Goal: Information Seeking & Learning: Learn about a topic

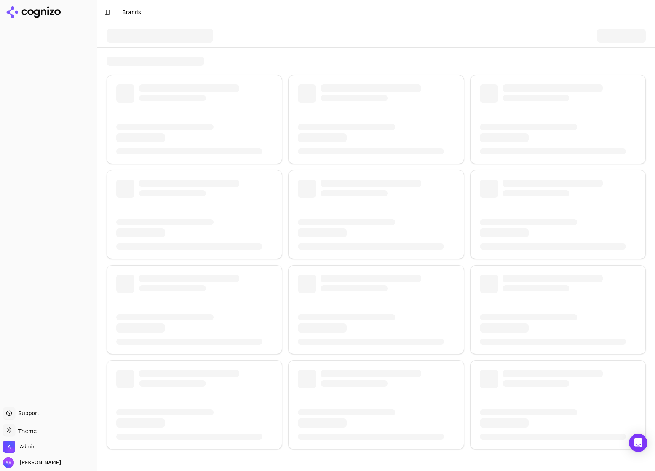
click at [152, 40] on div at bounding box center [160, 36] width 107 height 14
click at [152, 39] on div at bounding box center [160, 36] width 107 height 14
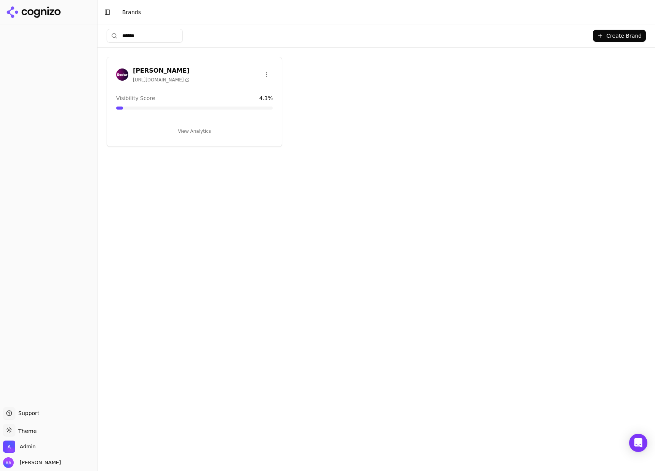
type input "******"
click at [180, 130] on button "View Analytics" at bounding box center [194, 131] width 156 height 12
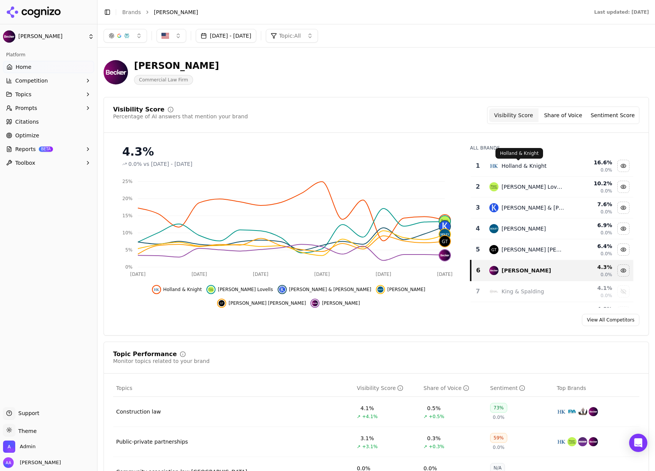
click at [522, 165] on div "Holland & Knight" at bounding box center [523, 166] width 45 height 8
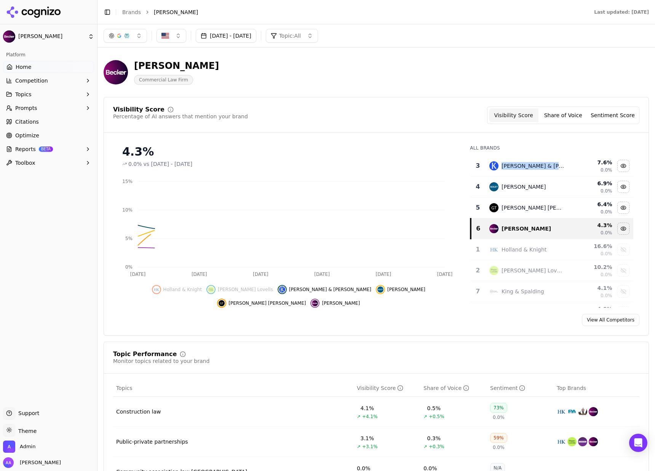
click at [522, 165] on div "Kirkland & Ellis" at bounding box center [532, 166] width 63 height 8
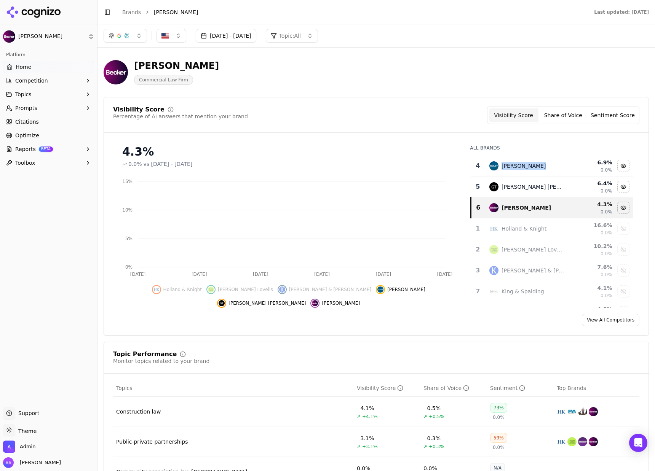
click at [522, 165] on div "Sidley Austin" at bounding box center [523, 166] width 44 height 8
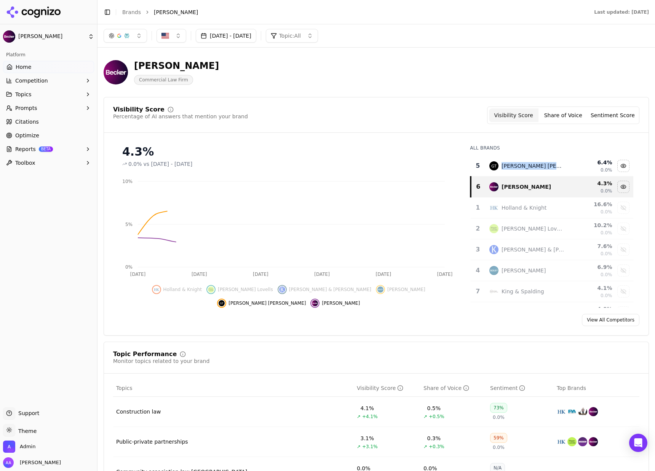
click at [522, 165] on div "Greenberg Traurig" at bounding box center [532, 166] width 63 height 8
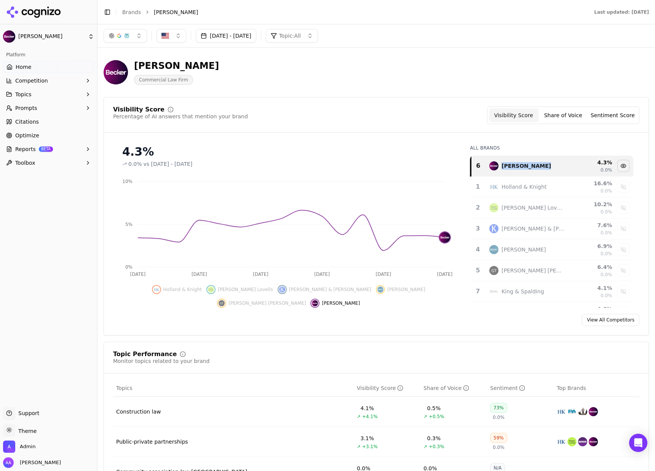
click at [315, 92] on header "Becker Commercial Law Firm" at bounding box center [376, 75] width 545 height 43
click at [133, 29] on button "button" at bounding box center [125, 36] width 43 height 14
click at [127, 79] on span "Google AI Overviews" at bounding box center [125, 81] width 48 height 15
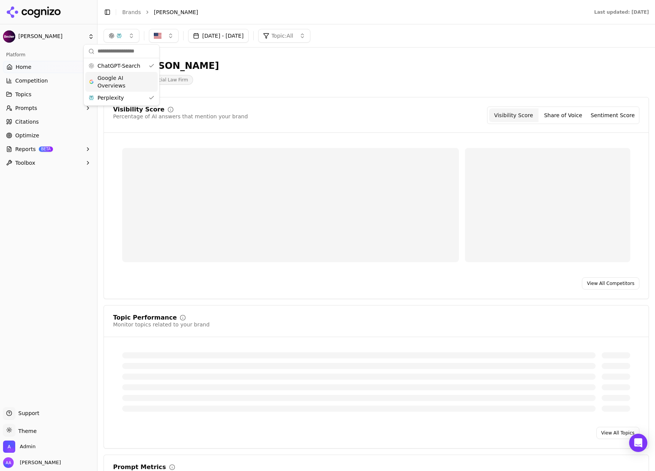
drag, startPoint x: 127, startPoint y: 91, endPoint x: 128, endPoint y: 95, distance: 3.9
click at [127, 91] on div "ChatGPT-Search Google AI Overviews Perplexity" at bounding box center [121, 82] width 72 height 44
click at [128, 95] on div "Perplexity" at bounding box center [121, 98] width 72 height 12
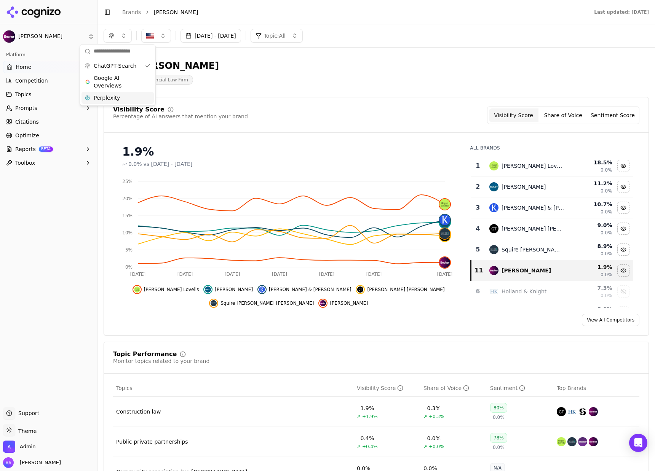
click at [525, 161] on div "Hogan Lovells" at bounding box center [526, 165] width 75 height 9
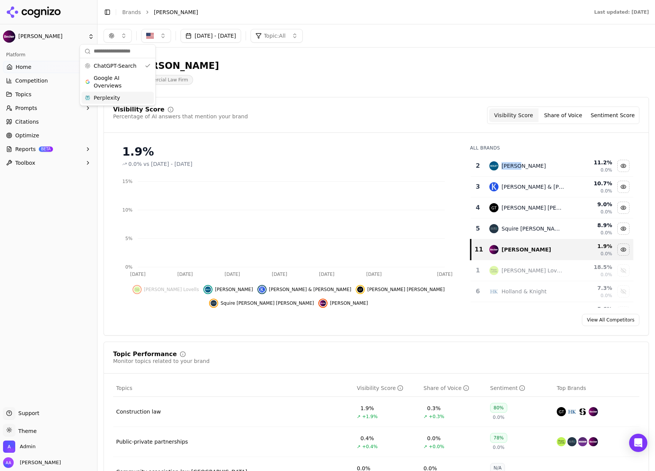
click at [525, 161] on td "Sidley Austin" at bounding box center [527, 166] width 84 height 21
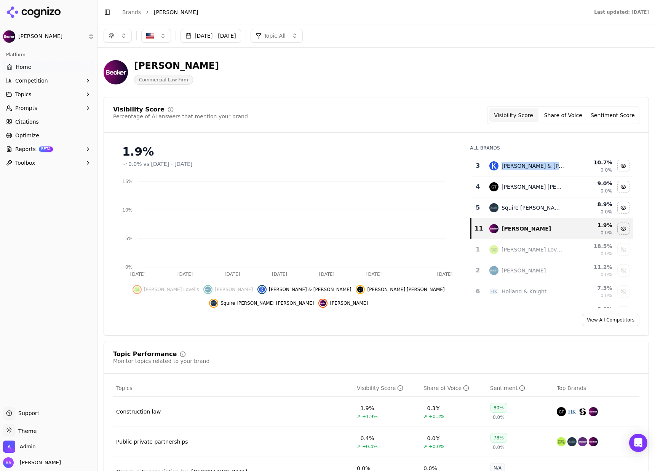
click at [525, 161] on td "Kirkland & Ellis" at bounding box center [527, 166] width 84 height 21
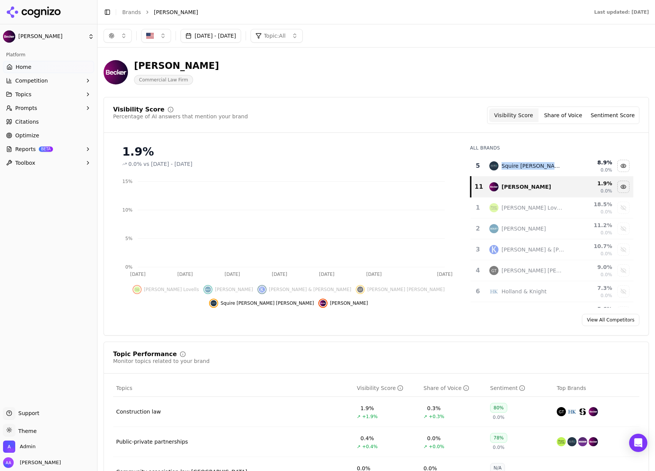
click at [525, 161] on td "Squire Patton Boggs" at bounding box center [527, 166] width 84 height 21
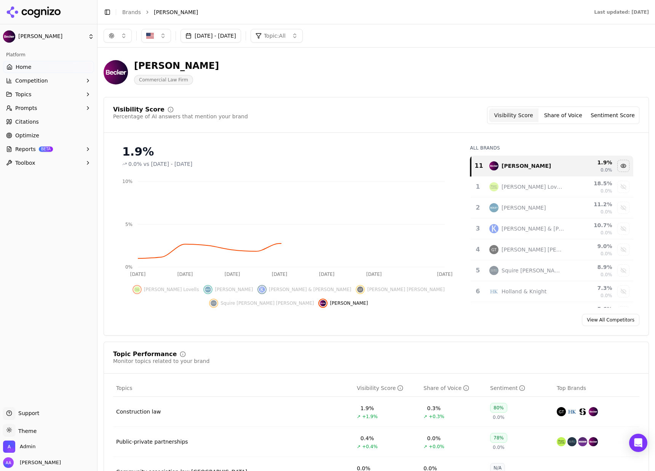
click at [371, 116] on div "Visibility Score Percentage of AI answers that mention your brand Visibility Sc…" at bounding box center [376, 116] width 526 height 18
click at [123, 37] on button "button" at bounding box center [118, 36] width 28 height 14
click at [116, 86] on span "Google AI Overviews" at bounding box center [118, 81] width 48 height 15
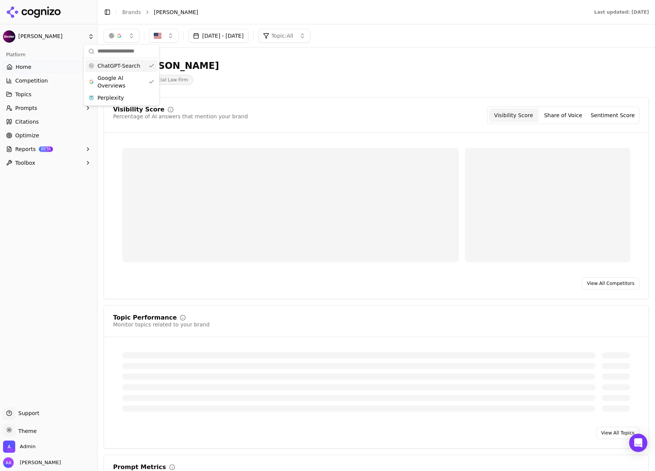
click at [122, 71] on div "ChatGPT-Search" at bounding box center [121, 66] width 72 height 12
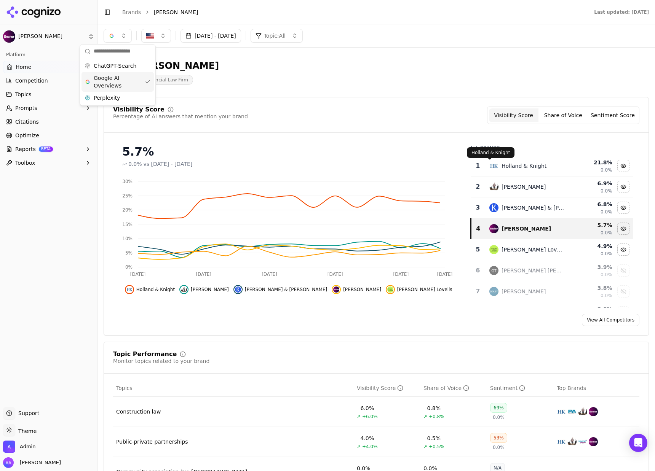
click at [544, 163] on div "Holland & Knight" at bounding box center [526, 165] width 75 height 9
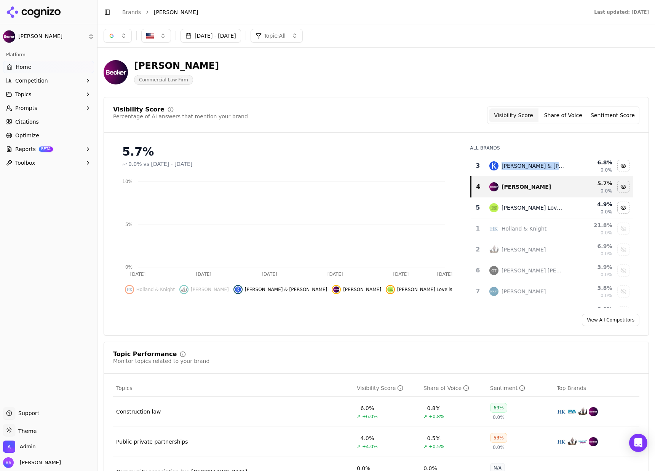
click at [544, 163] on div "Kirkland & Ellis" at bounding box center [526, 165] width 75 height 9
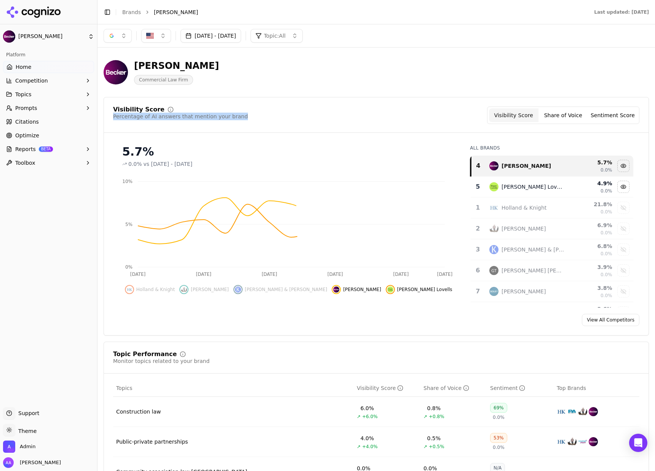
click at [331, 113] on div "Visibility Score Percentage of AI answers that mention your brand Visibility Sc…" at bounding box center [376, 116] width 526 height 18
click at [211, 36] on button "Sep 07, 2025 - Oct 07, 2025" at bounding box center [210, 36] width 61 height 14
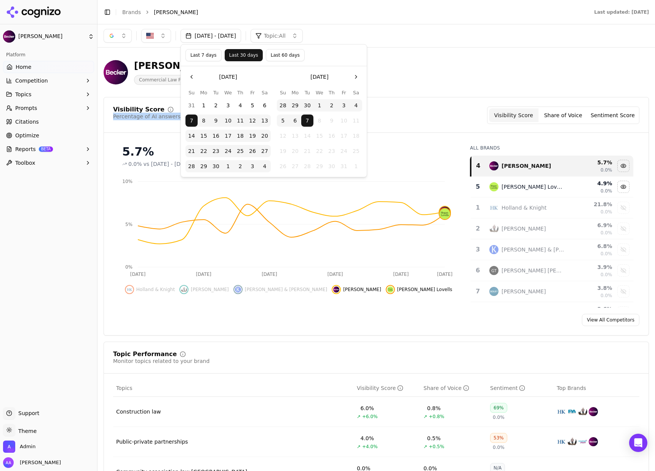
click at [191, 59] on button "Last 7 days" at bounding box center [203, 55] width 36 height 12
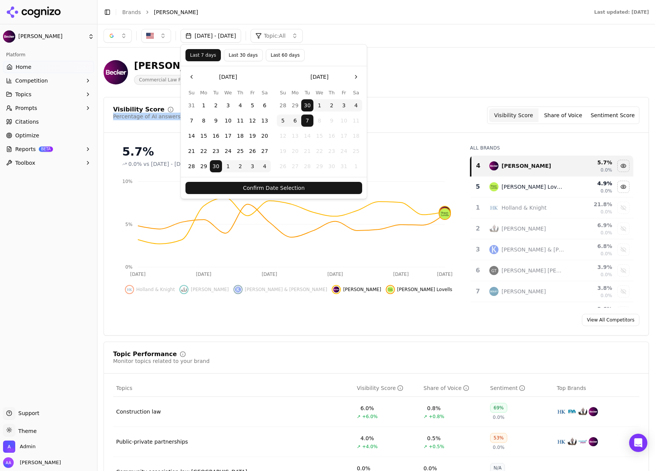
click at [275, 187] on button "Confirm Date Selection" at bounding box center [273, 188] width 177 height 12
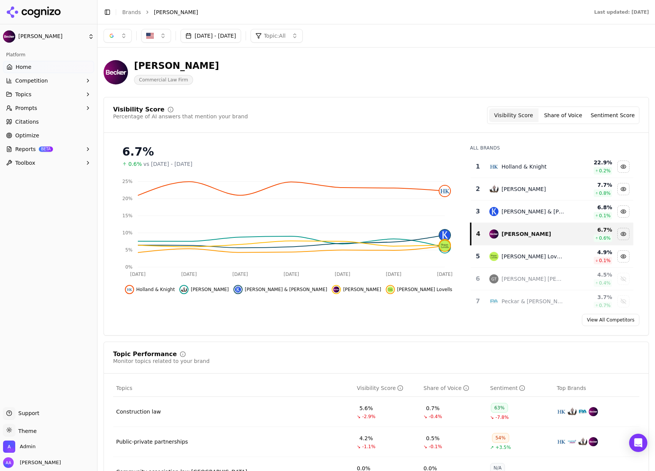
click at [125, 37] on button "button" at bounding box center [118, 36] width 28 height 14
click at [114, 95] on span "Perplexity" at bounding box center [107, 98] width 26 height 8
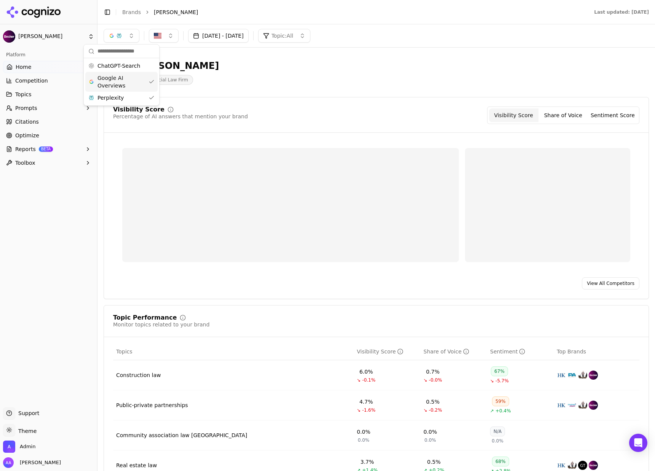
click at [115, 84] on span "Google AI Overviews" at bounding box center [121, 81] width 48 height 15
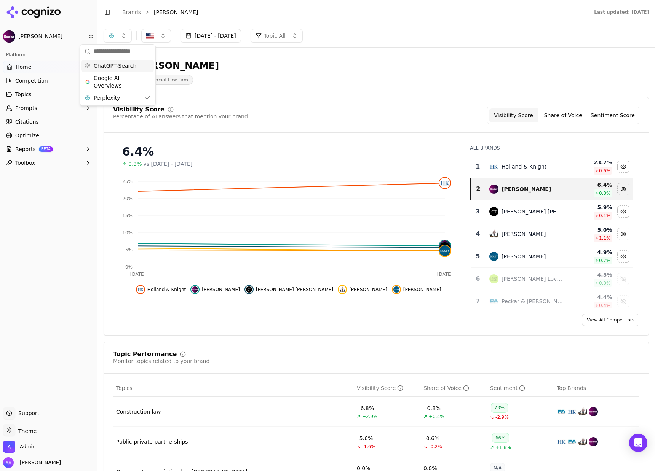
click at [110, 63] on span "ChatGPT-Search" at bounding box center [115, 66] width 43 height 8
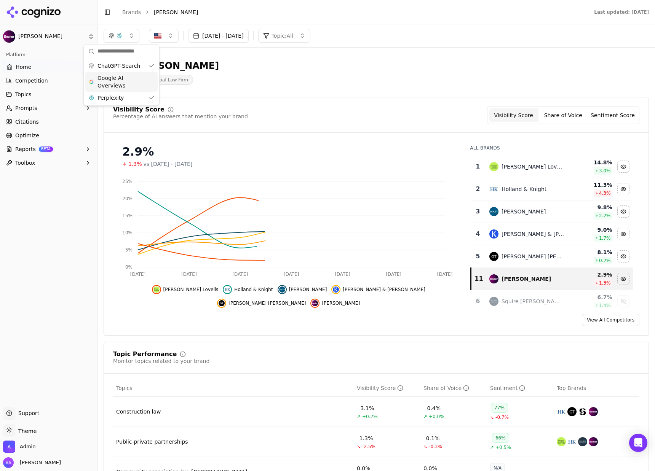
click at [110, 74] on span "Google AI Overviews" at bounding box center [121, 81] width 48 height 15
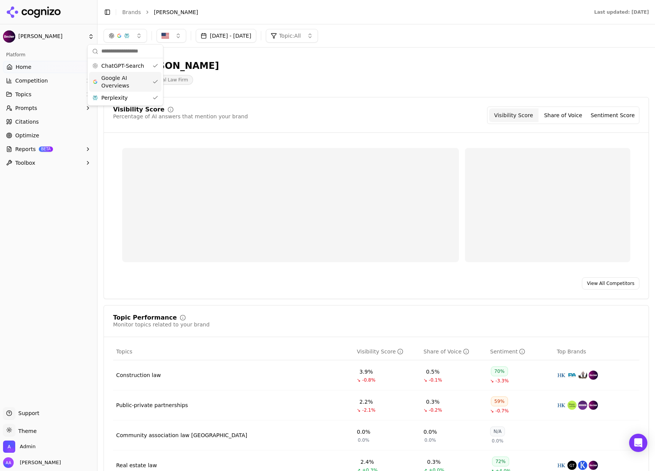
click at [120, 89] on div "Google AI Overviews" at bounding box center [125, 82] width 72 height 20
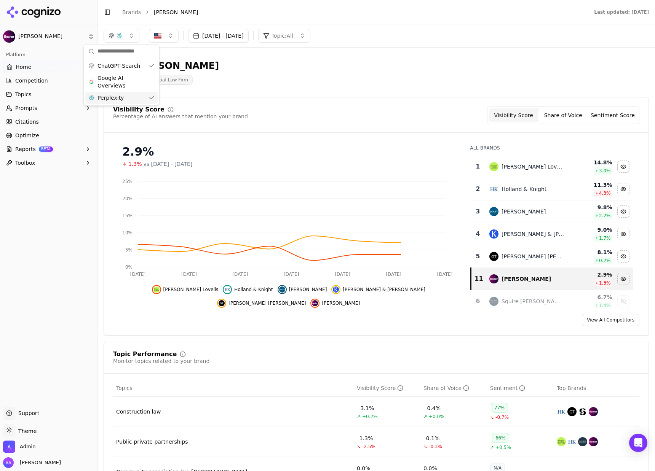
click at [123, 99] on div "Perplexity" at bounding box center [121, 98] width 72 height 12
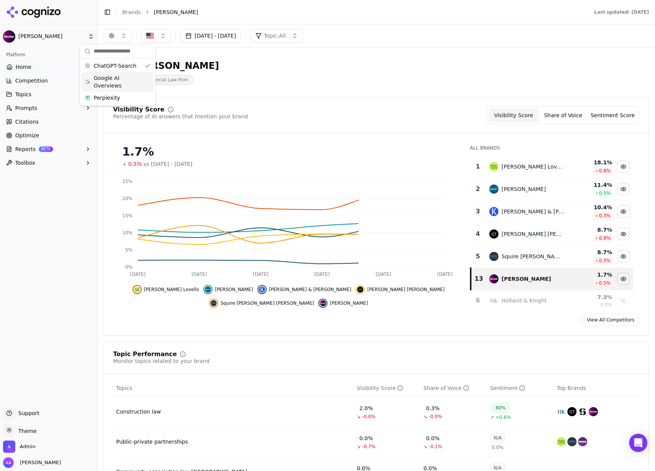
click at [118, 82] on span "Google AI Overviews" at bounding box center [118, 81] width 48 height 15
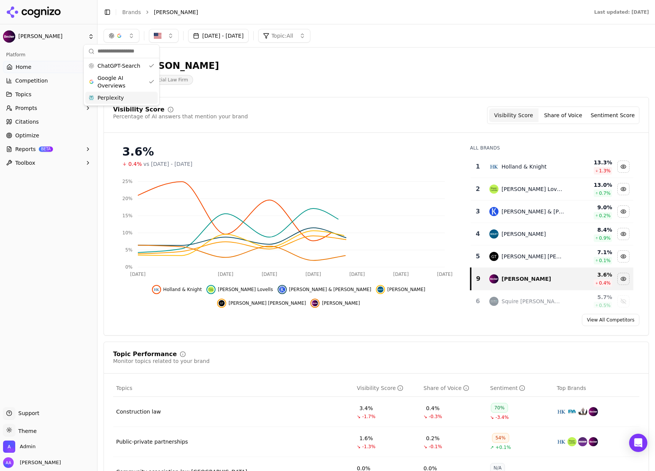
click at [118, 96] on span "Perplexity" at bounding box center [110, 98] width 26 height 8
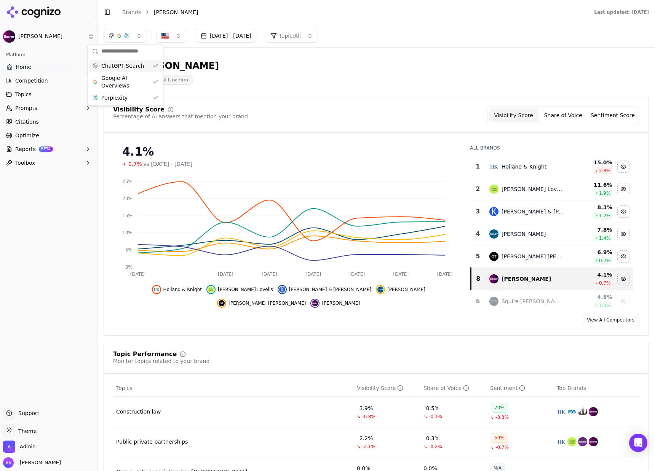
click at [124, 65] on span "ChatGPT-Search" at bounding box center [122, 66] width 43 height 8
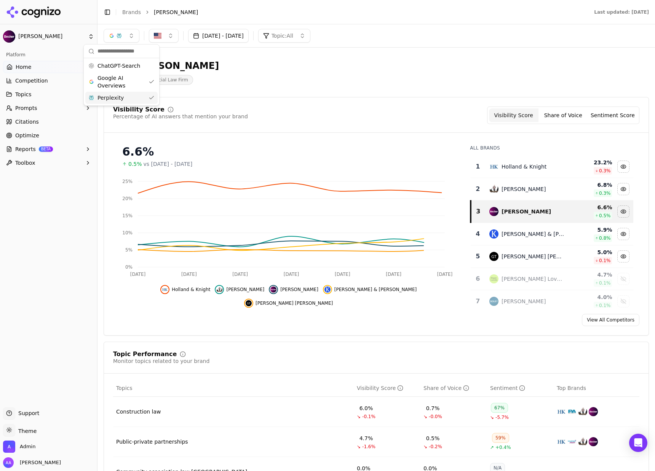
click at [121, 102] on div "Perplexity" at bounding box center [121, 98] width 72 height 12
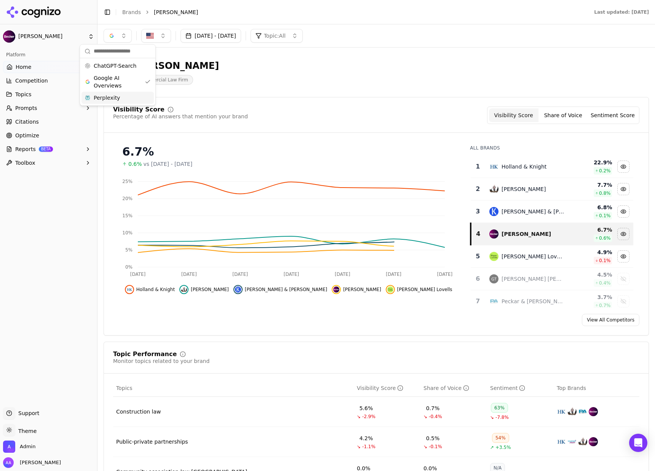
click at [118, 99] on div "Perplexity" at bounding box center [117, 98] width 72 height 12
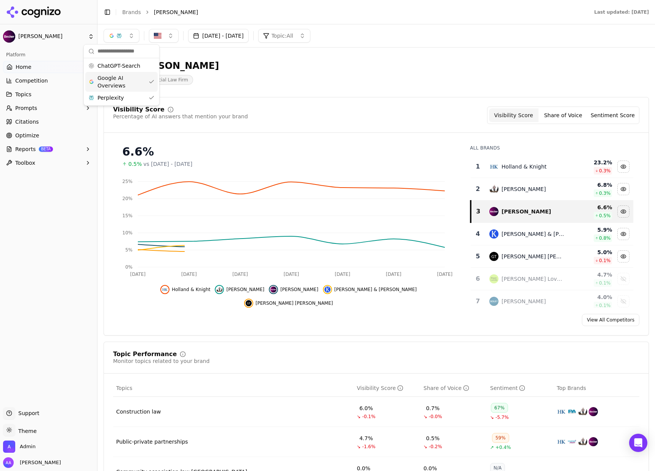
click at [118, 81] on span "Google AI Overviews" at bounding box center [121, 81] width 48 height 15
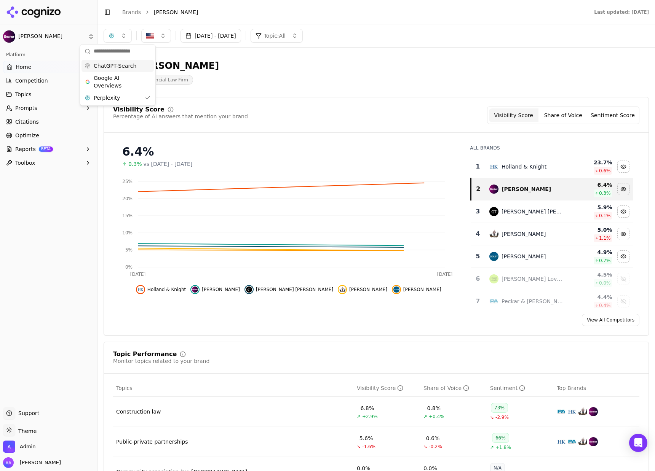
click at [112, 67] on span "ChatGPT-Search" at bounding box center [115, 66] width 43 height 8
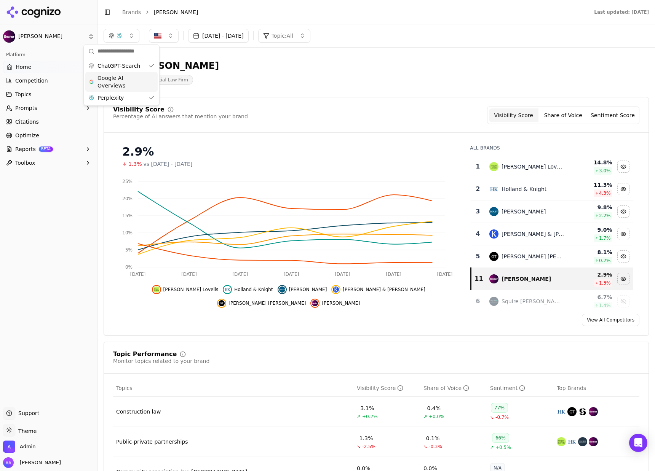
drag, startPoint x: 120, startPoint y: 85, endPoint x: 118, endPoint y: 91, distance: 6.1
click at [120, 85] on span "Google AI Overviews" at bounding box center [121, 81] width 48 height 15
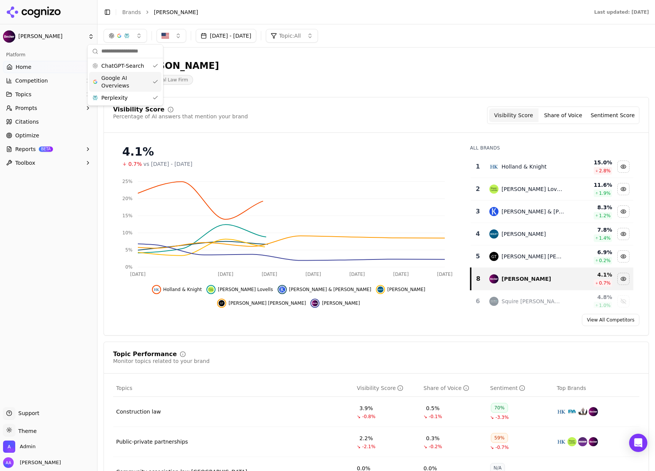
drag, startPoint x: 122, startPoint y: 86, endPoint x: 120, endPoint y: 94, distance: 8.6
click at [122, 86] on span "Google AI Overviews" at bounding box center [125, 81] width 48 height 15
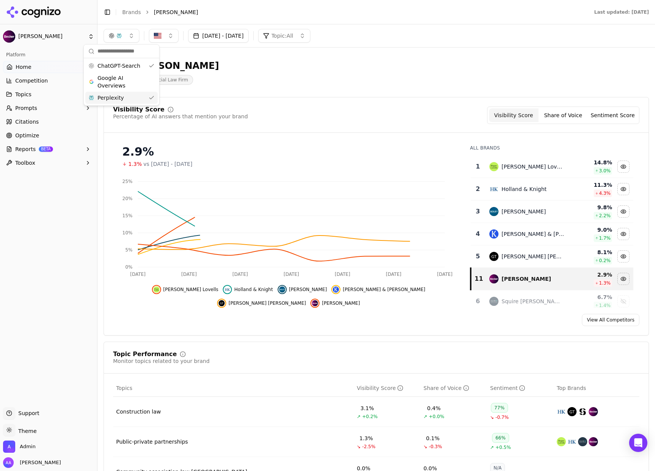
click at [120, 97] on span "Perplexity" at bounding box center [110, 98] width 26 height 8
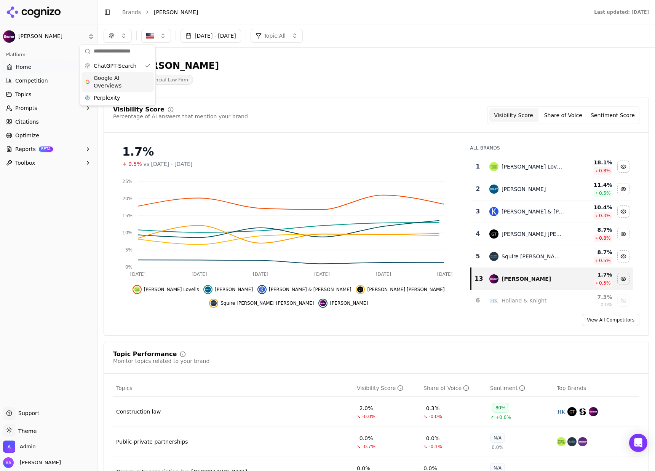
drag, startPoint x: 118, startPoint y: 86, endPoint x: 121, endPoint y: 98, distance: 12.2
click at [118, 86] on span "Google AI Overviews" at bounding box center [118, 81] width 48 height 15
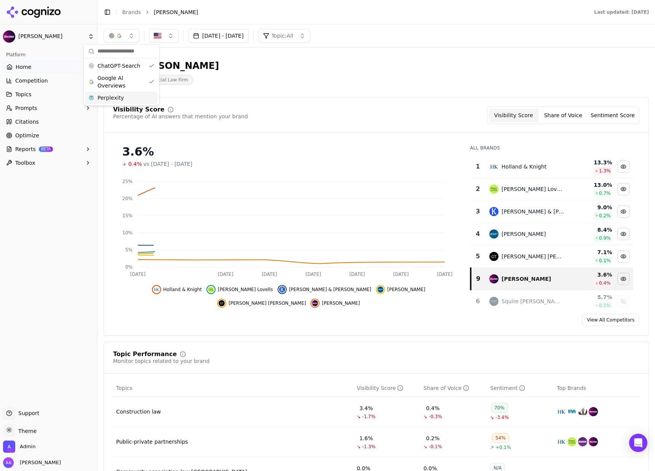
click at [120, 101] on span "Perplexity" at bounding box center [110, 98] width 26 height 8
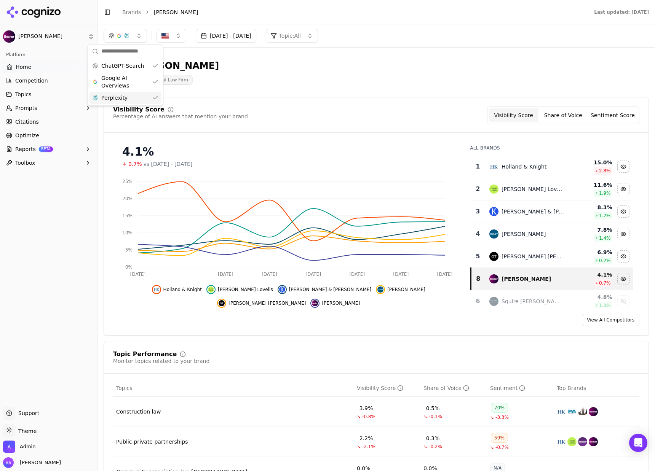
click at [266, 65] on div "Becker Commercial Law Firm" at bounding box center [274, 72] width 341 height 25
click at [37, 126] on link "Citations" at bounding box center [48, 122] width 91 height 12
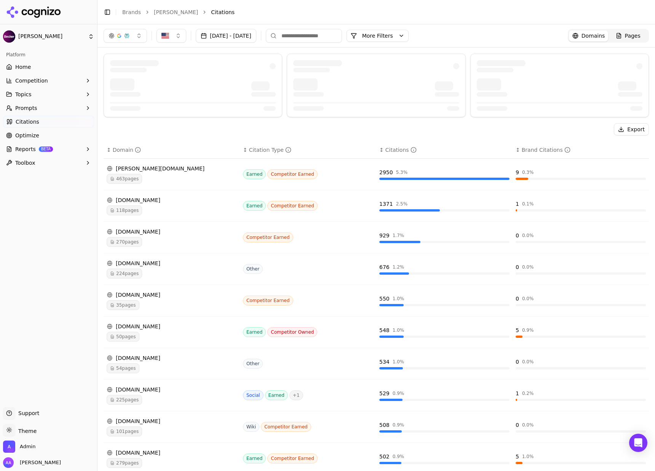
click at [625, 35] on span "Pages" at bounding box center [633, 36] width 16 height 8
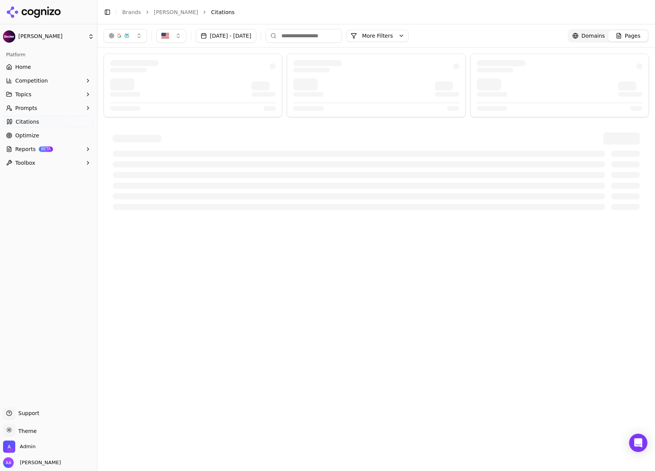
click at [342, 31] on input at bounding box center [304, 36] width 76 height 14
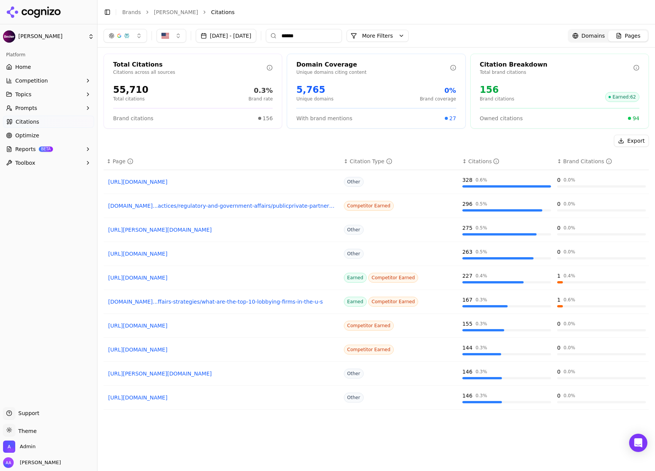
type input "******"
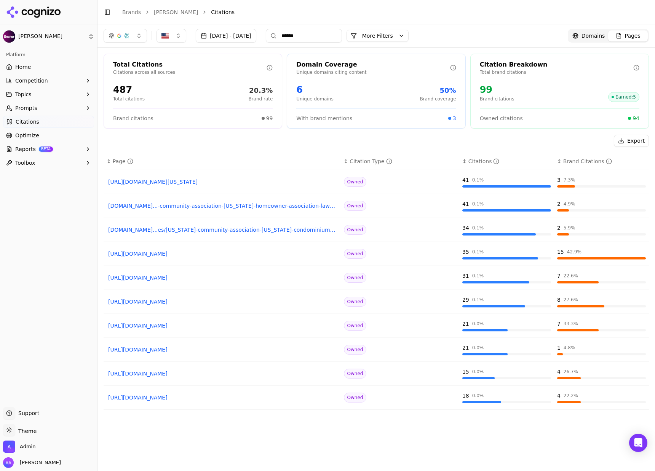
drag, startPoint x: 230, startPoint y: 179, endPoint x: 239, endPoint y: 172, distance: 10.9
click at [230, 38] on button "[DATE] - [DATE]" at bounding box center [226, 36] width 61 height 14
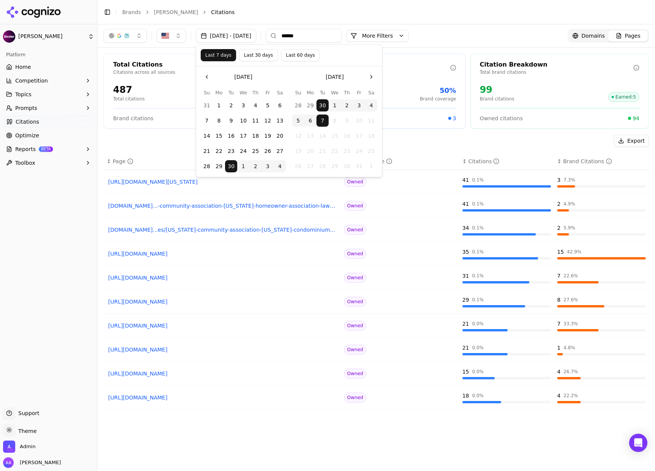
click at [303, 58] on button "Last 60 days" at bounding box center [300, 55] width 39 height 12
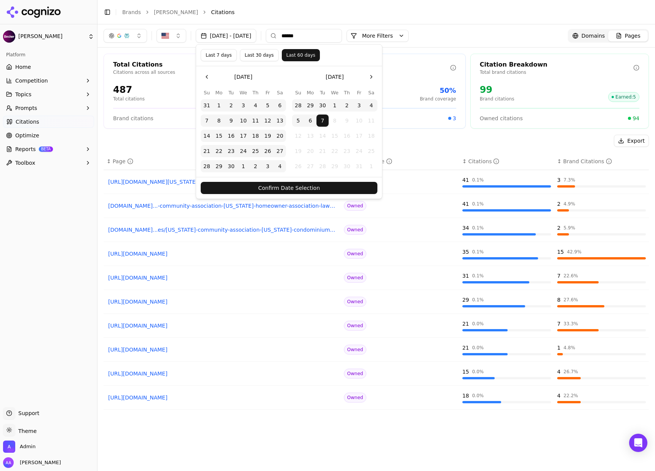
click at [311, 186] on button "Confirm Date Selection" at bounding box center [289, 188] width 177 height 12
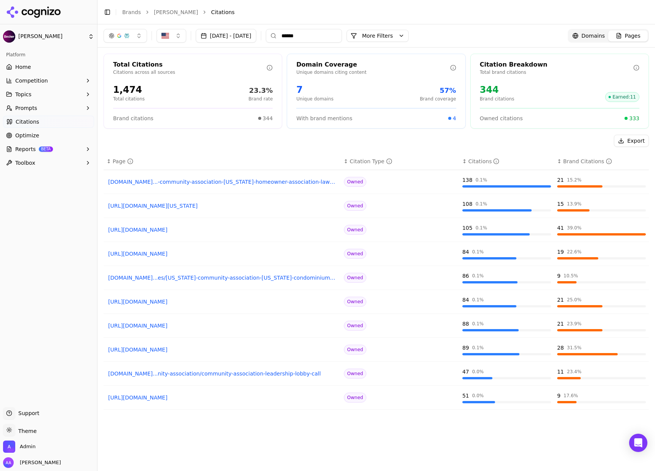
click at [468, 159] on div "Citations" at bounding box center [483, 162] width 31 height 8
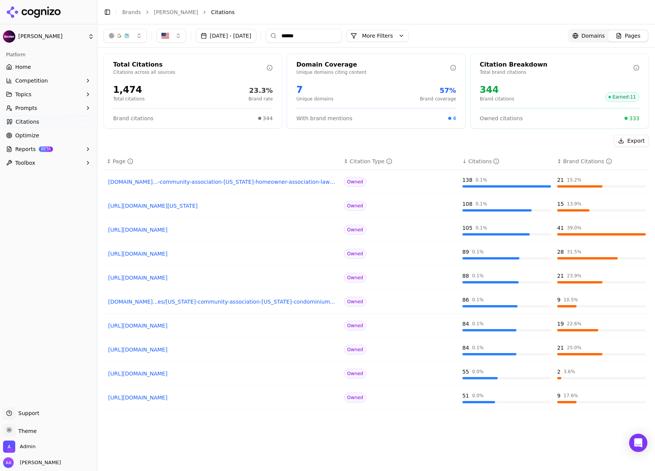
click at [468, 160] on div "Citations" at bounding box center [483, 162] width 31 height 8
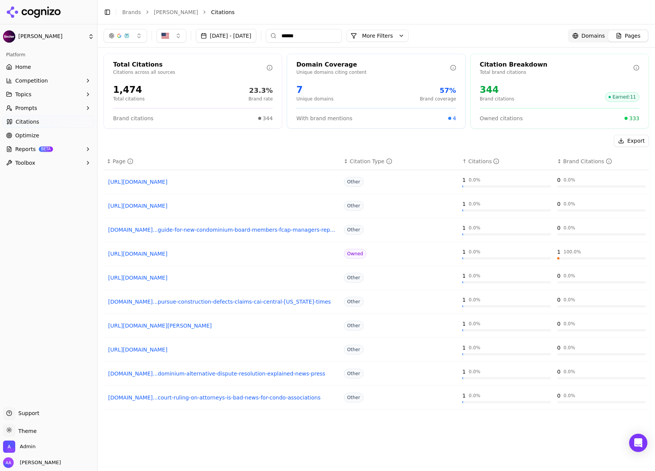
click at [468, 160] on div "Citations" at bounding box center [483, 162] width 31 height 8
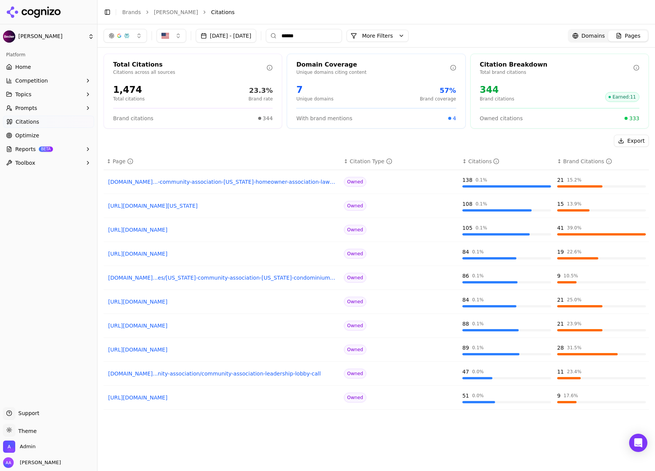
click at [468, 160] on div "Citations" at bounding box center [483, 162] width 31 height 8
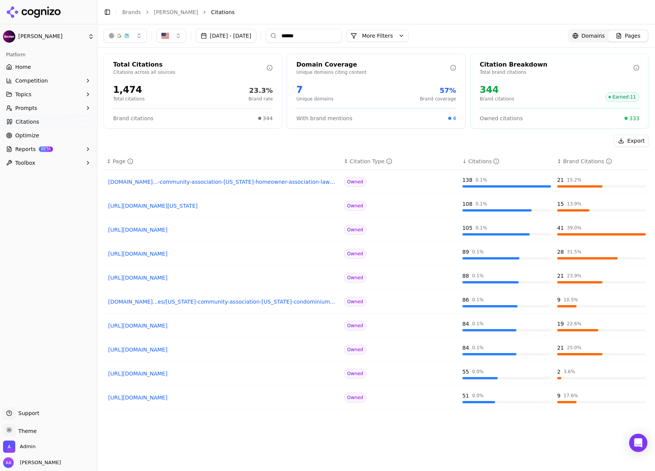
click at [239, 33] on button "Aug 08, 2025 - Oct 07, 2025" at bounding box center [226, 36] width 61 height 14
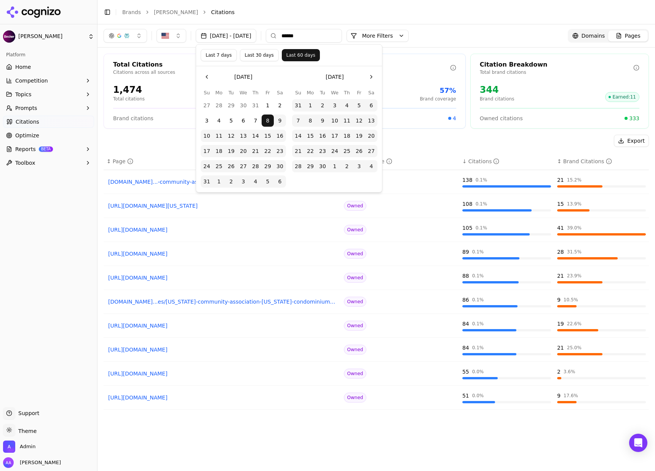
click at [209, 78] on button "Go to the Previous Month" at bounding box center [207, 77] width 12 height 12
click at [262, 56] on button "Last 30 days" at bounding box center [259, 55] width 39 height 12
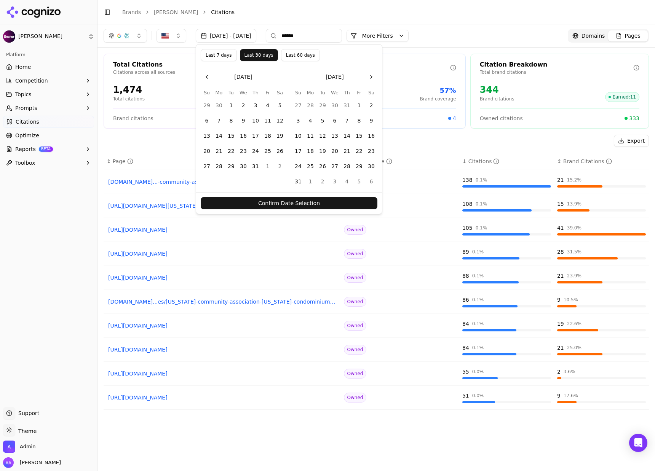
click at [219, 56] on button "Last 7 days" at bounding box center [219, 55] width 36 height 12
click at [301, 205] on button "Confirm Date Selection" at bounding box center [289, 203] width 177 height 12
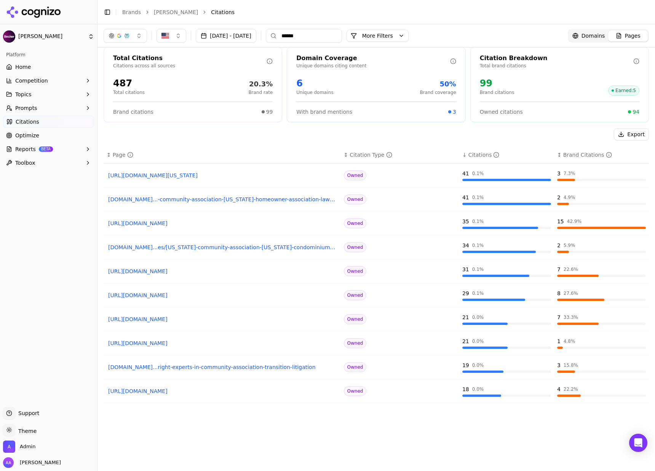
scroll to position [7, 0]
click at [247, 31] on button "[DATE] - [DATE]" at bounding box center [226, 36] width 61 height 14
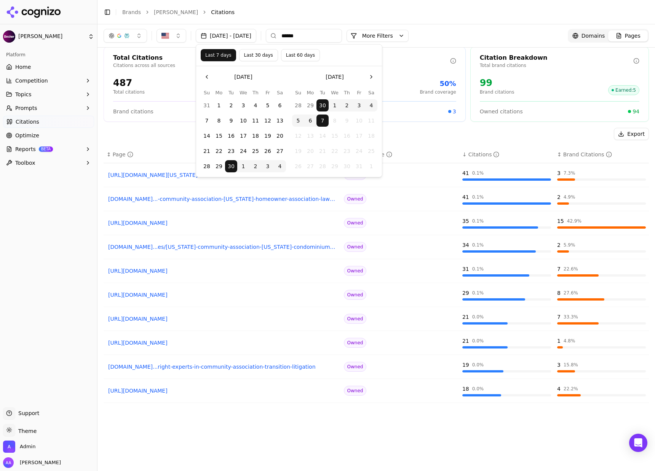
click at [249, 55] on button "Last 30 days" at bounding box center [258, 55] width 39 height 12
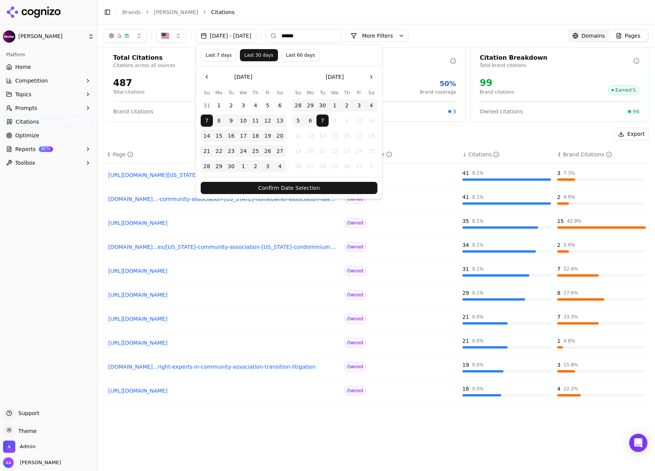
click at [274, 187] on button "Confirm Date Selection" at bounding box center [289, 188] width 177 height 12
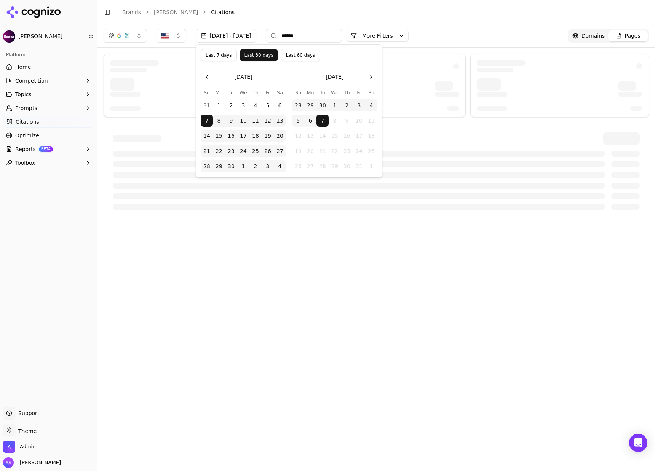
scroll to position [0, 0]
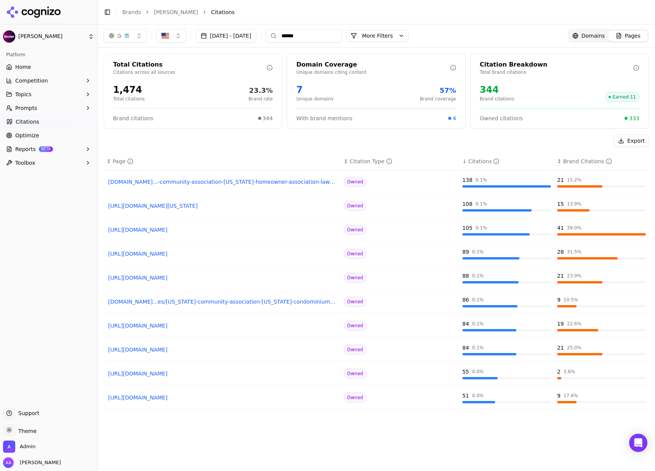
click at [131, 13] on link "Brands" at bounding box center [131, 12] width 19 height 6
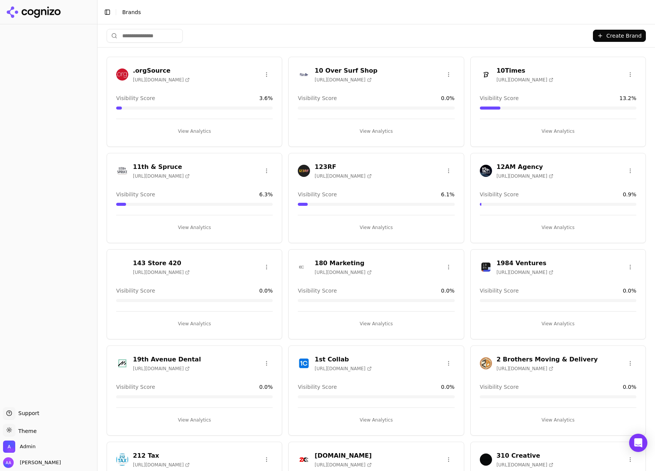
click at [174, 41] on input "search" at bounding box center [145, 36] width 76 height 14
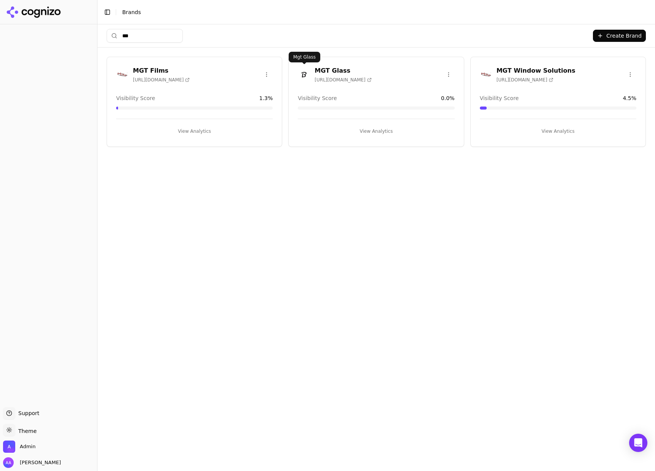
type input "***"
click at [181, 134] on button "View Analytics" at bounding box center [194, 131] width 156 height 12
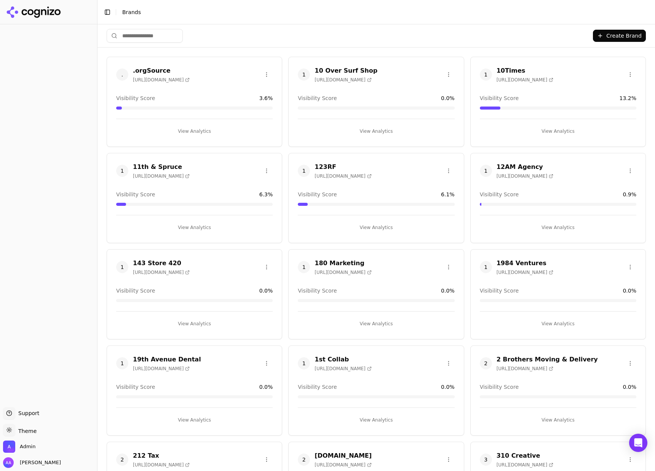
click at [141, 33] on html "Support Support Toggle theme Theme Admin Alp Aysan Toggle Sidebar Brands Create…" at bounding box center [327, 235] width 655 height 471
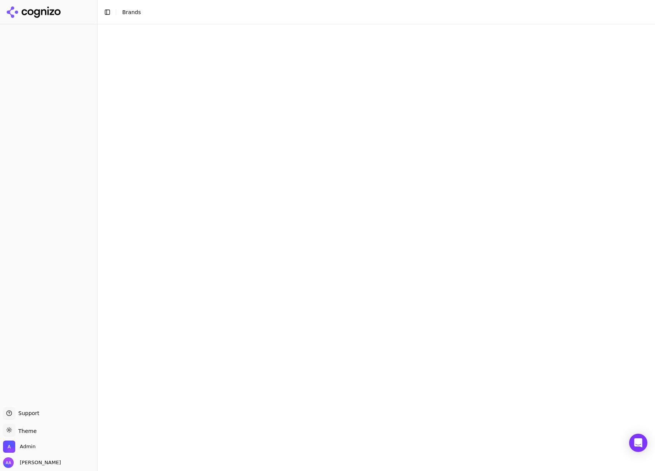
click at [139, 37] on html "Support Support Toggle theme Theme Admin Alp Aysan Toggle Sidebar Brands 20" at bounding box center [327, 235] width 655 height 471
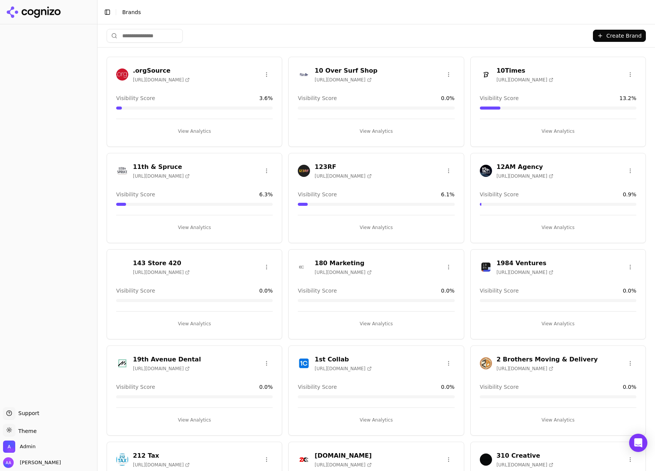
click at [183, 35] on input "search" at bounding box center [145, 36] width 76 height 14
type input "***"
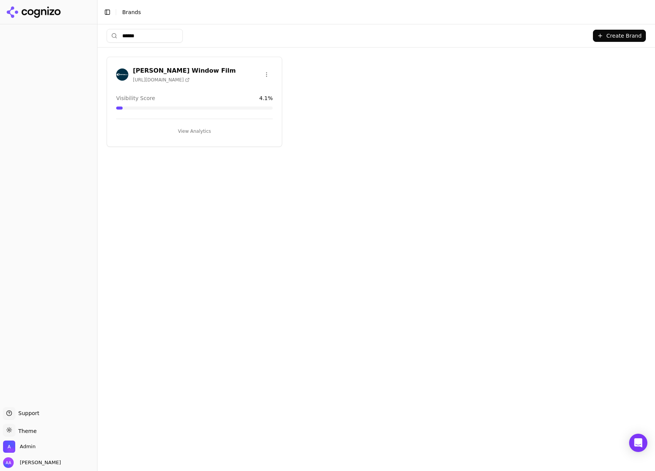
type input "*******"
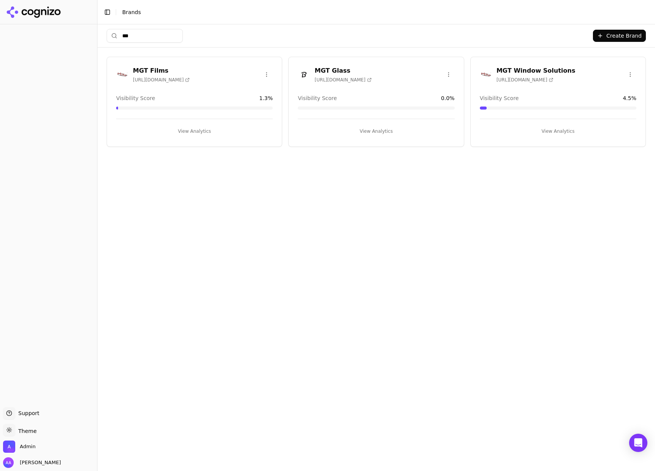
type input "***"
click at [445, 74] on html "Support Support Toggle theme Theme Admin Alp Aysan Toggle Sidebar Brands *** Cr…" at bounding box center [327, 235] width 655 height 471
click at [419, 100] on div "Delete Brand" at bounding box center [430, 102] width 45 height 12
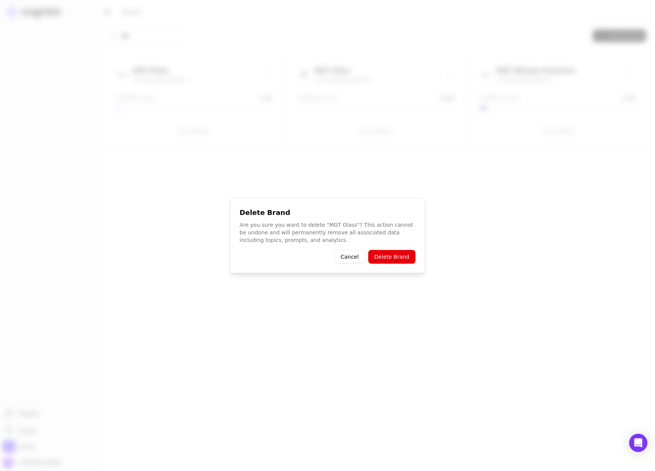
click at [380, 255] on button "Delete Brand" at bounding box center [391, 257] width 47 height 14
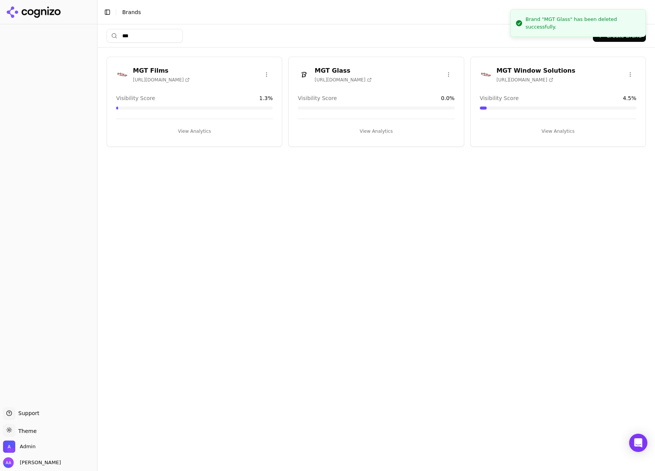
click at [251, 27] on div "*** Create Brand" at bounding box center [376, 35] width 539 height 23
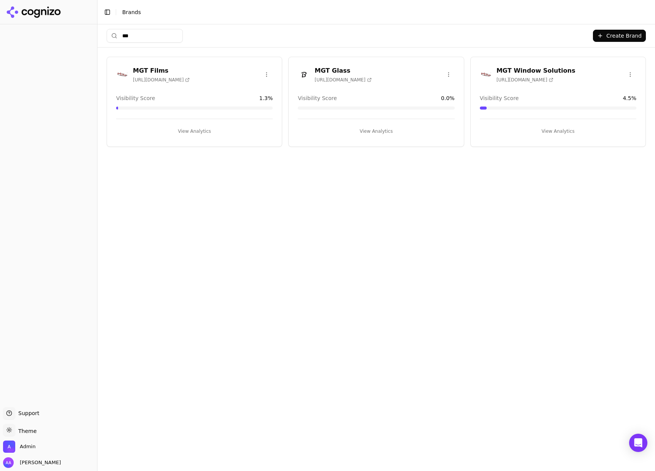
click at [268, 73] on html "Support Support Toggle theme Theme Admin Alp Aysan Toggle Sidebar Brands *** Cr…" at bounding box center [327, 235] width 655 height 471
click at [260, 104] on div "Delete Brand" at bounding box center [248, 102] width 45 height 12
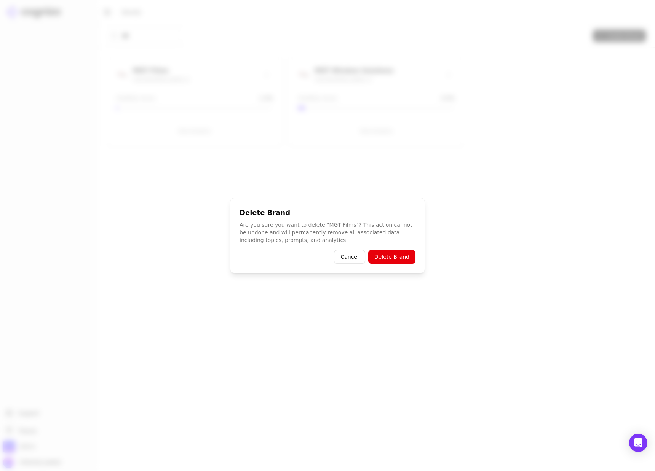
click at [389, 260] on button "Delete Brand" at bounding box center [391, 257] width 47 height 14
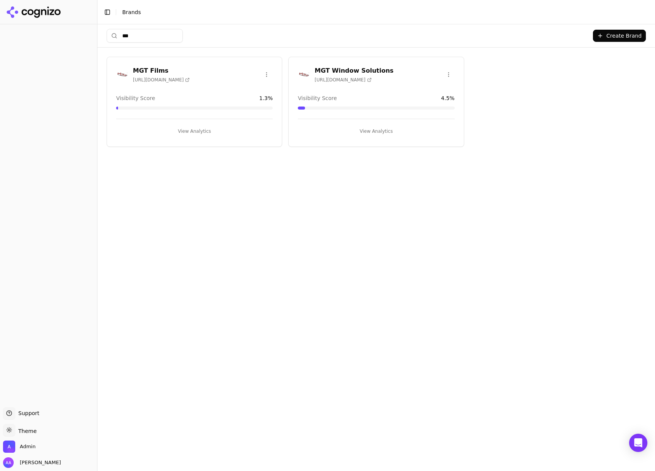
drag, startPoint x: 305, startPoint y: 209, endPoint x: 302, endPoint y: 205, distance: 5.2
click at [305, 209] on div "*** Create Brand MGT Films https://mgtfilms.com Visibility Score 1.3 % View Ana…" at bounding box center [375, 247] width 557 height 447
click at [121, 73] on img at bounding box center [122, 75] width 12 height 12
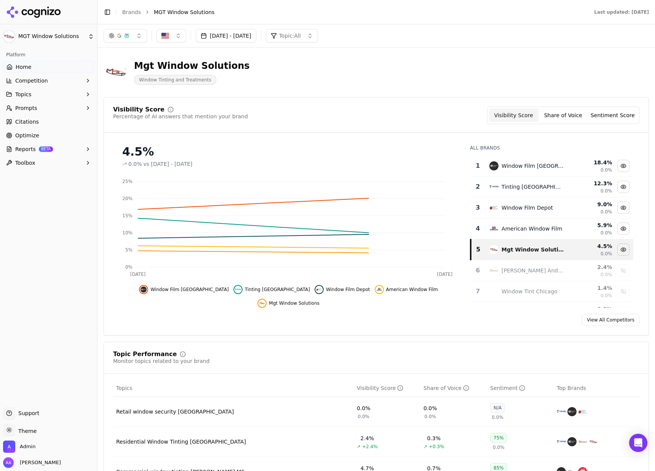
click at [48, 90] on button "Topics" at bounding box center [48, 94] width 91 height 12
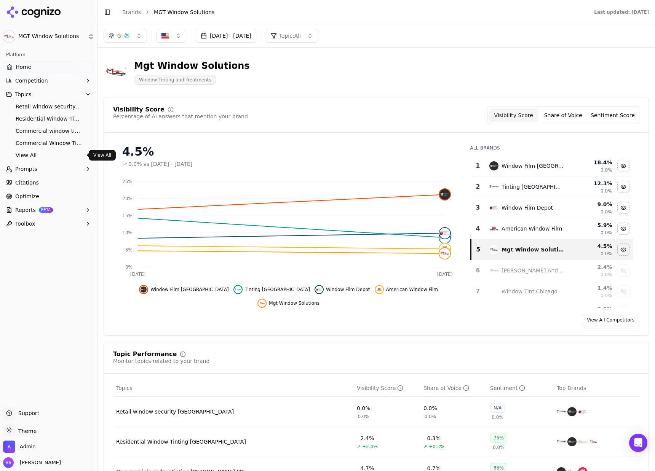
click at [32, 153] on span "View All" at bounding box center [49, 156] width 66 height 8
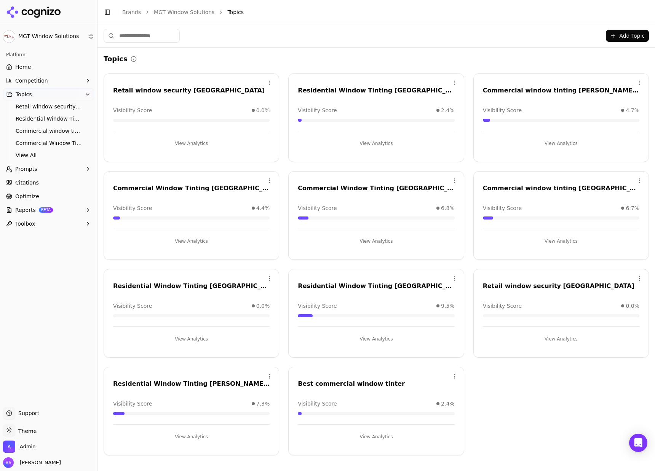
click at [294, 43] on div "Add Topic" at bounding box center [375, 35] width 557 height 23
click at [34, 67] on link "Home" at bounding box center [48, 67] width 91 height 12
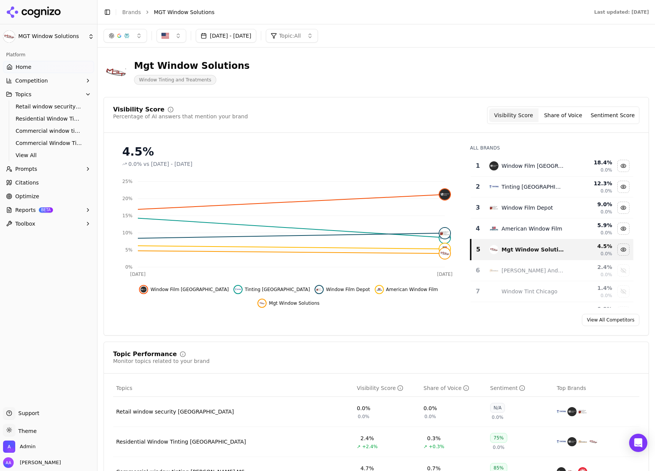
click at [128, 33] on div "button" at bounding box center [127, 36] width 6 height 6
click at [129, 33] on div "button" at bounding box center [127, 36] width 6 height 6
click at [164, 38] on img "button" at bounding box center [165, 36] width 8 height 8
click at [171, 38] on button "button" at bounding box center [171, 36] width 30 height 14
click at [252, 35] on button "Sep 07, 2025 - Oct 07, 2025" at bounding box center [226, 36] width 61 height 14
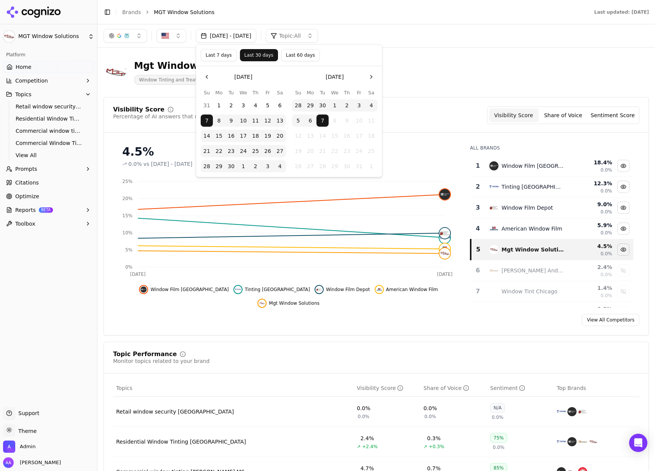
click at [332, 27] on div "Sep 07, 2025 - Oct 07, 2025 Topic: All" at bounding box center [375, 35] width 557 height 23
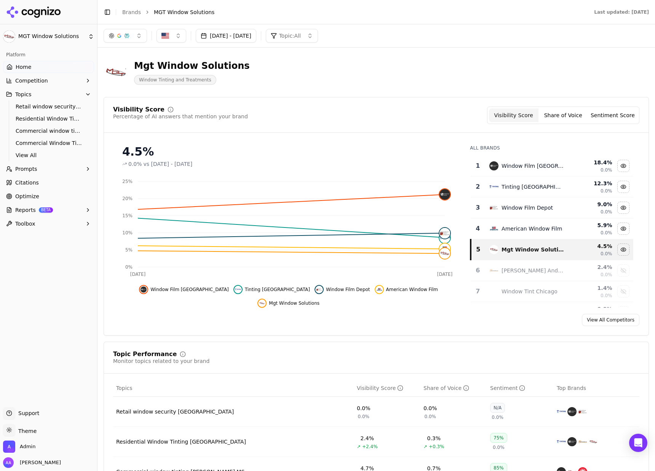
click at [318, 33] on button "Topic: All" at bounding box center [292, 36] width 52 height 14
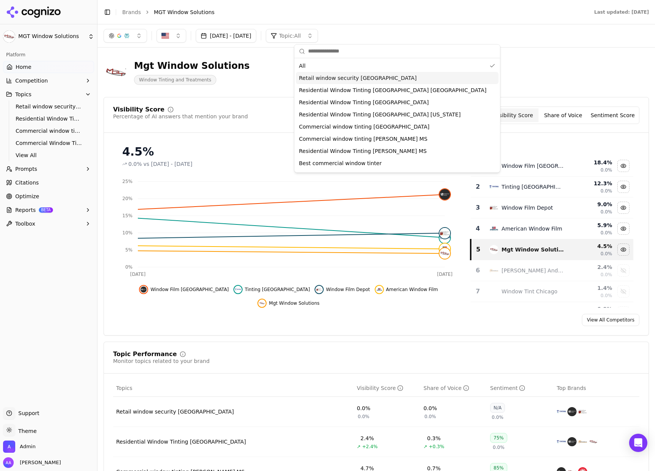
click at [376, 75] on div "Retail window security Chicago" at bounding box center [397, 78] width 203 height 12
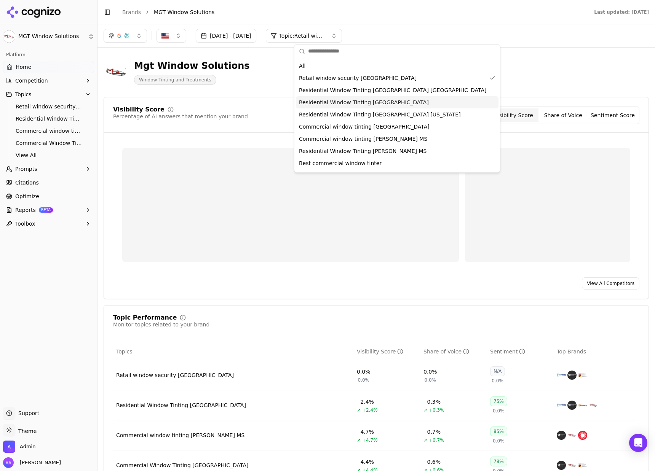
click at [384, 102] on span "Residential Window Tinting Chicago" at bounding box center [364, 103] width 130 height 8
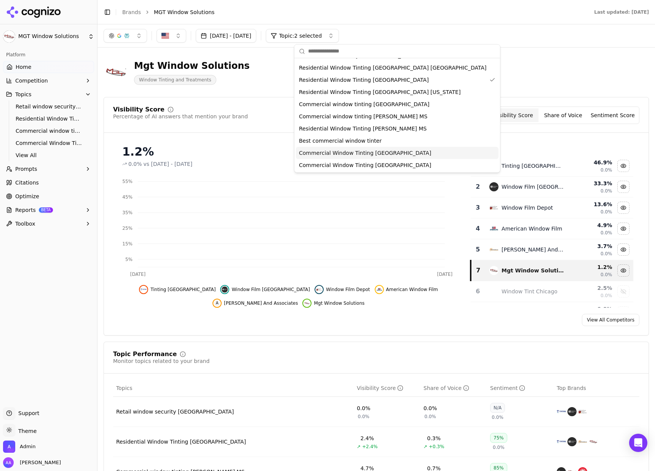
scroll to position [23, 0]
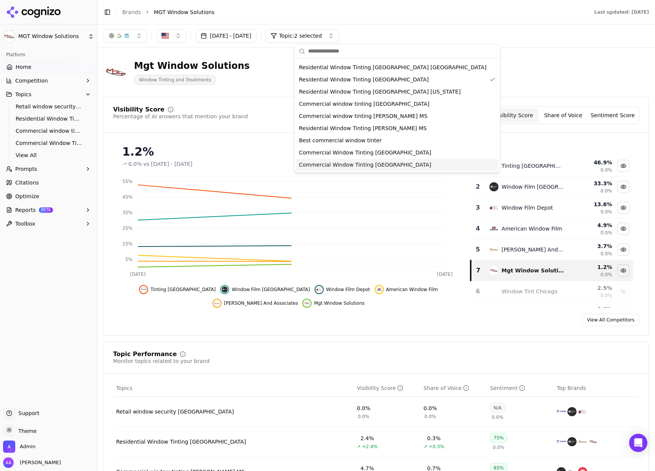
click at [381, 163] on span "Commercial Window Tinting Chicago" at bounding box center [365, 165] width 132 height 8
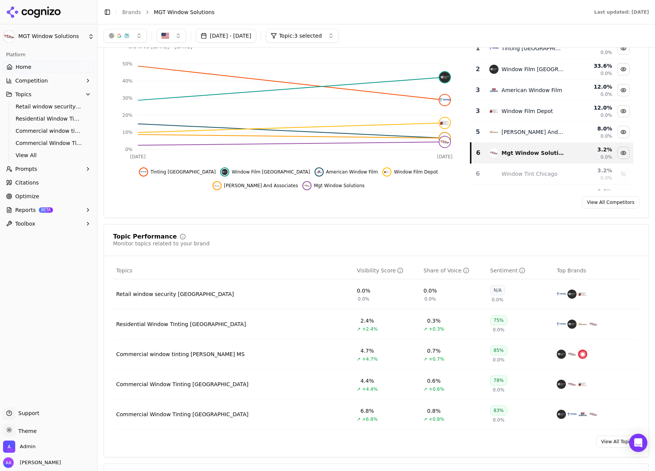
scroll to position [0, 0]
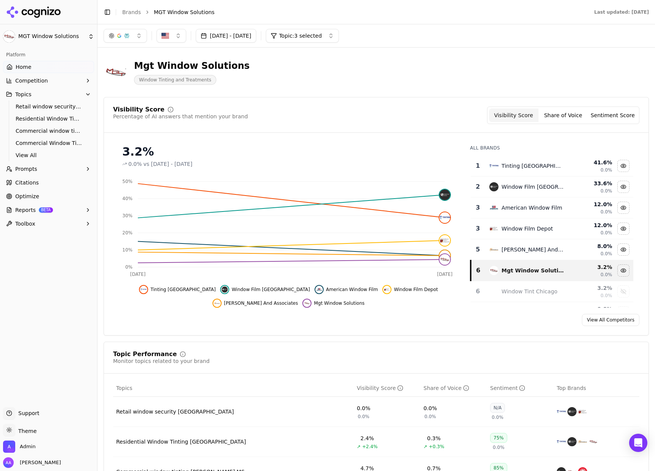
click at [116, 36] on div "button" at bounding box center [119, 36] width 6 height 6
drag, startPoint x: 126, startPoint y: 75, endPoint x: 124, endPoint y: 91, distance: 16.1
click at [126, 75] on span "Google AI Overviews" at bounding box center [125, 81] width 48 height 15
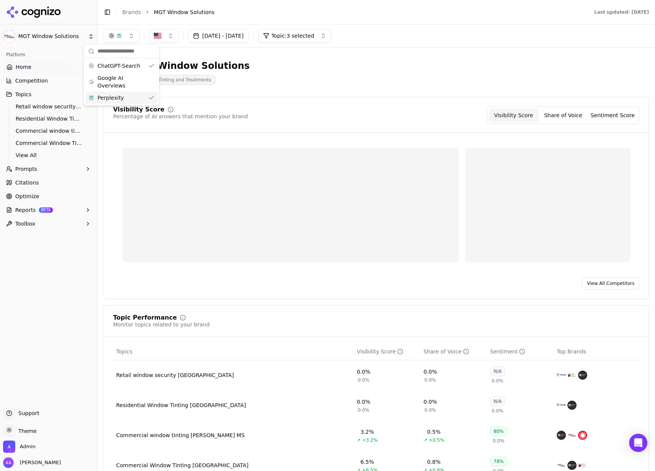
click at [126, 97] on div "Perplexity" at bounding box center [121, 98] width 72 height 12
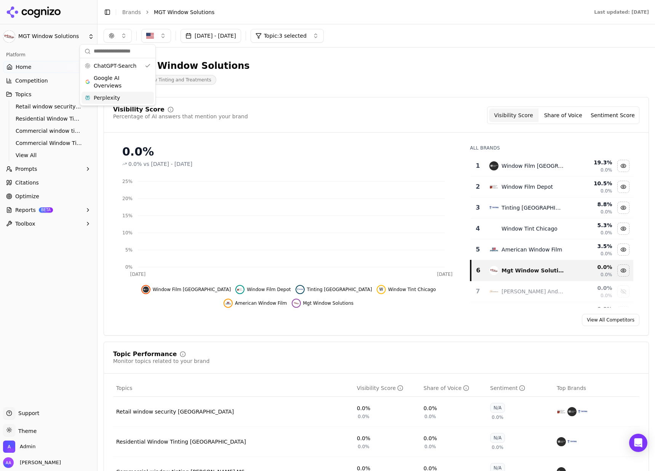
click at [290, 86] on div "Mgt Window Solutions Window Tinting and Treatments" at bounding box center [376, 72] width 545 height 37
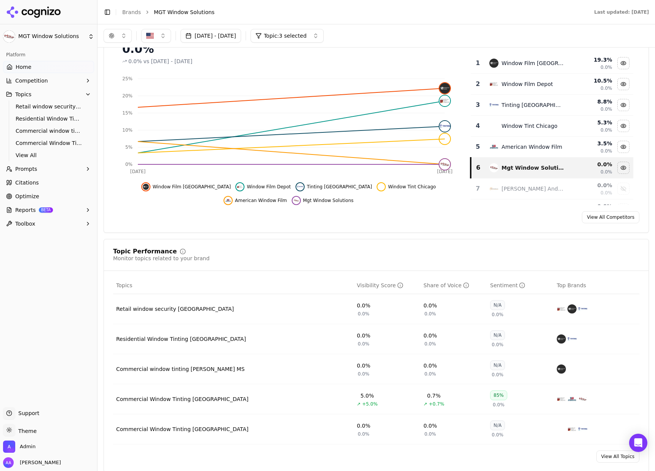
scroll to position [96, 0]
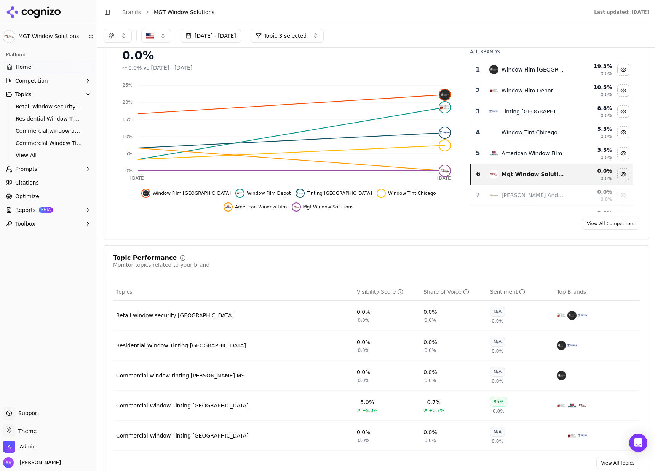
click at [315, 42] on button "Topic: 3 selected" at bounding box center [286, 36] width 73 height 14
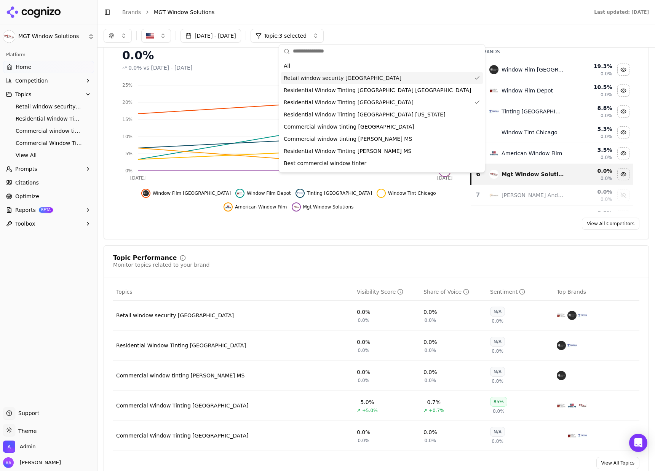
click at [325, 75] on span "Retail window security Chicago" at bounding box center [343, 78] width 118 height 8
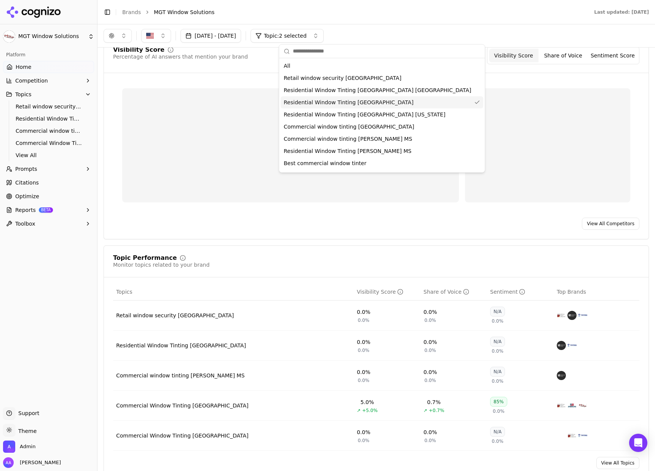
click at [339, 102] on span "Residential Window Tinting Chicago" at bounding box center [349, 103] width 130 height 8
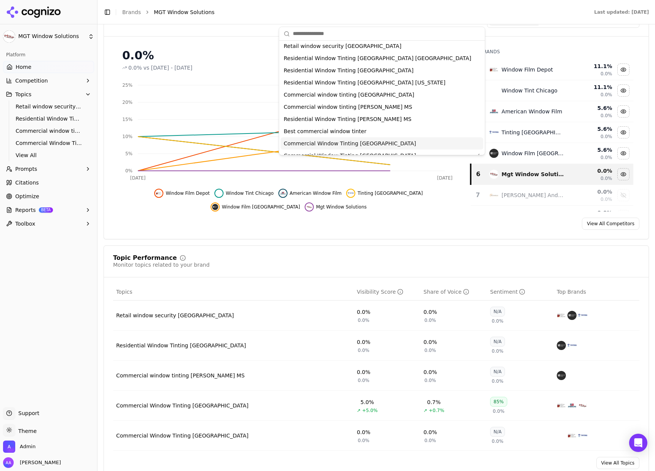
scroll to position [23, 0]
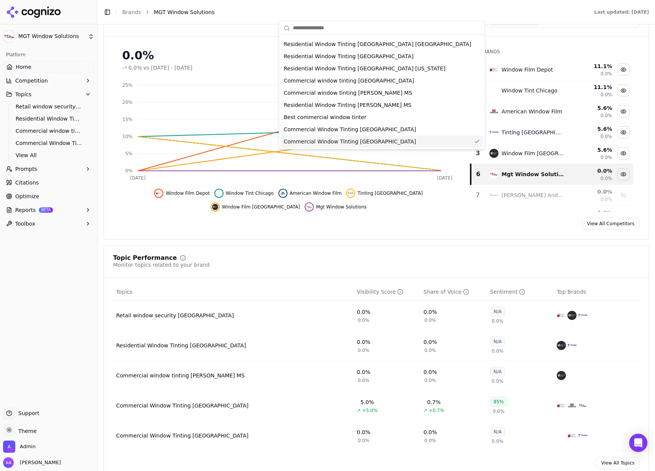
click at [349, 147] on div "Commercial Window Tinting Chicago" at bounding box center [382, 142] width 203 height 12
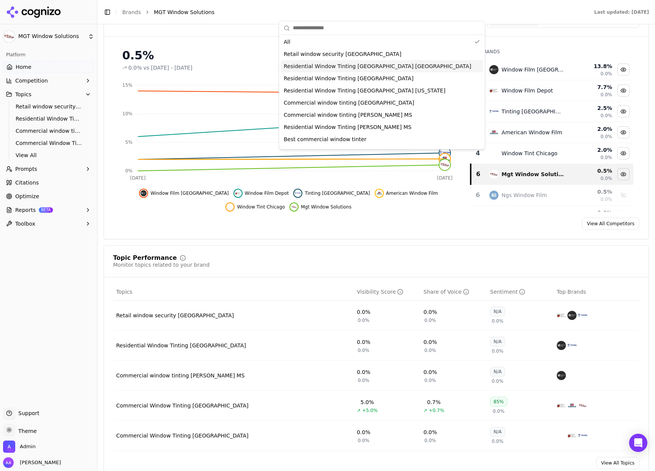
scroll to position [0, 0]
click at [357, 83] on span "Residential Window Tinting Chicago" at bounding box center [349, 79] width 130 height 8
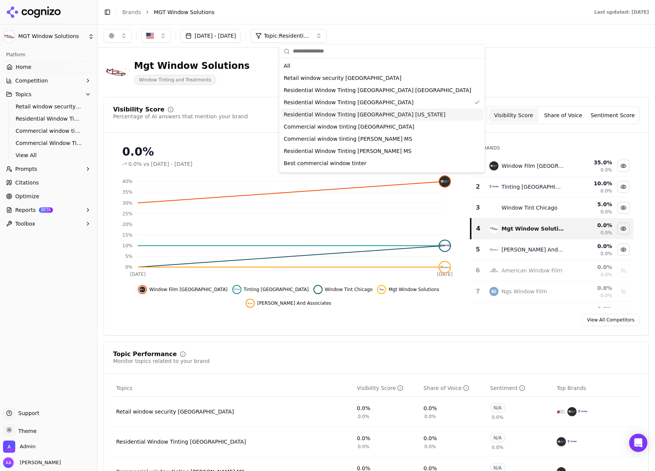
click at [121, 35] on button "button" at bounding box center [118, 36] width 28 height 14
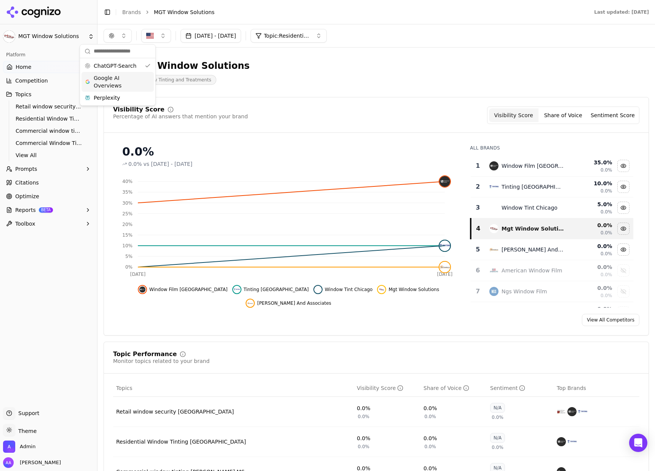
click at [113, 83] on span "Google AI Overviews" at bounding box center [118, 81] width 48 height 15
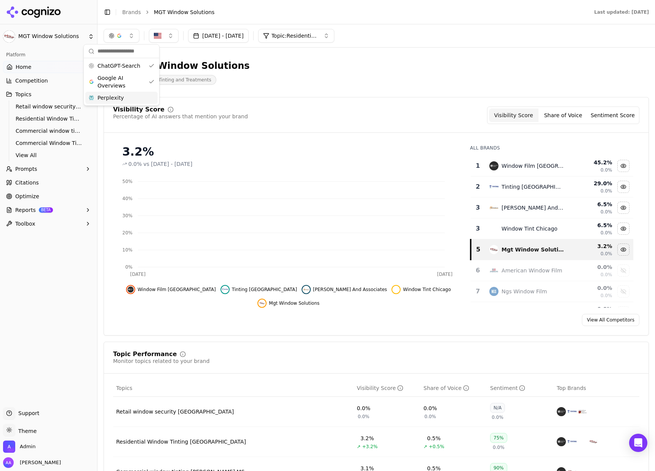
click at [114, 99] on span "Perplexity" at bounding box center [110, 98] width 26 height 8
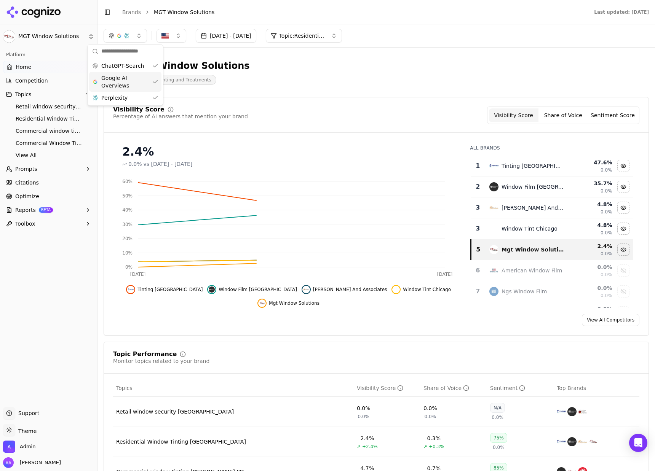
click at [240, 73] on div "Mgt Window Solutions Window Tinting and Treatments" at bounding box center [274, 72] width 341 height 25
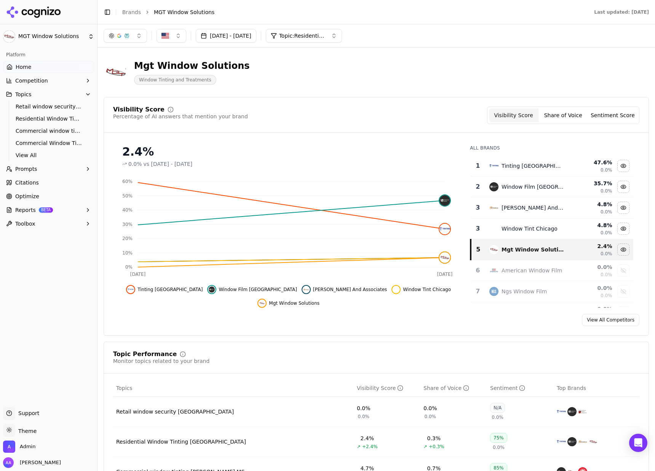
click at [310, 101] on div "Visibility Score Percentage of AI answers that mention your brand Visibility Sc…" at bounding box center [376, 216] width 545 height 239
click at [263, 120] on div "Visibility Score Percentage of AI answers that mention your brand Visibility Sc…" at bounding box center [376, 116] width 526 height 18
click at [330, 29] on button "Topic: Residential Window Tinting Chicago" at bounding box center [304, 36] width 76 height 14
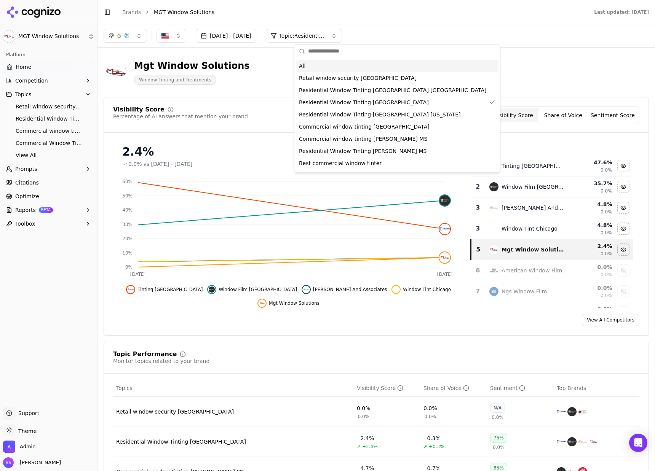
click at [346, 68] on div "All" at bounding box center [397, 66] width 203 height 12
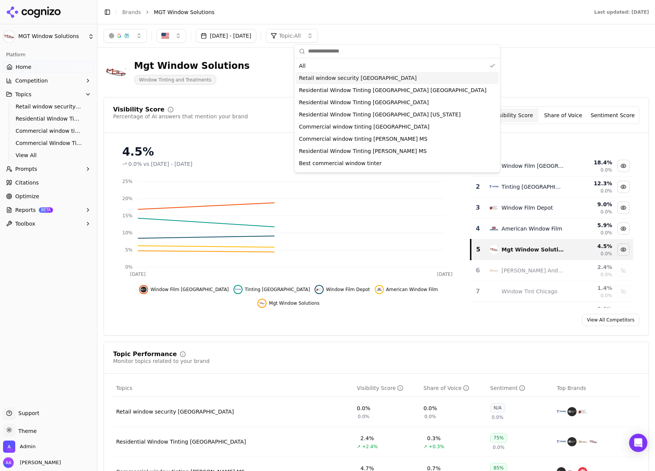
click at [258, 88] on div "Mgt Window Solutions Window Tinting and Treatments" at bounding box center [376, 72] width 545 height 37
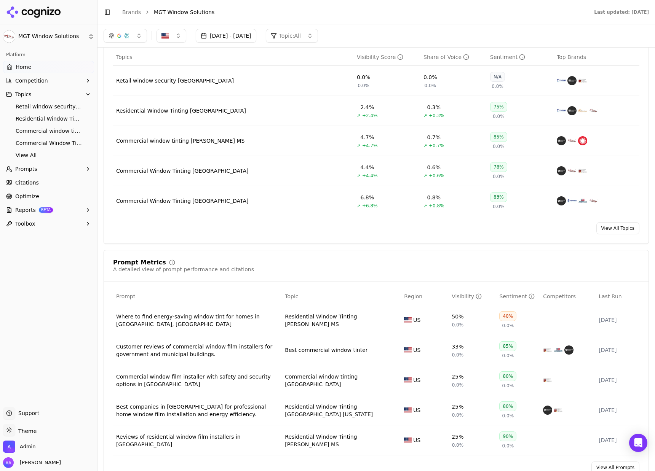
scroll to position [88, 0]
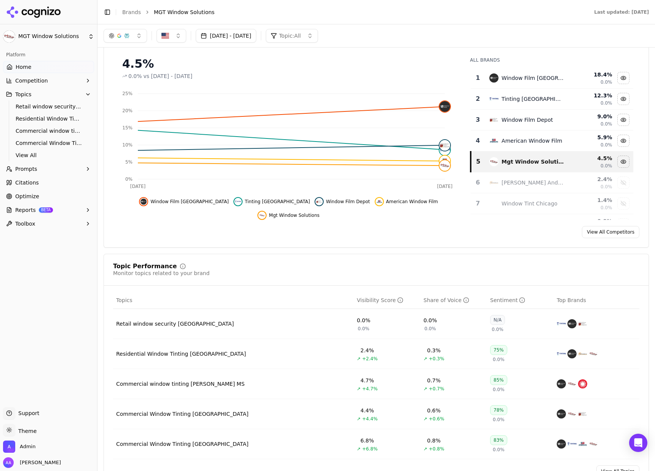
click at [53, 195] on link "Optimize" at bounding box center [48, 196] width 91 height 12
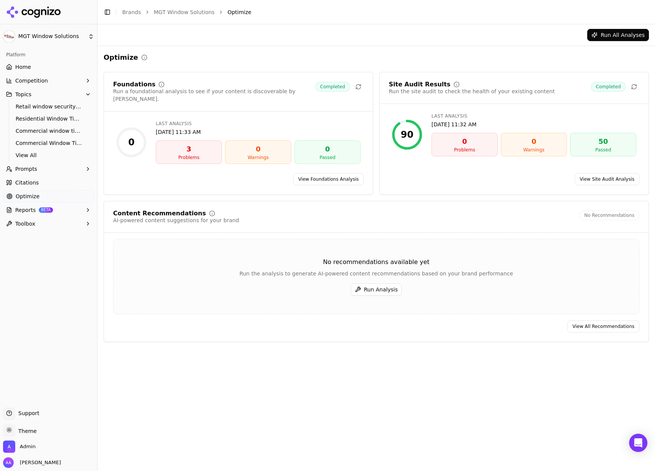
click at [367, 284] on button "Run Analysis" at bounding box center [376, 290] width 51 height 12
click at [33, 170] on span "Prompts" at bounding box center [26, 169] width 22 height 8
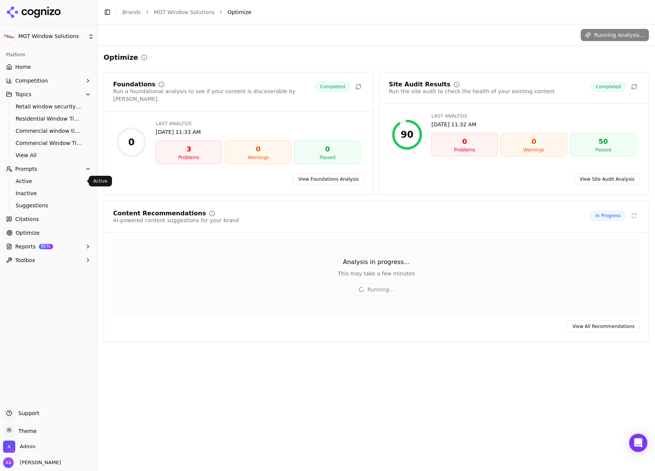
click at [59, 185] on link "Active" at bounding box center [49, 181] width 72 height 11
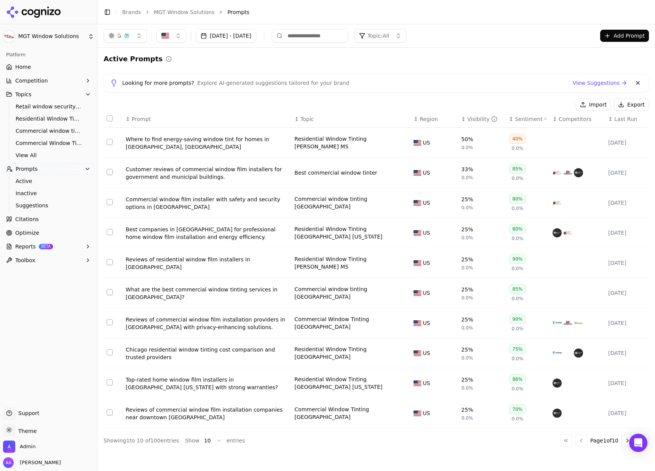
click at [474, 118] on div "Visibility" at bounding box center [482, 119] width 30 height 8
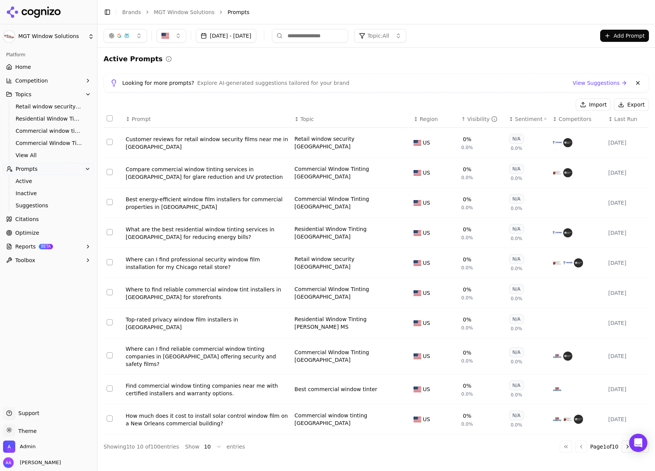
click at [164, 199] on div "Best energy-efficient window film installers for commercial properties in Milwa…" at bounding box center [207, 203] width 163 height 15
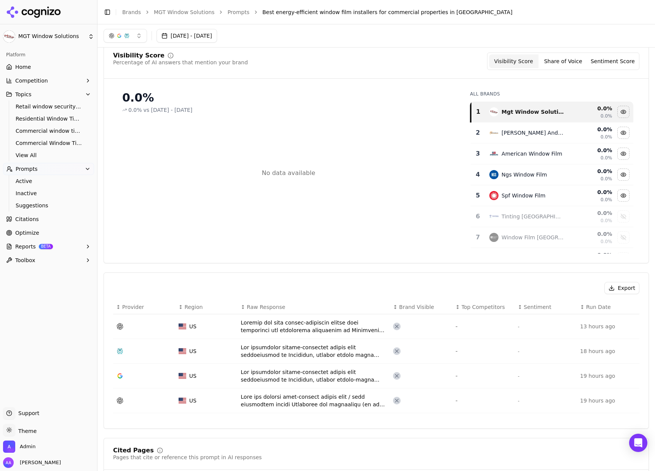
scroll to position [70, 0]
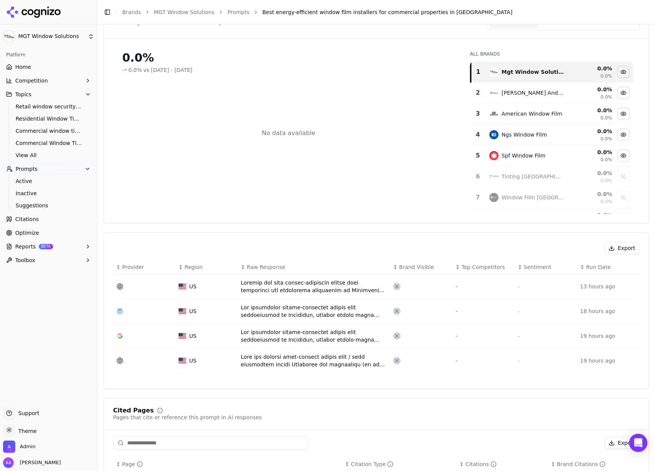
click at [269, 290] on div "Data table" at bounding box center [314, 286] width 146 height 15
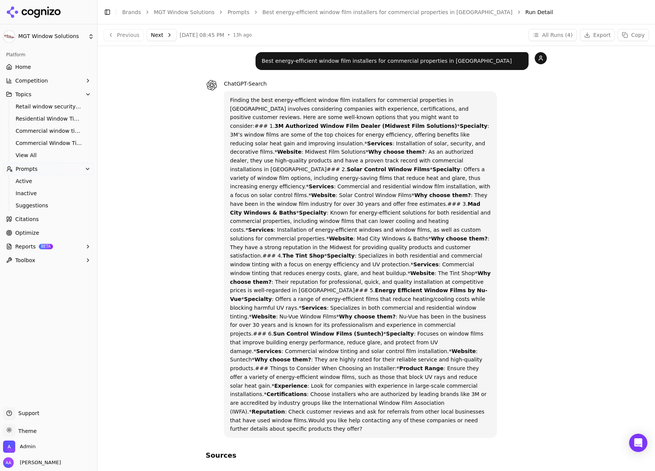
click at [155, 38] on button "Next" at bounding box center [162, 35] width 30 height 12
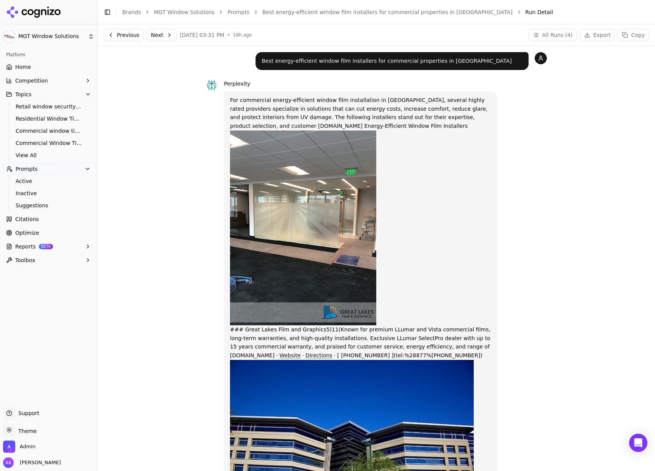
click at [148, 36] on button "Next" at bounding box center [162, 35] width 30 height 12
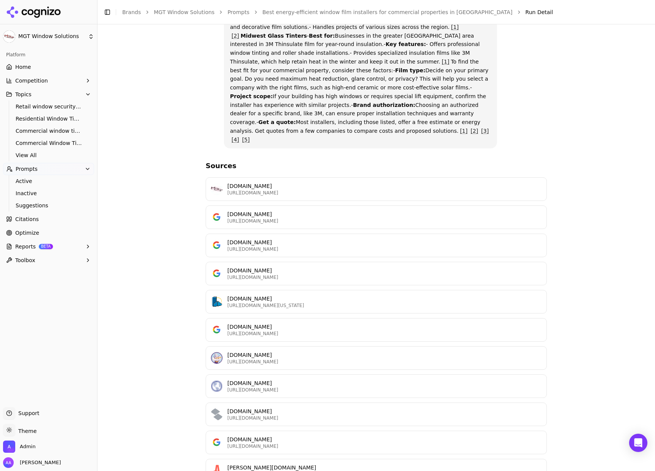
scroll to position [257, 0]
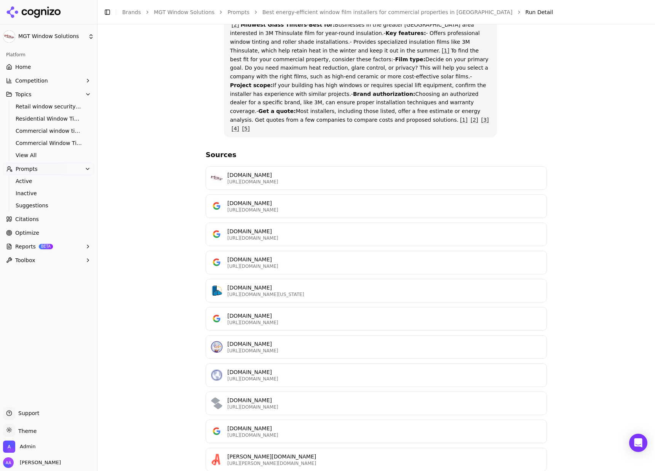
click at [278, 432] on p "https://google.com/viewer/place?mid=/g/1tddybm1" at bounding box center [384, 435] width 314 height 6
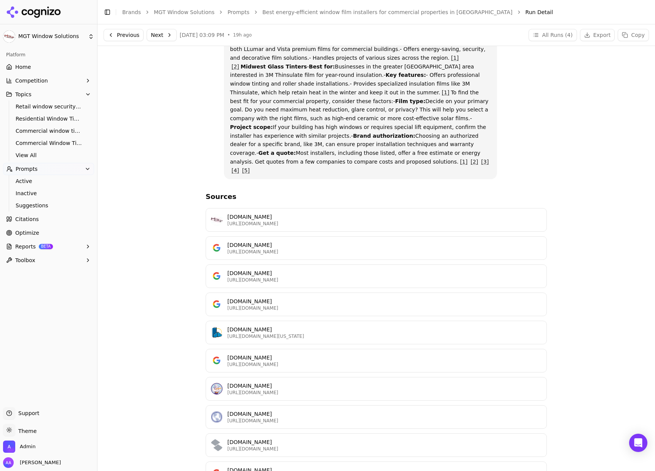
scroll to position [192, 0]
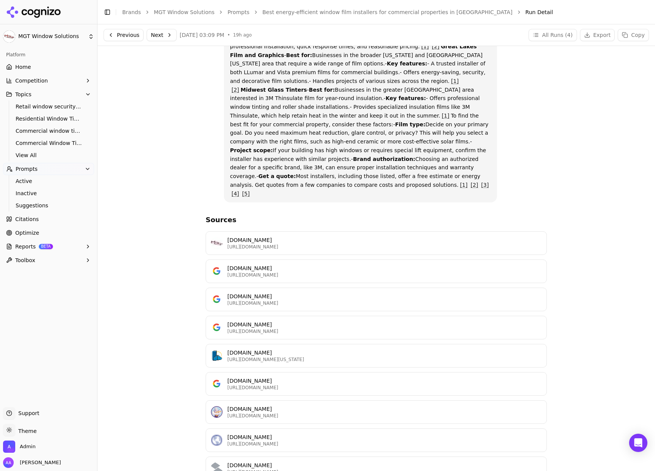
click at [232, 10] on link "Prompts" at bounding box center [238, 12] width 22 height 8
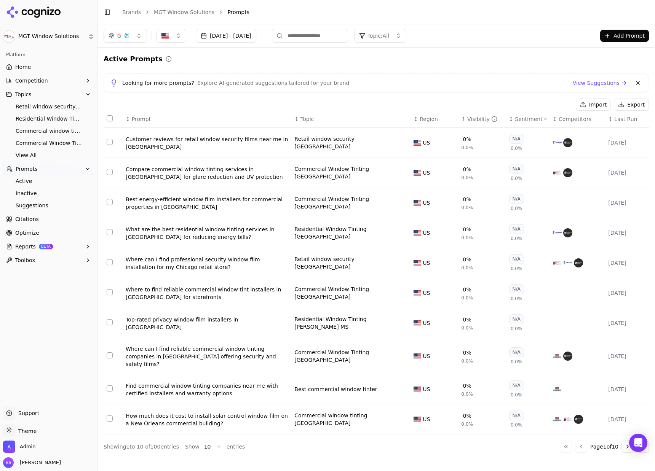
click at [190, 415] on div "How much does it cost to install solar control window film on a New Orleans com…" at bounding box center [207, 419] width 163 height 15
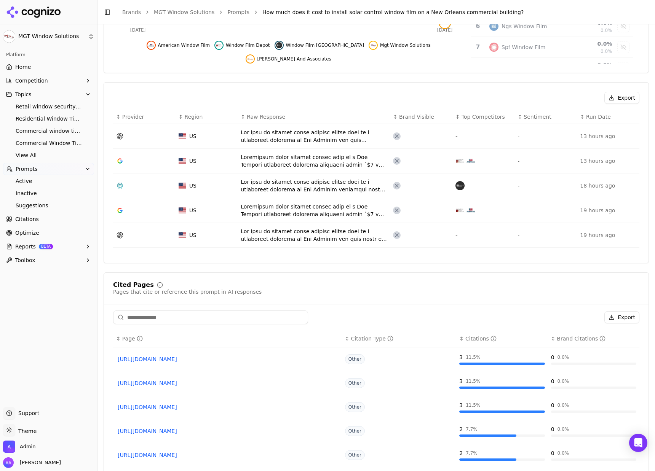
scroll to position [225, 0]
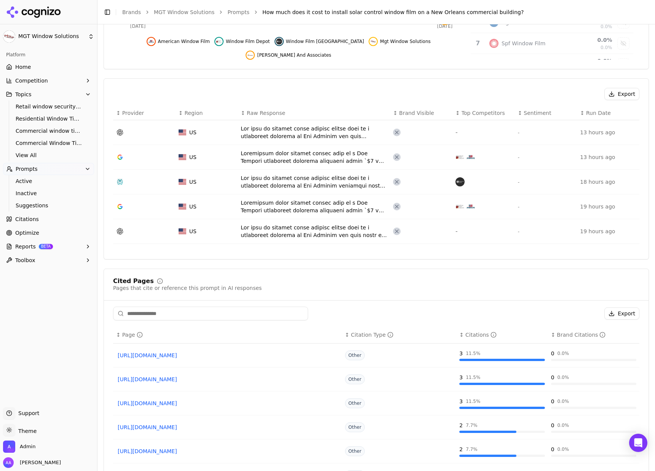
click at [316, 153] on div "Data table" at bounding box center [314, 157] width 146 height 15
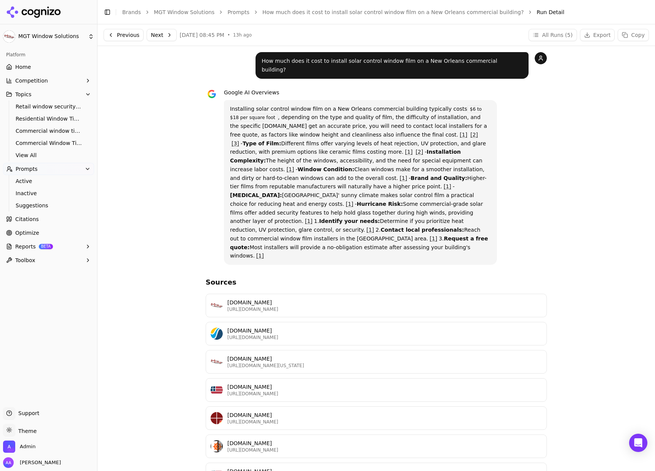
click at [129, 10] on link "Brands" at bounding box center [131, 12] width 19 height 6
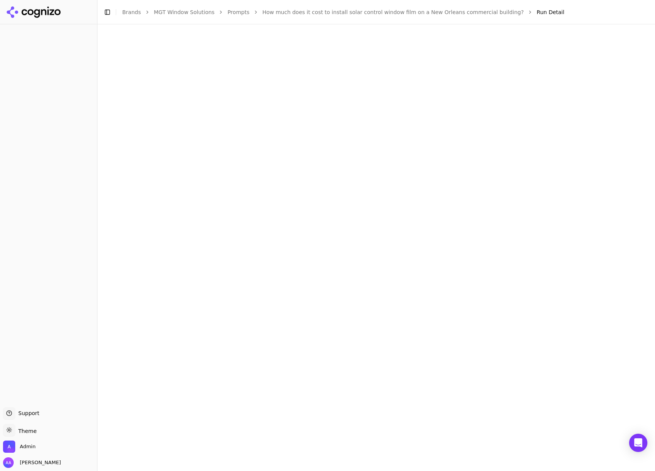
click at [23, 233] on html "Support Support Toggle theme Theme Admin Alp Aysan Toggle Sidebar Brands MGT Wi…" at bounding box center [327, 235] width 655 height 471
click at [158, 105] on html "Support Support Toggle theme Theme Admin Alp Aysan Toggle Sidebar Brands MGT Wi…" at bounding box center [327, 235] width 655 height 471
click at [153, 32] on html "Support Support Toggle theme Theme Admin Alp Aysan Toggle Sidebar Brands MGT Wi…" at bounding box center [327, 235] width 655 height 471
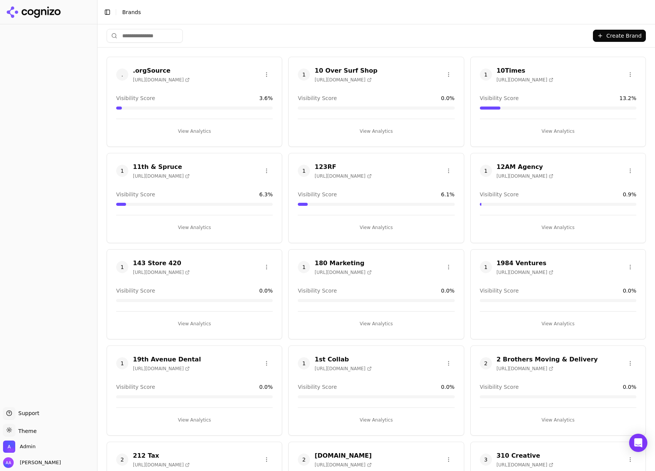
click at [148, 36] on html "Support Support Toggle theme Theme Admin Alp Aysan Toggle Sidebar Brands Create…" at bounding box center [327, 235] width 655 height 471
click at [151, 35] on html "Support Support Toggle theme Theme Admin Alp Aysan Toggle Sidebar Brands Create…" at bounding box center [327, 235] width 655 height 471
click at [149, 39] on html "Support Support Toggle theme Theme Admin Alp Aysan Toggle Sidebar Brands Create…" at bounding box center [327, 235] width 655 height 471
click at [149, 39] on input "search" at bounding box center [145, 36] width 76 height 14
click at [152, 40] on input "search" at bounding box center [145, 36] width 76 height 14
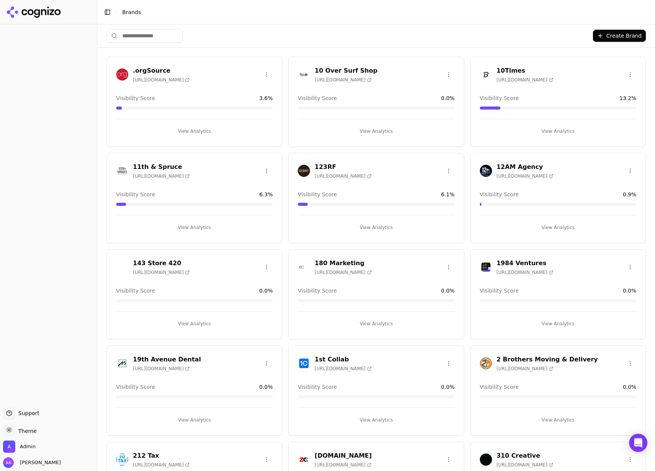
click at [152, 37] on input "search" at bounding box center [145, 36] width 76 height 14
click at [225, 37] on div "Create Brand" at bounding box center [376, 35] width 539 height 23
click at [163, 34] on input "search" at bounding box center [145, 36] width 76 height 14
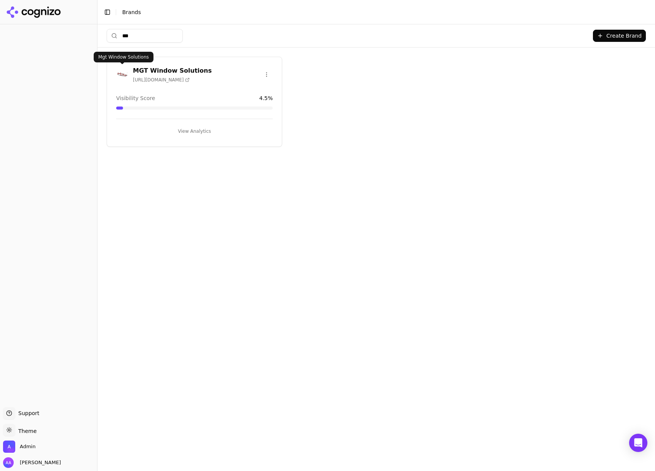
type input "***"
click at [119, 76] on img at bounding box center [122, 75] width 12 height 12
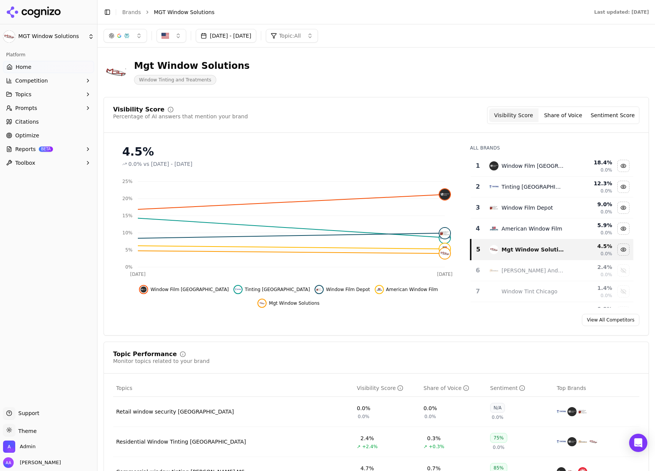
click at [30, 133] on span "Optimize" at bounding box center [27, 136] width 24 height 8
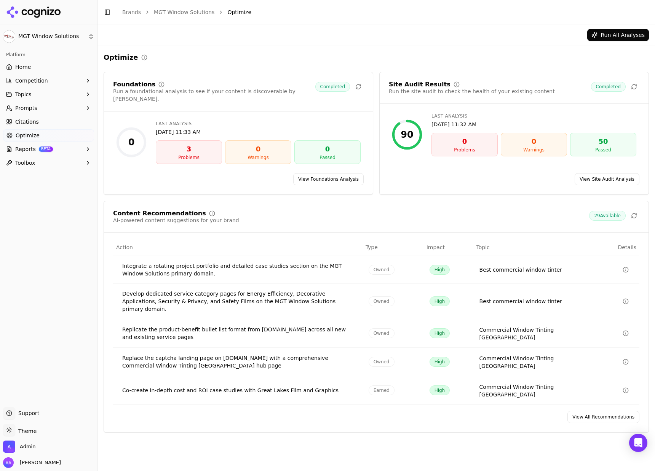
click at [590, 411] on link "View All Recommendations" at bounding box center [603, 417] width 72 height 12
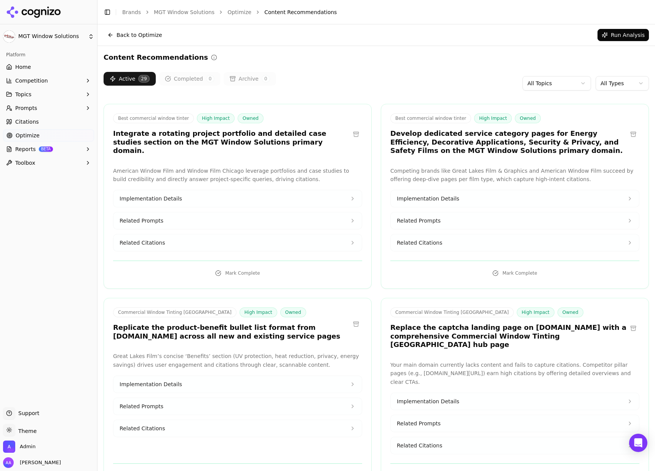
click at [46, 130] on link "Optimize" at bounding box center [48, 135] width 91 height 12
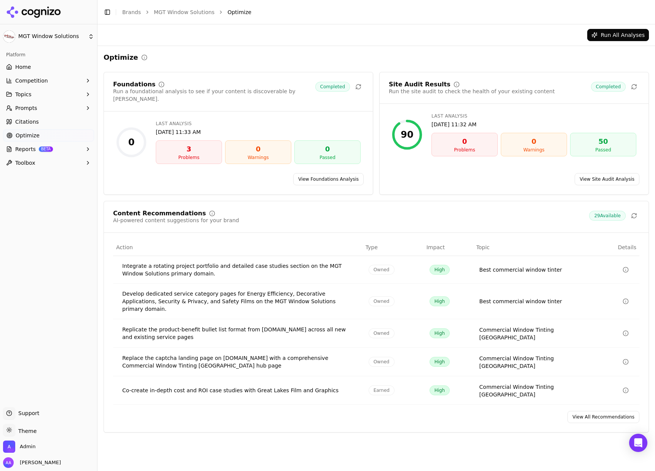
click at [34, 120] on span "Citations" at bounding box center [27, 122] width 24 height 8
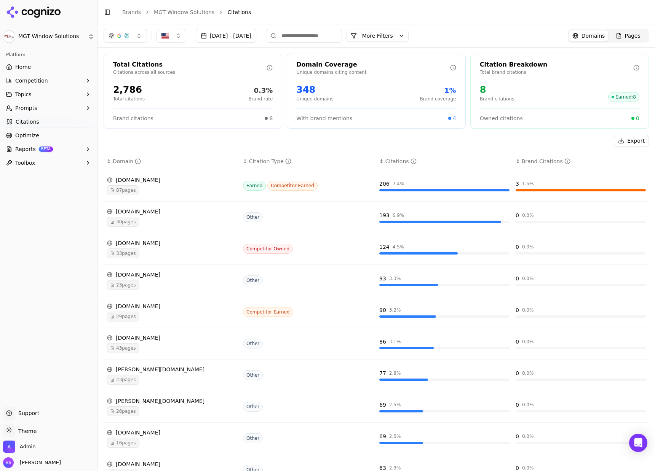
click at [408, 36] on button "More Filters" at bounding box center [377, 36] width 62 height 12
click at [321, 64] on button "No brands selected" at bounding box center [313, 69] width 177 height 14
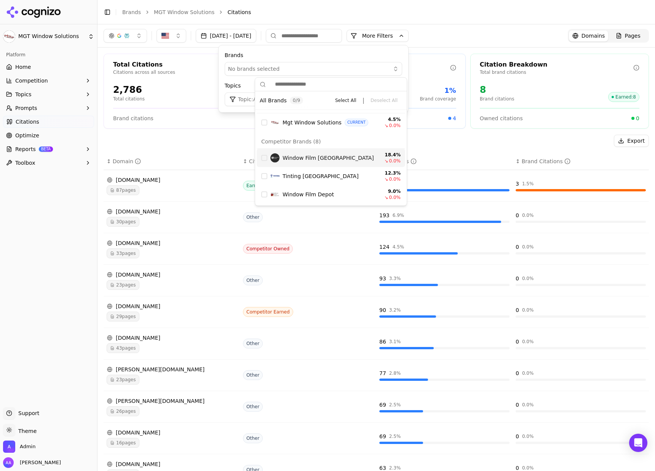
scroll to position [1, 0]
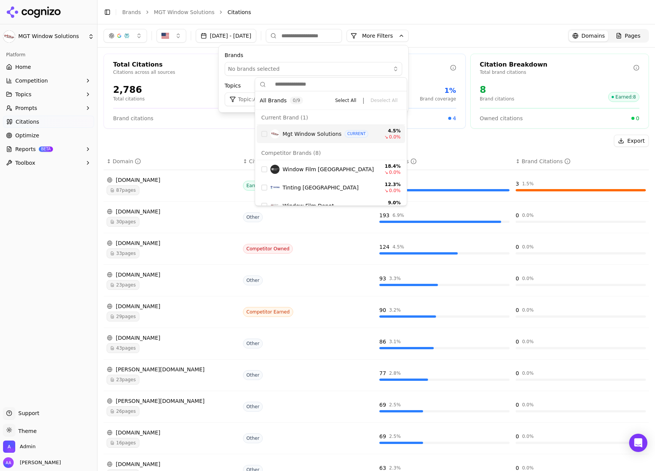
click at [292, 137] on span "Mgt Window Solutions" at bounding box center [311, 134] width 59 height 8
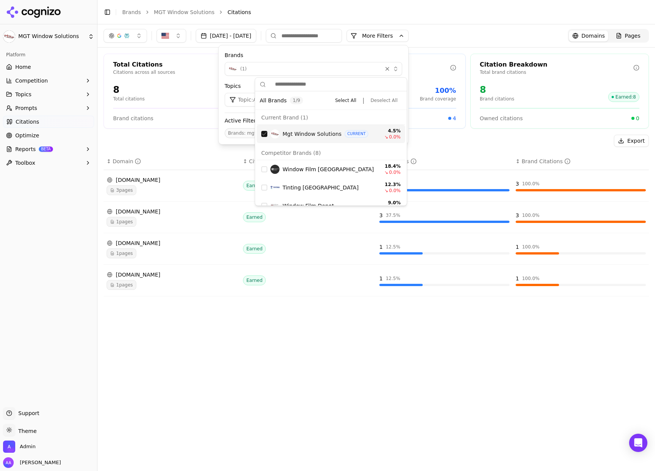
click at [194, 132] on div "Total Citations Citations across all sources 8 Total citations 100% Brand rate …" at bounding box center [375, 178] width 557 height 261
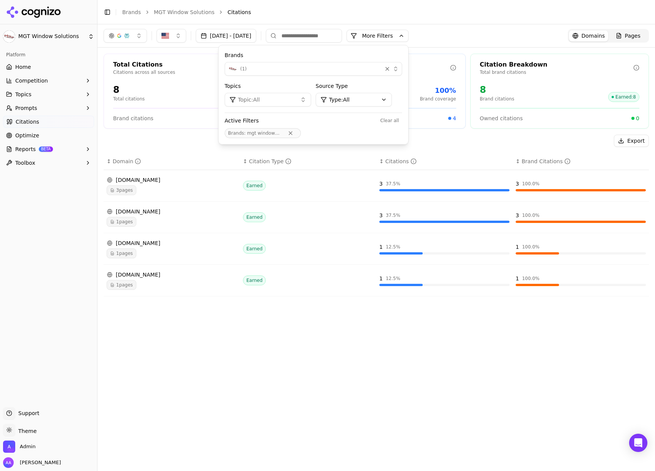
click at [142, 228] on td "m.yelp.com 1 pages" at bounding box center [172, 218] width 136 height 32
click at [120, 222] on span "1 pages" at bounding box center [122, 222] width 30 height 10
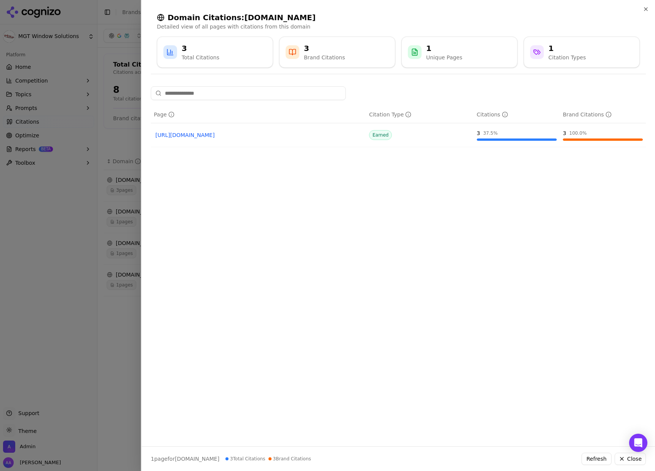
drag, startPoint x: 64, startPoint y: 233, endPoint x: 79, endPoint y: 243, distance: 18.9
click at [64, 233] on div at bounding box center [327, 235] width 655 height 471
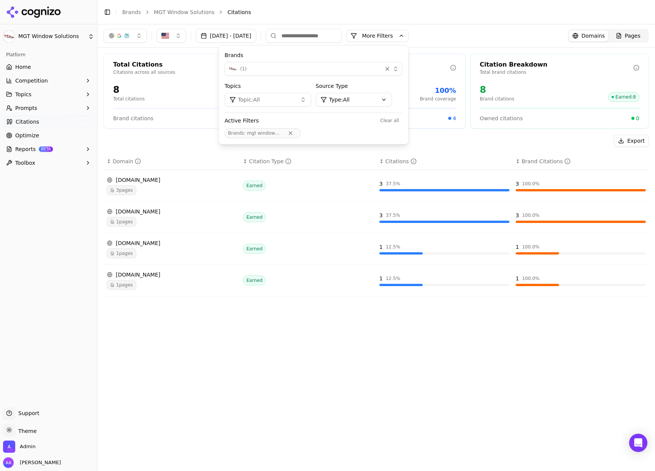
click at [133, 250] on span "1 pages" at bounding box center [122, 254] width 30 height 10
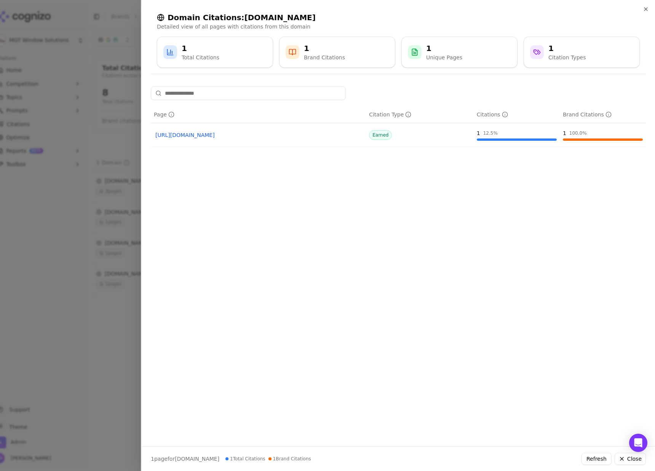
click at [60, 279] on div at bounding box center [327, 235] width 655 height 471
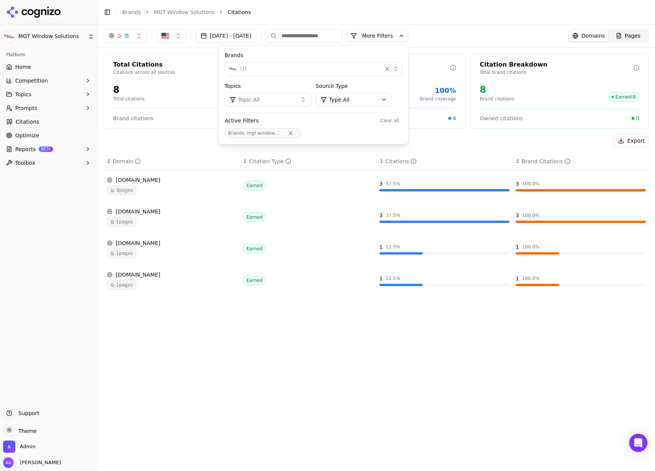
click at [46, 137] on link "Optimize" at bounding box center [48, 135] width 91 height 12
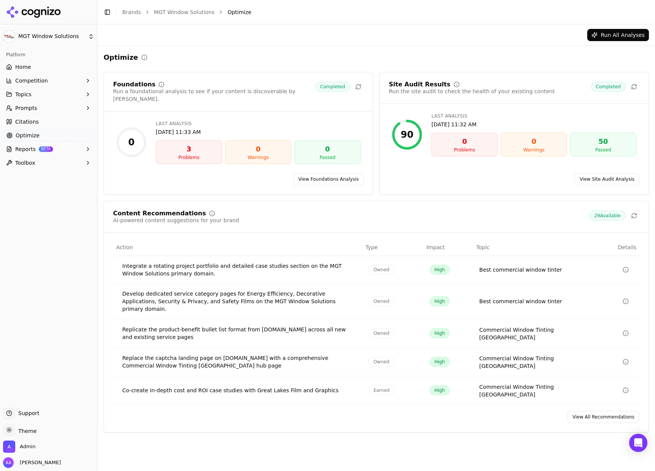
click at [330, 173] on link "View Foundations Analysis" at bounding box center [328, 179] width 70 height 12
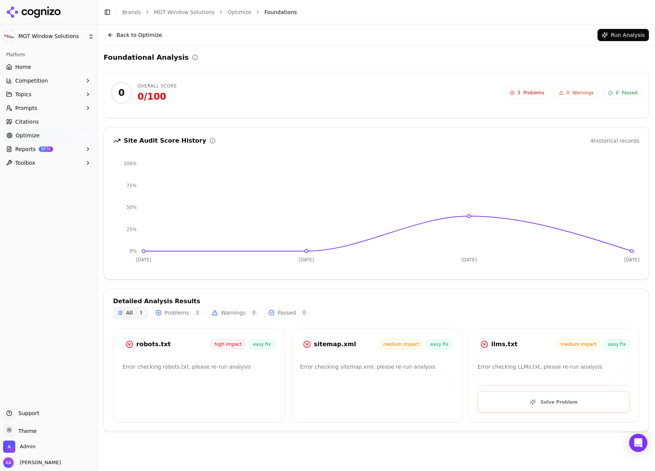
click at [620, 35] on button "Run Analysis" at bounding box center [622, 35] width 51 height 12
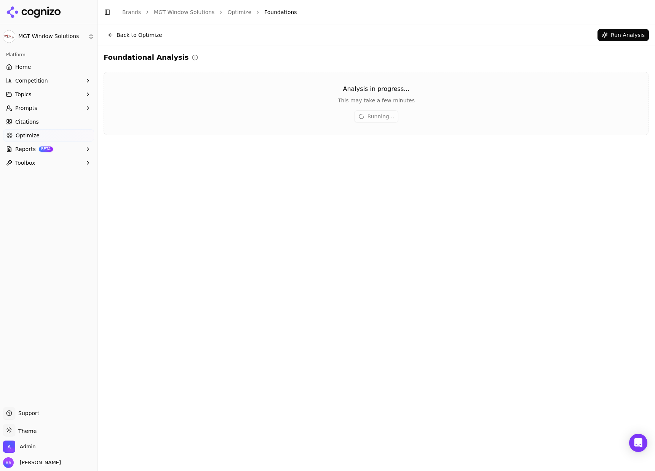
click at [231, 12] on link "Optimize" at bounding box center [239, 12] width 24 height 8
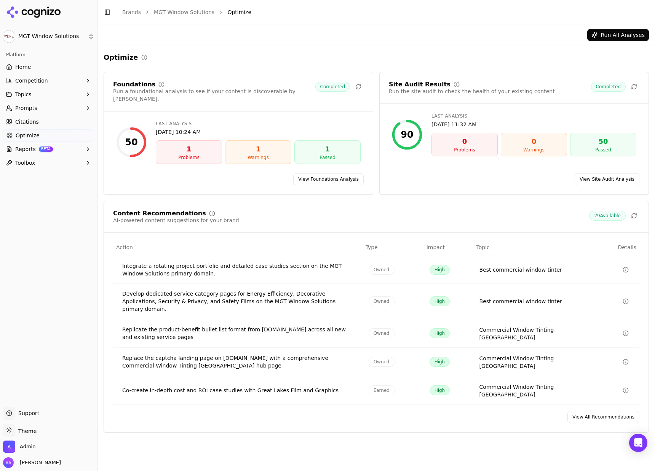
click at [592, 411] on link "View All Recommendations" at bounding box center [603, 417] width 72 height 12
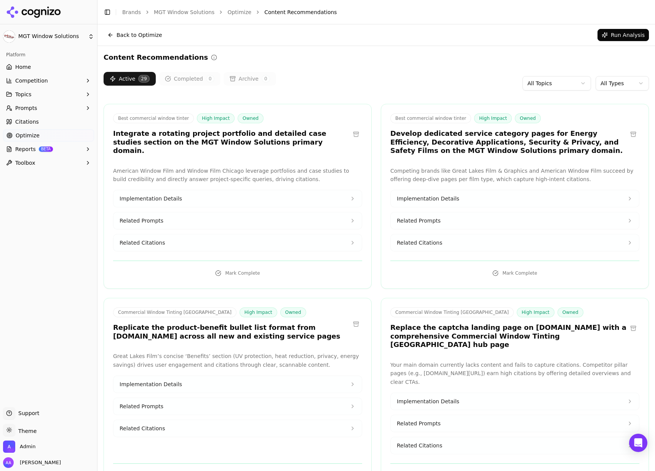
click at [354, 53] on div "Content Recommendations" at bounding box center [376, 57] width 545 height 11
click at [563, 83] on html "MGT Window Solutions Platform Home Competition Topics Prompts Citations Optimiz…" at bounding box center [327, 235] width 655 height 471
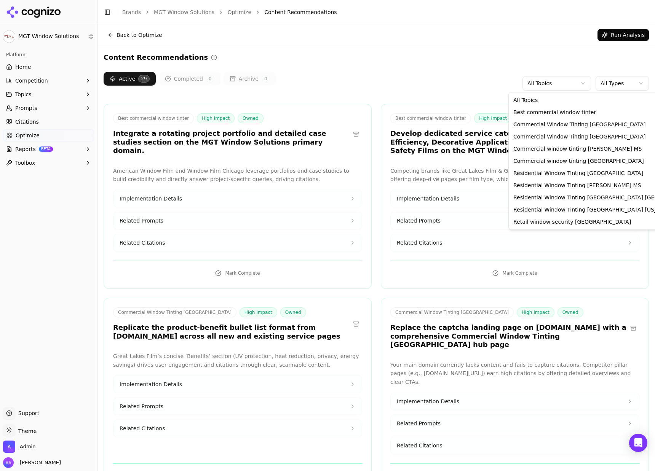
click at [409, 61] on html "MGT Window Solutions Platform Home Competition Topics Prompts Citations Optimiz…" at bounding box center [327, 235] width 655 height 471
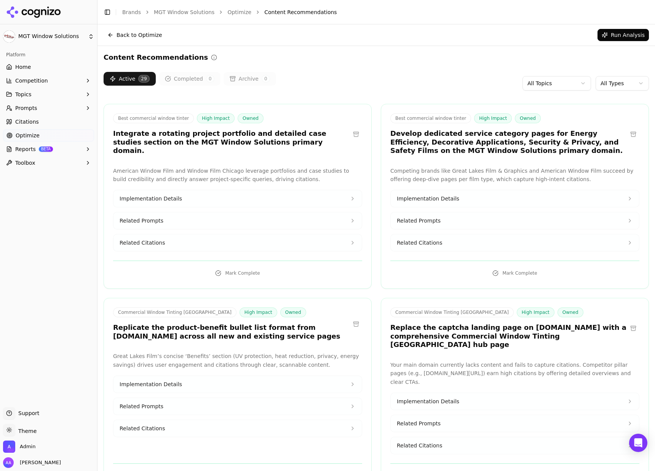
click at [38, 126] on link "Citations" at bounding box center [48, 122] width 91 height 12
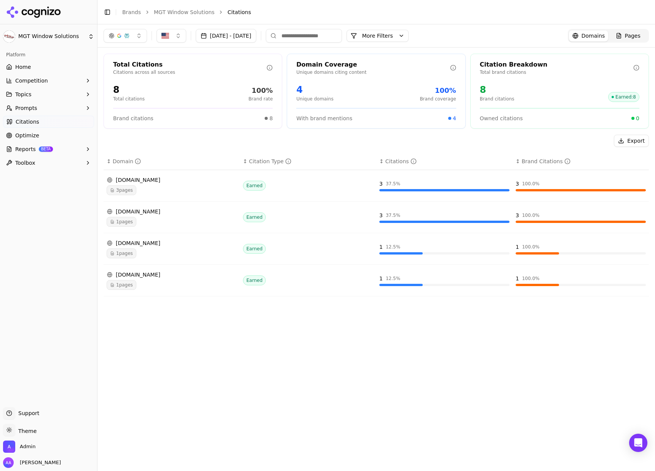
drag, startPoint x: 621, startPoint y: 38, endPoint x: 509, endPoint y: 38, distance: 112.3
click at [621, 38] on div "Pages" at bounding box center [628, 36] width 25 height 8
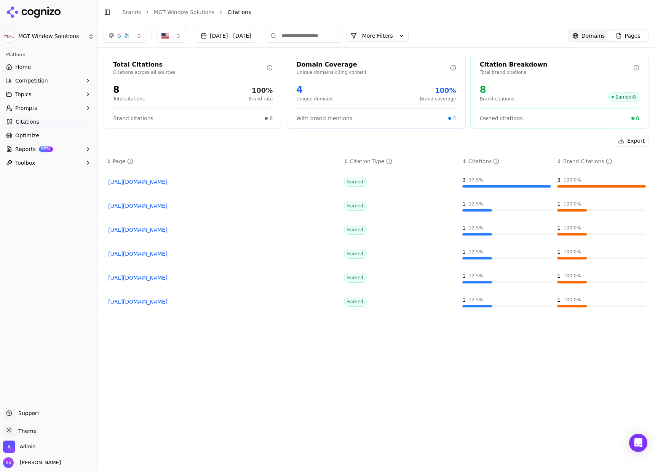
click at [408, 41] on button "More Filters" at bounding box center [377, 36] width 62 height 12
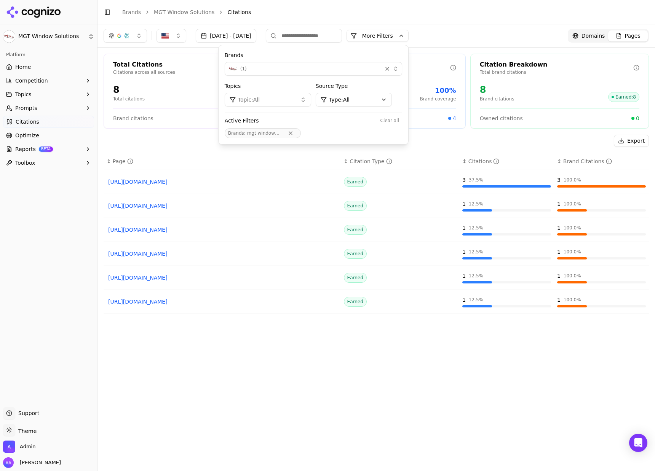
click at [326, 73] on button "( 1 )" at bounding box center [313, 69] width 177 height 14
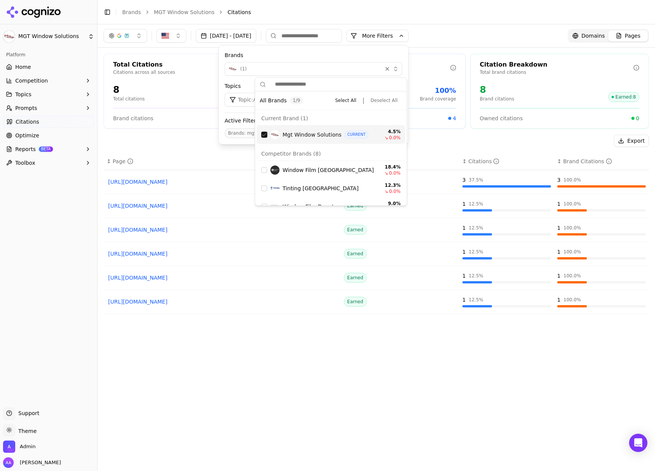
click at [306, 137] on span "Mgt Window Solutions" at bounding box center [311, 135] width 59 height 8
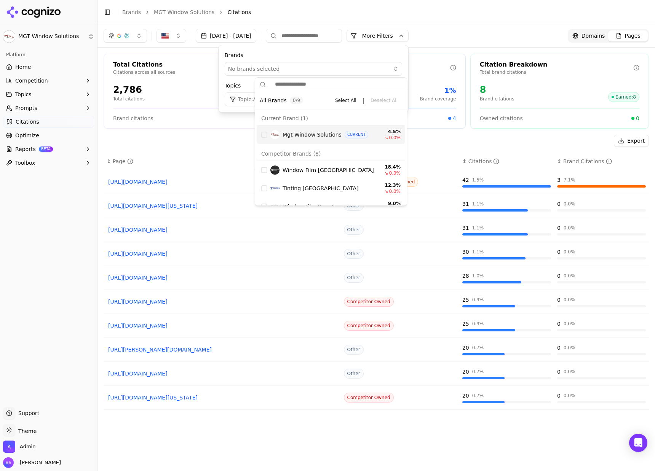
click at [319, 35] on input at bounding box center [304, 36] width 76 height 14
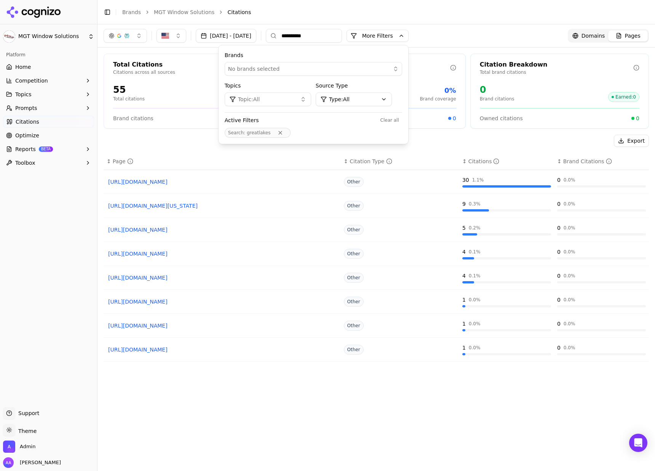
type input "**********"
click at [23, 133] on span "Optimize" at bounding box center [27, 136] width 24 height 8
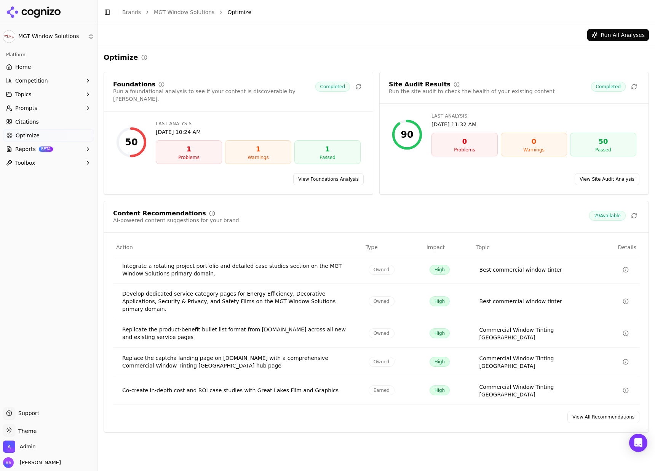
click at [587, 411] on link "View All Recommendations" at bounding box center [603, 417] width 72 height 12
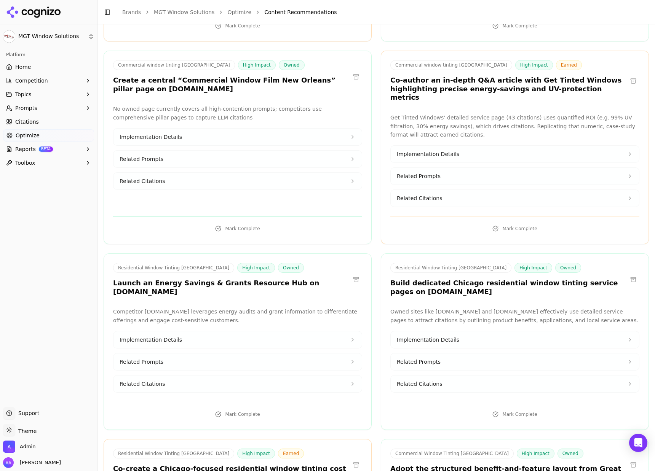
scroll to position [724, 0]
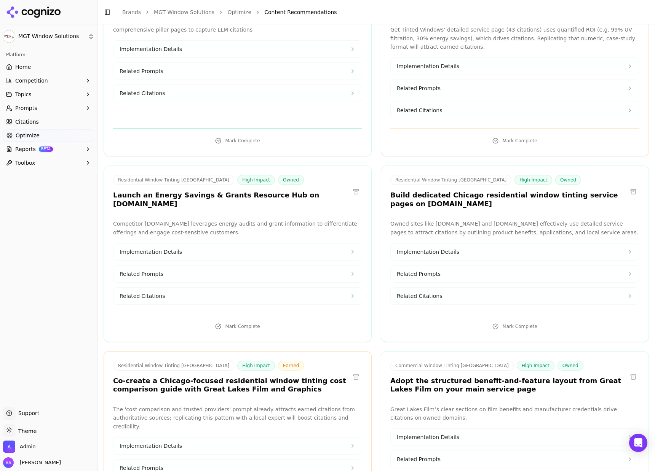
click at [164, 191] on h3 "Launch an Energy Savings & Grants Resource Hub on mgtfilms.com" at bounding box center [231, 199] width 237 height 17
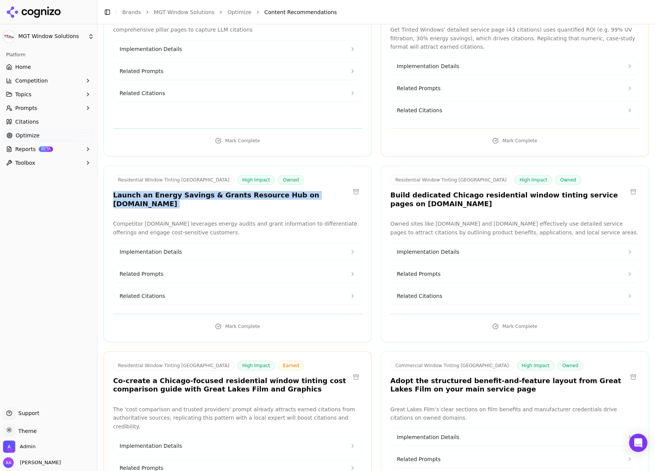
click at [164, 191] on h3 "Launch an Energy Savings & Grants Resource Hub on mgtfilms.com" at bounding box center [231, 199] width 237 height 17
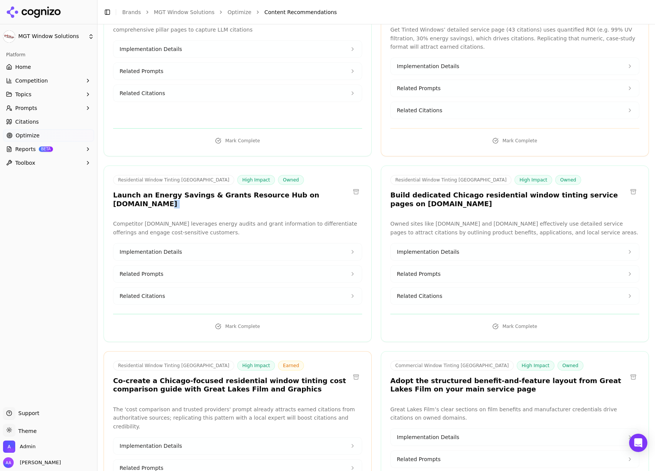
click at [216, 189] on div "Residential Window Tinting Chicago High Impact Owned Launch an Energy Savings &…" at bounding box center [238, 254] width 268 height 177
click at [189, 191] on h3 "Launch an Energy Savings & Grants Resource Hub on mgtfilms.com" at bounding box center [231, 199] width 237 height 17
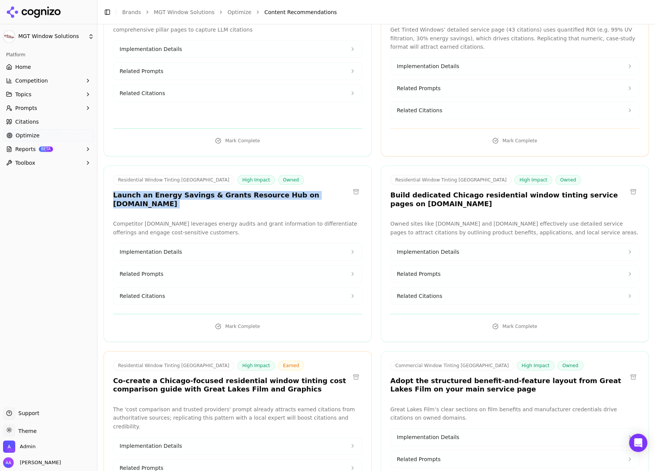
click at [189, 191] on h3 "Launch an Energy Savings & Grants Resource Hub on mgtfilms.com" at bounding box center [231, 199] width 237 height 17
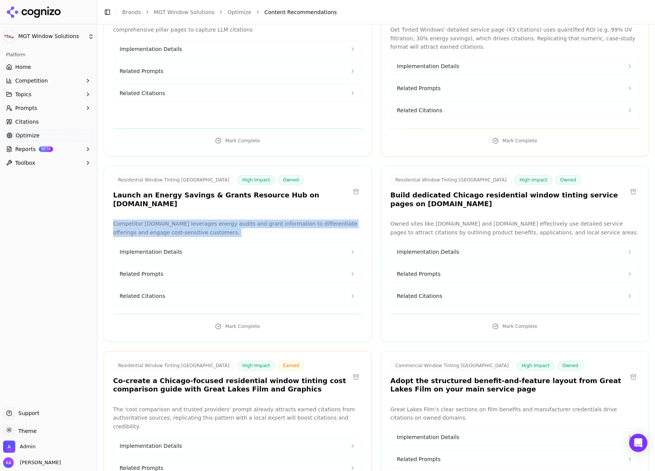
click at [199, 193] on div "Residential Window Tinting Chicago High Impact Owned Launch an Energy Savings &…" at bounding box center [238, 254] width 268 height 177
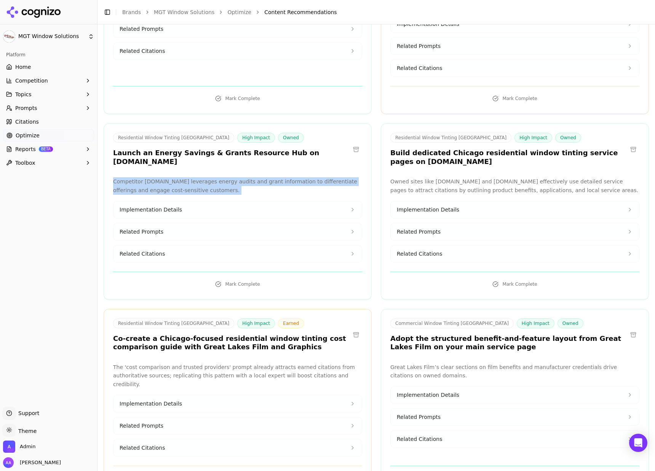
scroll to position [982, 0]
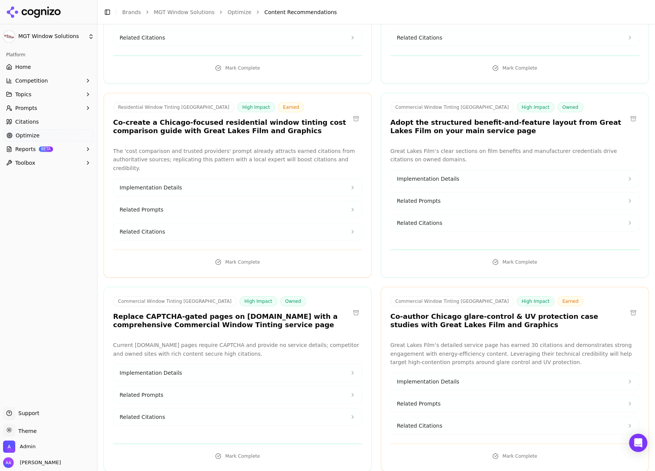
click at [184, 313] on h3 "Replace CAPTCHA-gated pages on mgtfilms.com with a comprehensive Commercial Win…" at bounding box center [231, 321] width 237 height 17
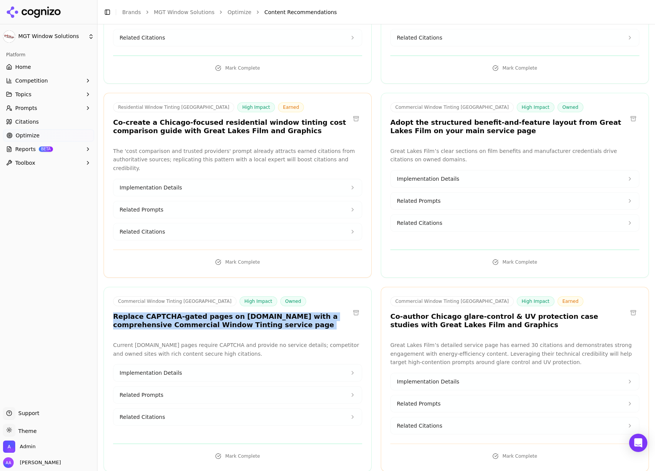
click at [184, 313] on h3 "Replace CAPTCHA-gated pages on mgtfilms.com with a comprehensive Commercial Win…" at bounding box center [231, 321] width 237 height 17
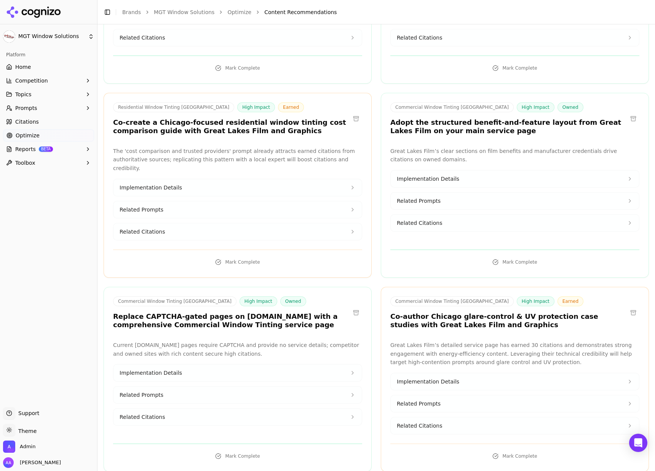
click at [241, 306] on div "Commercial Window Tinting Chicago High Impact Owned Replace CAPTCHA-gated pages…" at bounding box center [237, 314] width 267 height 35
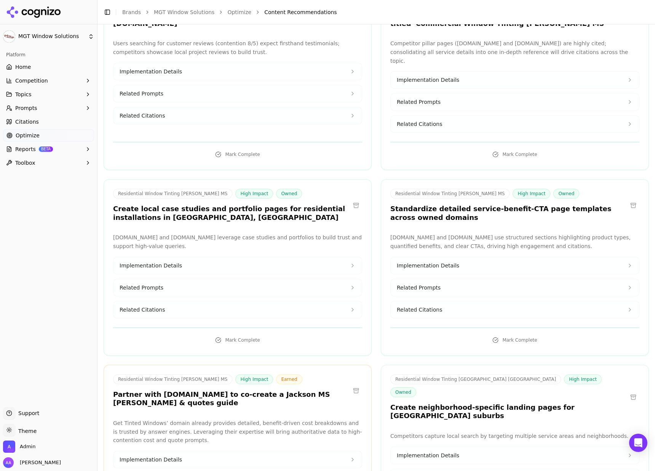
scroll to position [1845, 0]
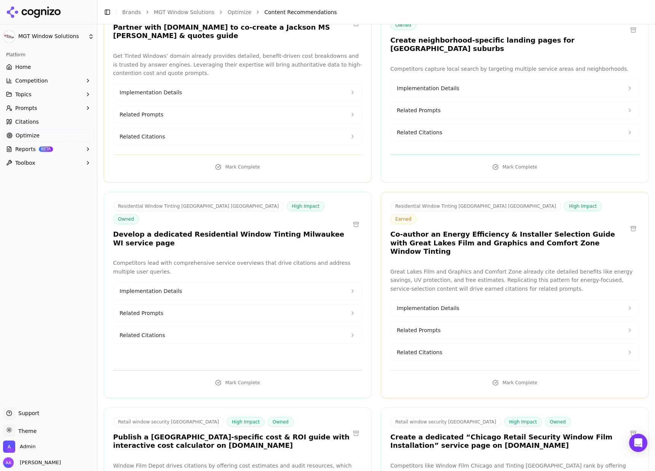
click at [139, 433] on h3 "Publish a Chicago-specific cost & ROI guide with interactive cost calculator on…" at bounding box center [231, 441] width 237 height 17
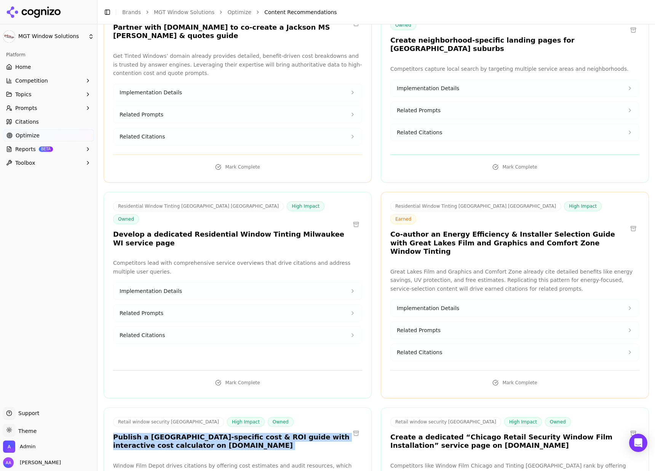
click at [139, 433] on h3 "Publish a Chicago-specific cost & ROI guide with interactive cost calculator on…" at bounding box center [231, 441] width 237 height 17
click at [353, 427] on button at bounding box center [356, 433] width 12 height 12
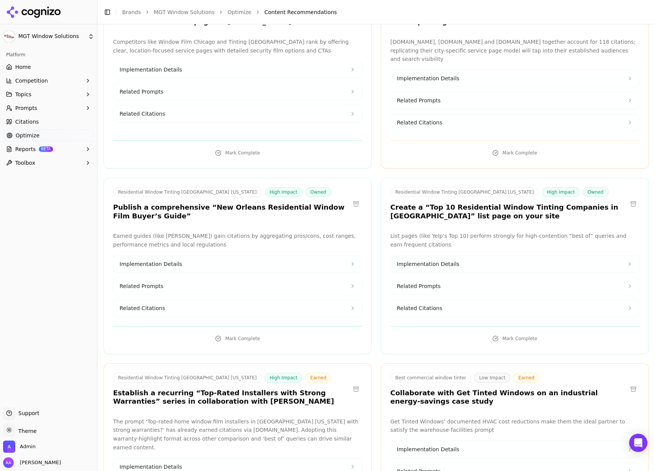
scroll to position [2297, 0]
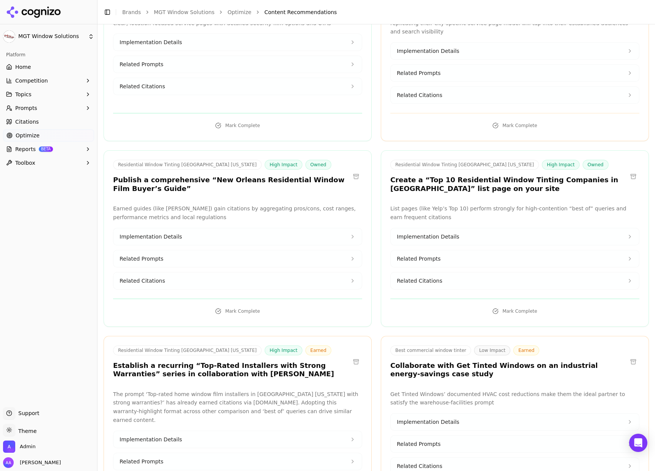
click at [188, 176] on h3 "Publish a comprehensive “New Orleans Residential Window Film Buyer’s Guide”" at bounding box center [231, 184] width 237 height 17
click at [189, 176] on h3 "Publish a comprehensive “New Orleans Residential Window Film Buyer’s Guide”" at bounding box center [231, 184] width 237 height 17
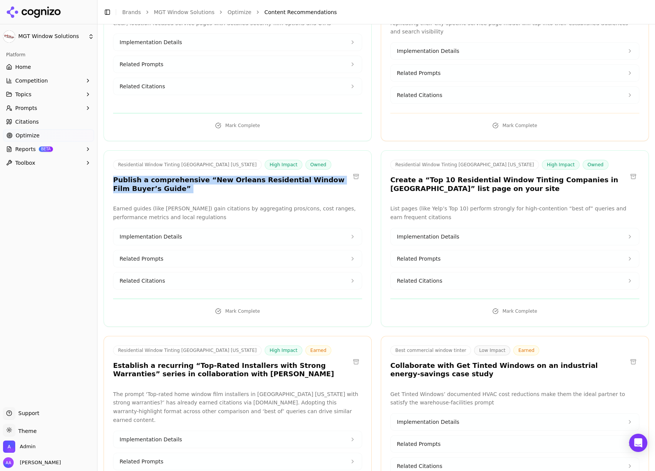
click at [189, 176] on h3 "Publish a comprehensive “New Orleans Residential Window Film Buyer’s Guide”" at bounding box center [231, 184] width 237 height 17
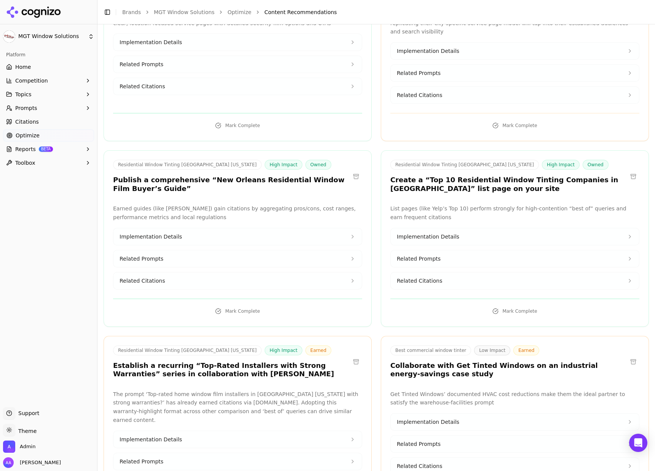
click at [233, 176] on h3 "Publish a comprehensive “New Orleans Residential Window Film Buyer’s Guide”" at bounding box center [231, 184] width 237 height 17
drag, startPoint x: 201, startPoint y: 129, endPoint x: 129, endPoint y: 134, distance: 72.1
click at [129, 176] on h3 "Publish a comprehensive “New Orleans Residential Window Film Buyer’s Guide”" at bounding box center [231, 184] width 237 height 17
click at [133, 10] on link "Brands" at bounding box center [131, 12] width 19 height 6
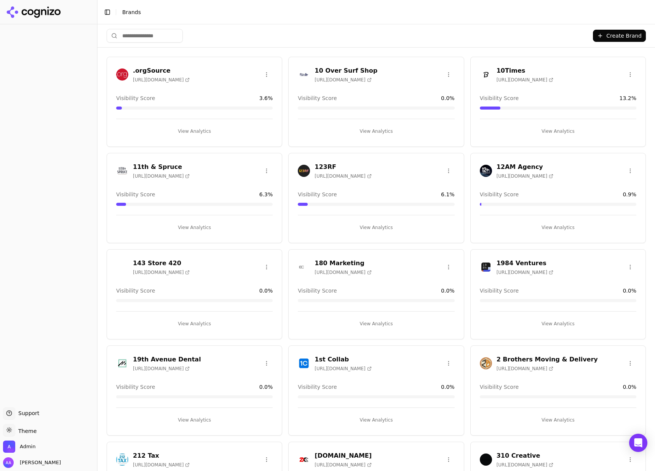
click at [164, 38] on input "search" at bounding box center [145, 36] width 76 height 14
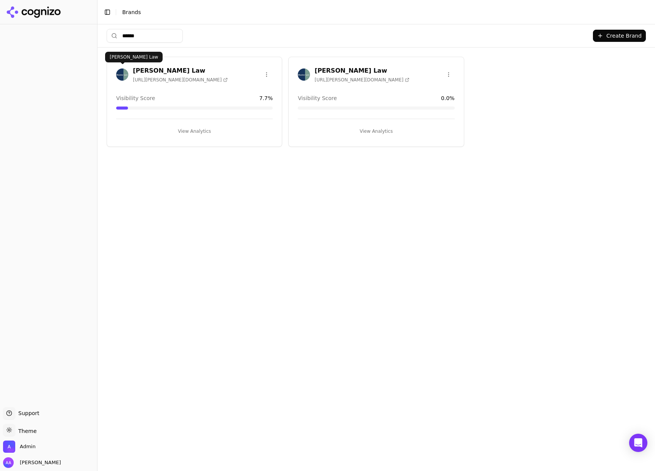
type input "******"
click at [118, 73] on img at bounding box center [122, 75] width 12 height 12
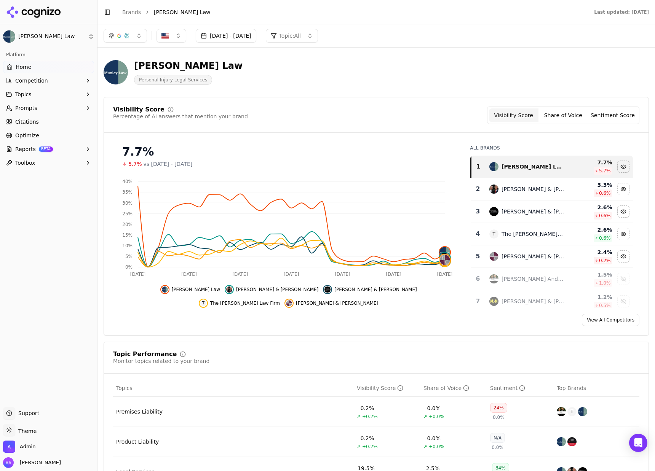
click at [49, 108] on button "Prompts" at bounding box center [48, 108] width 91 height 12
click at [48, 119] on span "Active" at bounding box center [49, 120] width 66 height 8
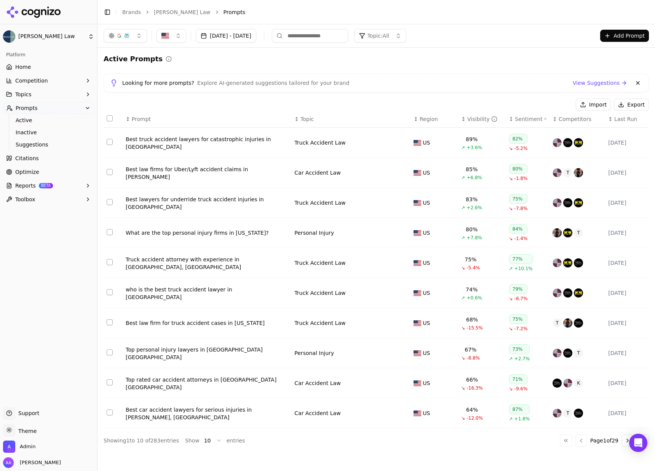
click at [474, 116] on div "Visibility" at bounding box center [482, 119] width 30 height 8
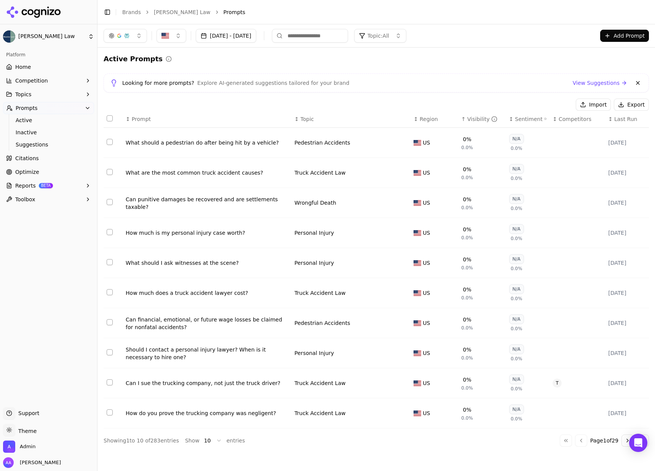
click at [577, 122] on span "Competitors" at bounding box center [574, 119] width 33 height 8
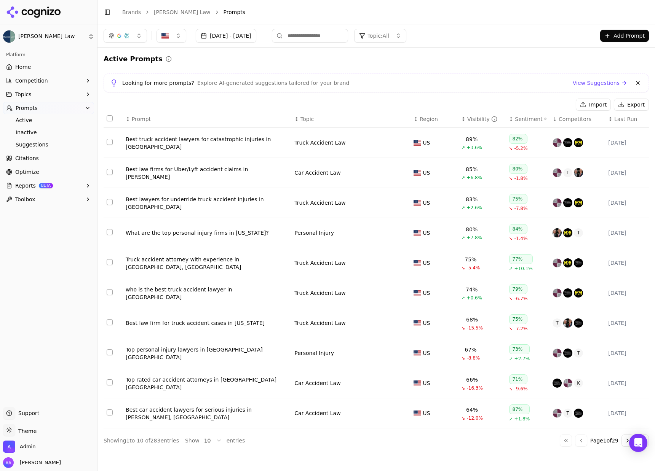
click at [577, 122] on span "Competitors" at bounding box center [574, 119] width 33 height 8
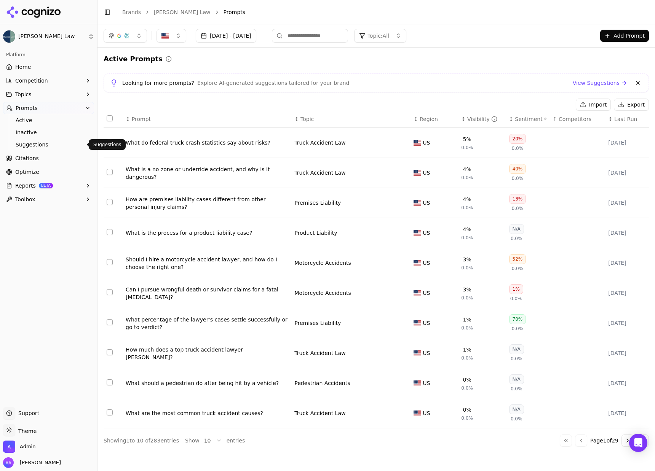
click at [34, 147] on span "Suggestions" at bounding box center [49, 145] width 66 height 8
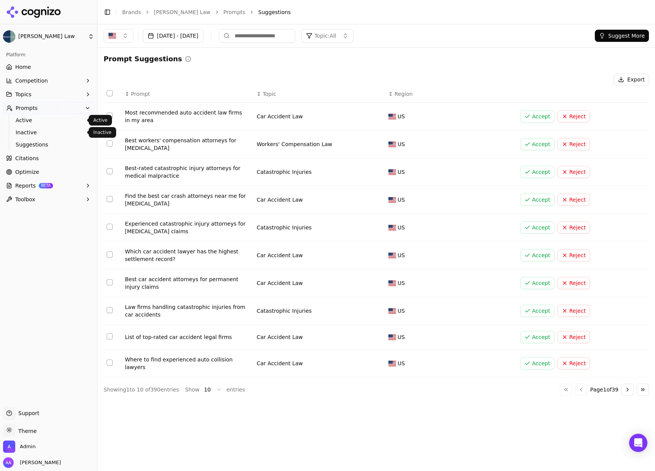
click at [37, 120] on span "Active" at bounding box center [49, 120] width 66 height 8
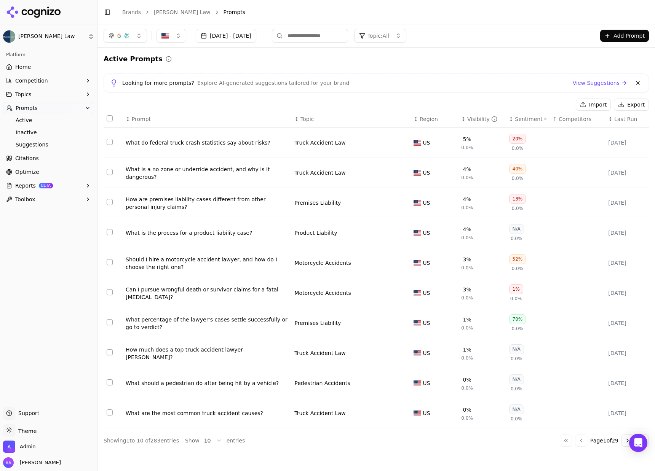
click at [248, 387] on div "What should a pedestrian do after being hit by a vehicle?" at bounding box center [207, 384] width 163 height 8
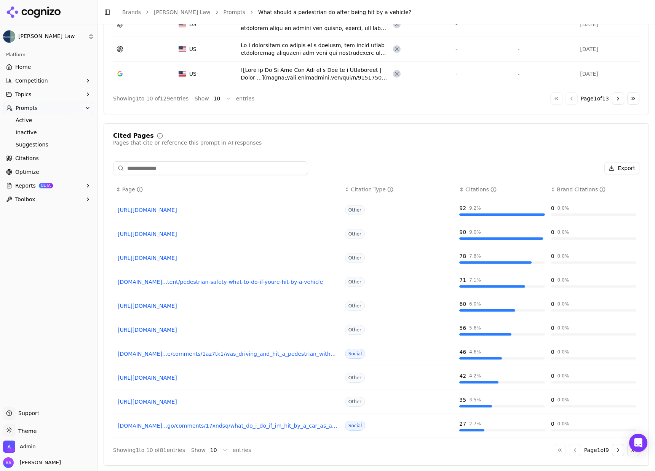
scroll to position [507, 0]
click at [167, 166] on input at bounding box center [210, 168] width 195 height 14
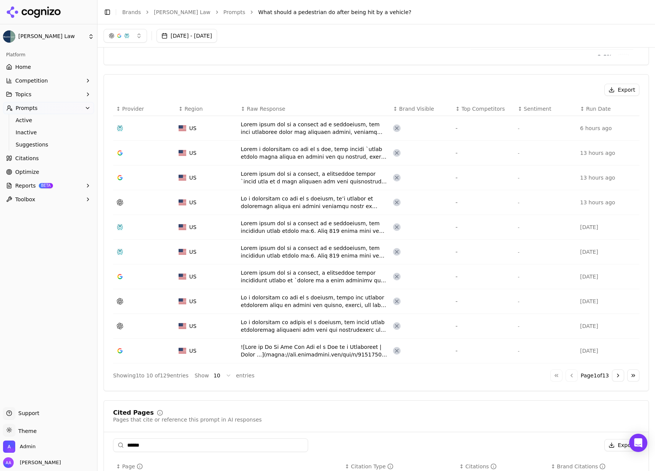
scroll to position [227, 0]
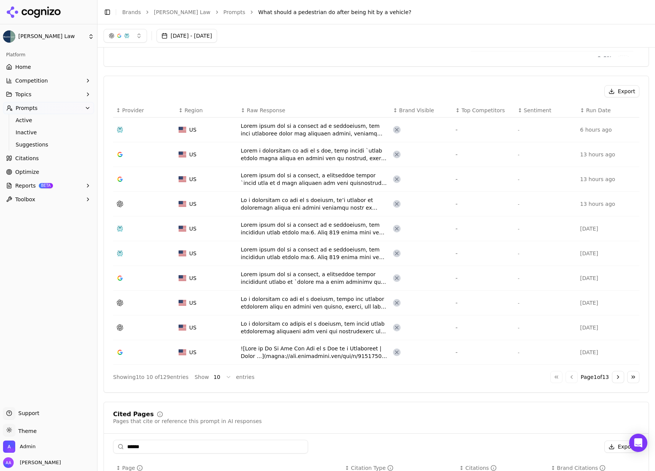
type input "******"
click at [290, 119] on td "Data table" at bounding box center [314, 130] width 152 height 25
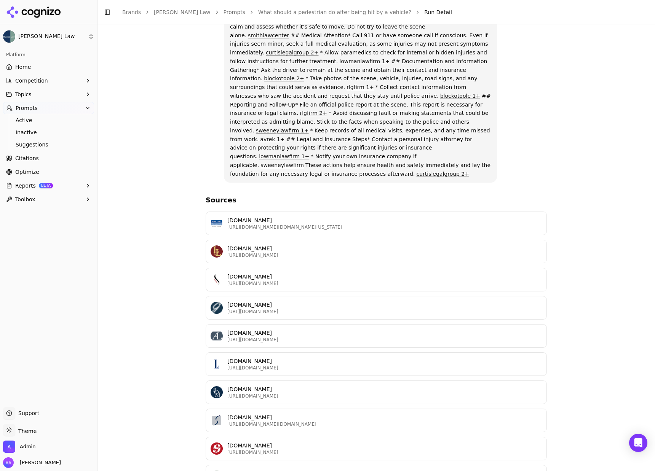
scroll to position [115, 0]
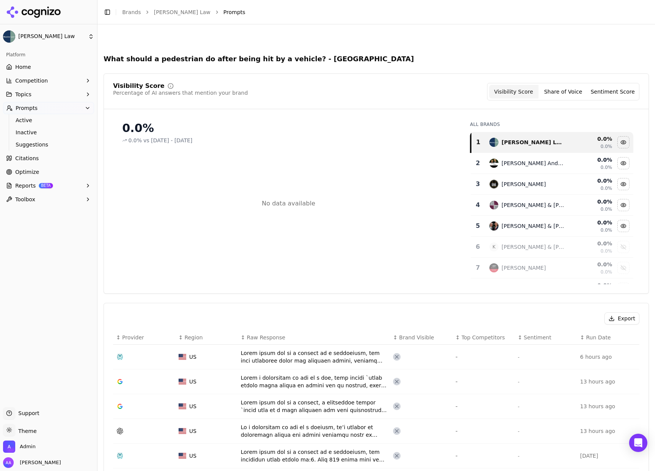
scroll to position [250, 0]
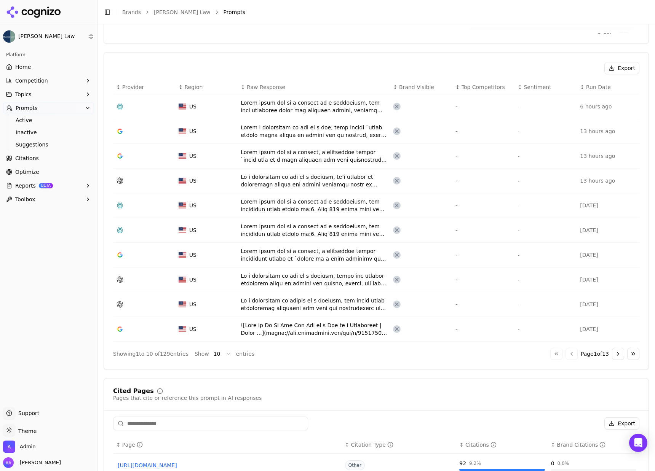
click at [46, 163] on link "Citations" at bounding box center [48, 158] width 91 height 12
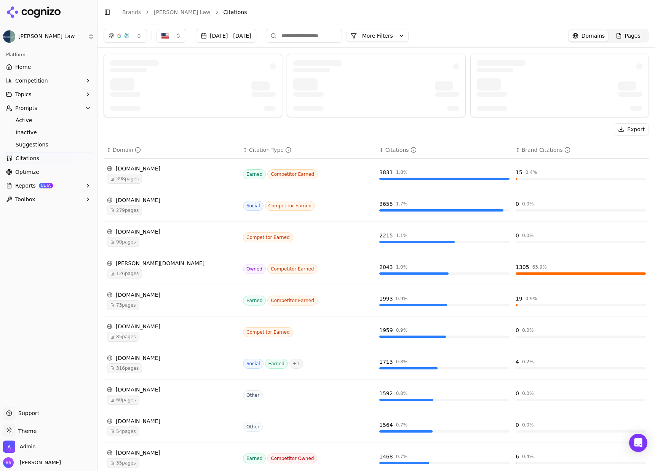
click at [222, 35] on button "Sep 07, 2025 - Oct 07, 2025" at bounding box center [226, 36] width 61 height 14
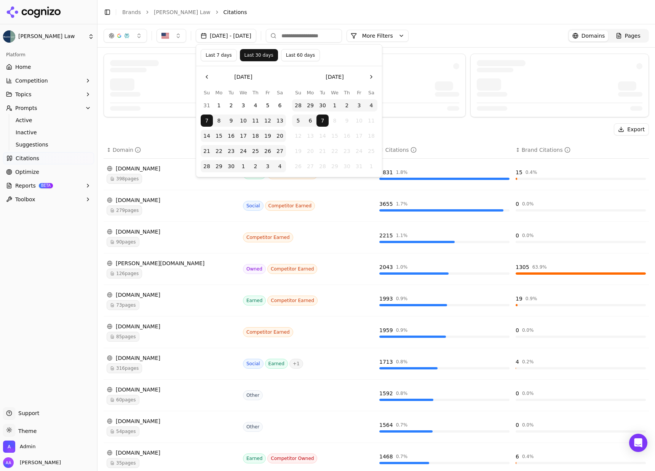
click at [219, 60] on button "Last 7 days" at bounding box center [219, 55] width 36 height 12
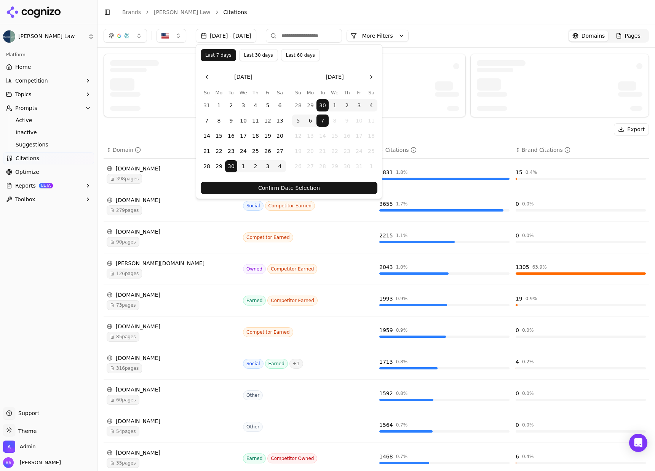
click at [244, 185] on button "Confirm Date Selection" at bounding box center [289, 188] width 177 height 12
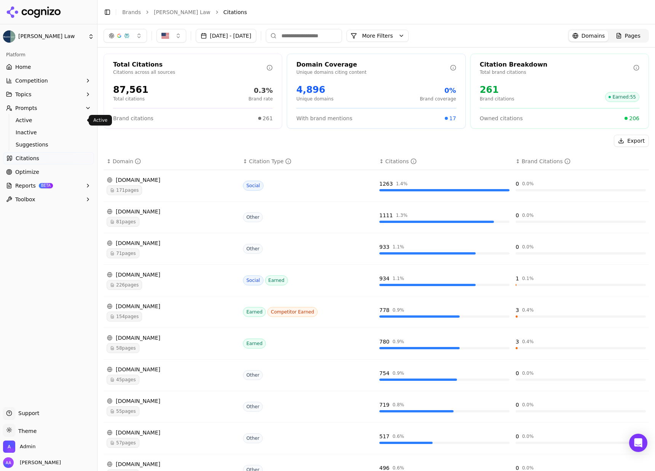
click at [408, 33] on button "More Filters" at bounding box center [377, 36] width 62 height 12
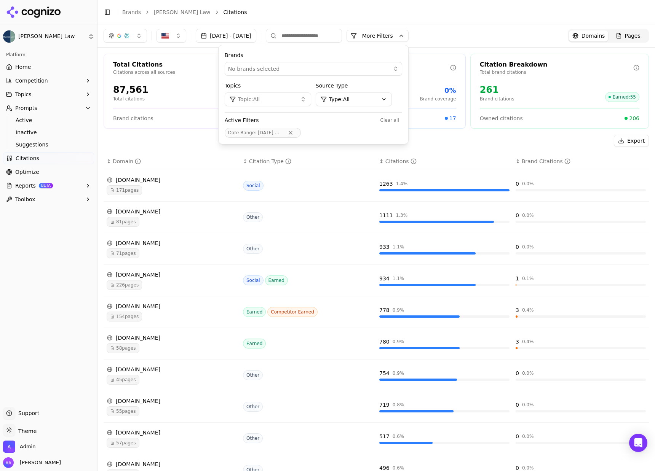
click at [311, 96] on button "Topic: All" at bounding box center [268, 100] width 86 height 14
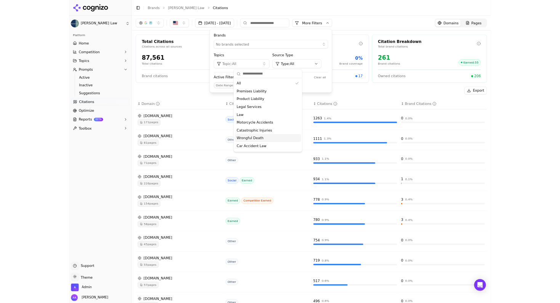
scroll to position [21, 0]
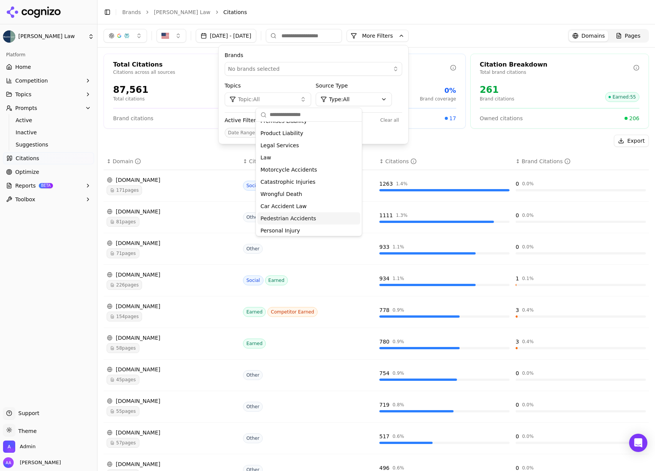
click at [302, 217] on span "Pedestrian Accidents" at bounding box center [288, 219] width 56 height 8
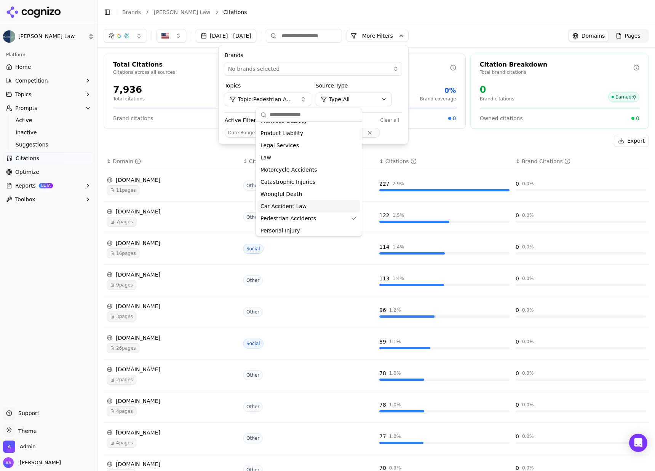
click at [193, 129] on div "Total Citations Citations across all sources 7,936 Total citations 0% Brand rat…" at bounding box center [375, 279] width 557 height 463
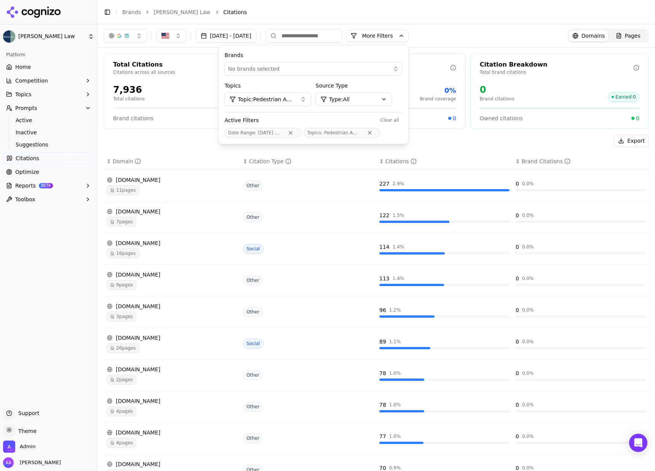
click at [216, 126] on div "Total Citations Citations across all sources 7,936 Total citations 0% Brand rat…" at bounding box center [193, 91] width 179 height 75
click at [402, 35] on button "More Filters" at bounding box center [377, 36] width 62 height 12
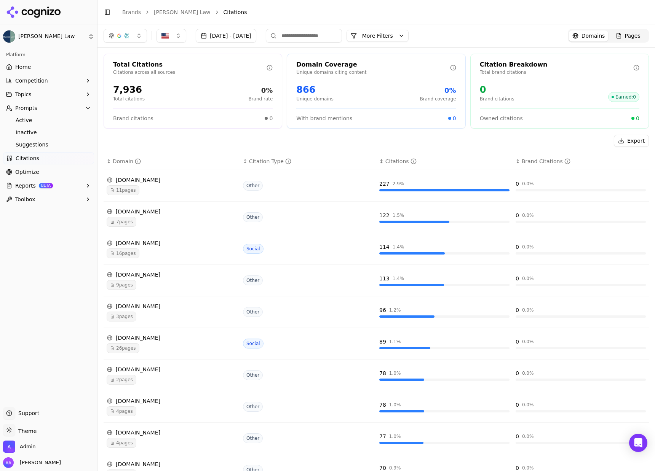
click at [116, 191] on span "11 pages" at bounding box center [123, 190] width 33 height 10
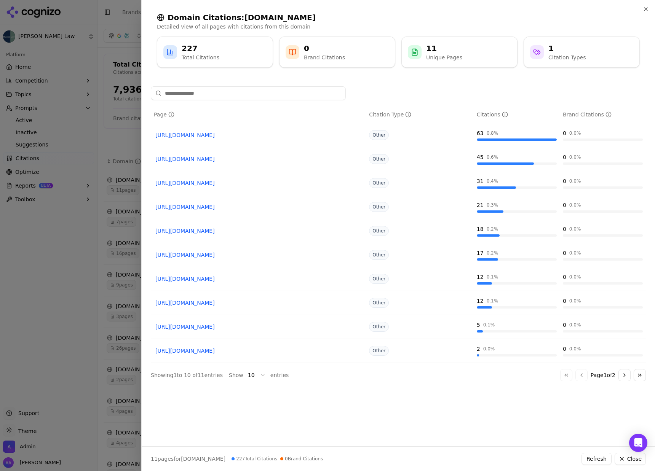
click at [114, 141] on div at bounding box center [327, 235] width 655 height 471
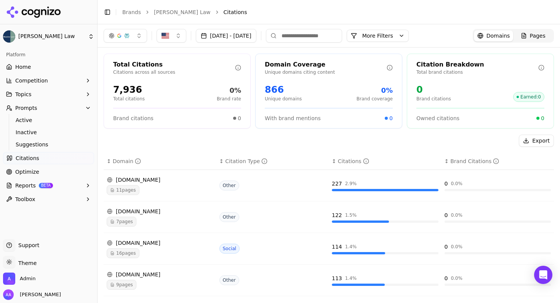
click at [402, 33] on button "More Filters" at bounding box center [377, 36] width 62 height 12
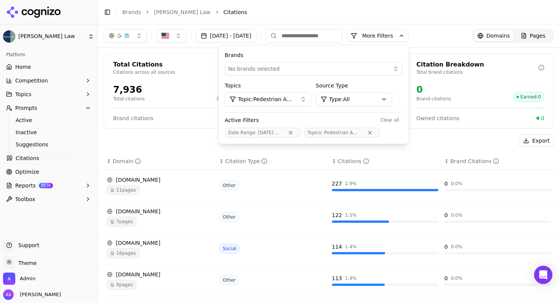
click at [284, 104] on button "Topic: Pedestrian Accidents" at bounding box center [268, 100] width 86 height 14
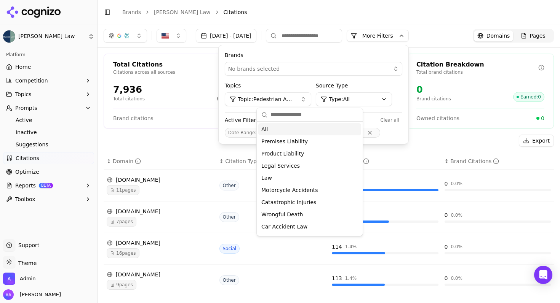
click at [279, 133] on div "All" at bounding box center [309, 129] width 103 height 12
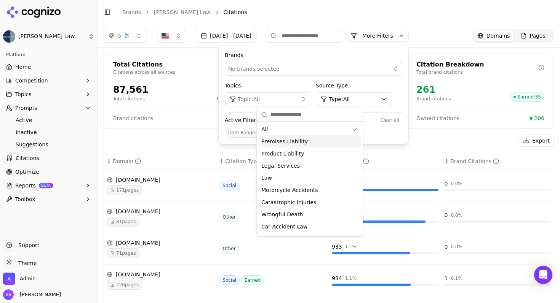
click at [182, 140] on div "Export" at bounding box center [329, 141] width 450 height 12
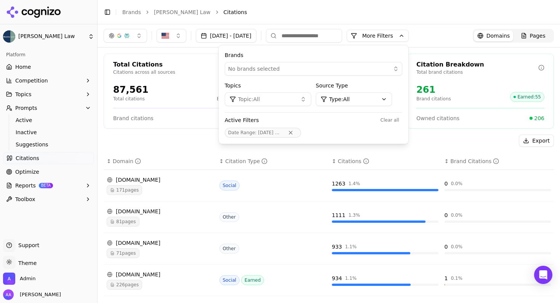
drag, startPoint x: 183, startPoint y: 140, endPoint x: 193, endPoint y: 140, distance: 9.1
click at [182, 140] on div "Export" at bounding box center [329, 141] width 450 height 12
click at [408, 39] on button "More Filters" at bounding box center [377, 36] width 62 height 12
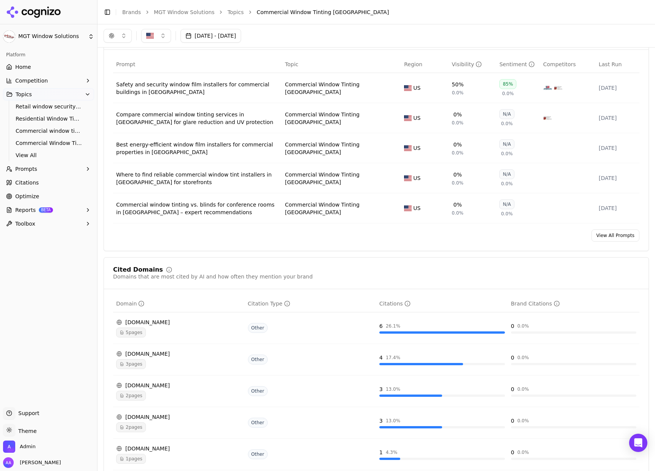
scroll to position [293, 0]
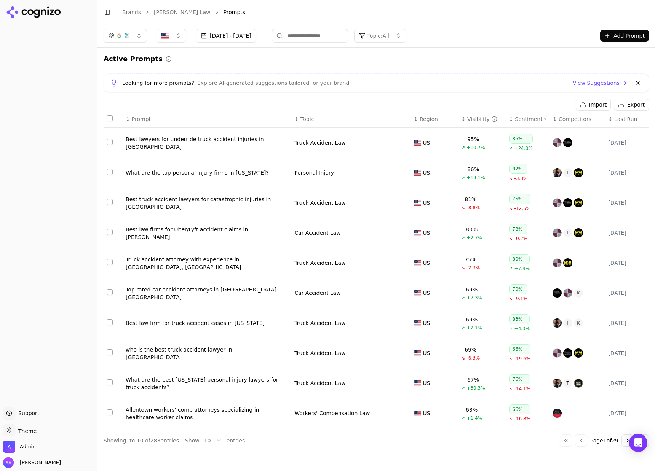
click at [467, 118] on div "Visibility" at bounding box center [482, 119] width 30 height 8
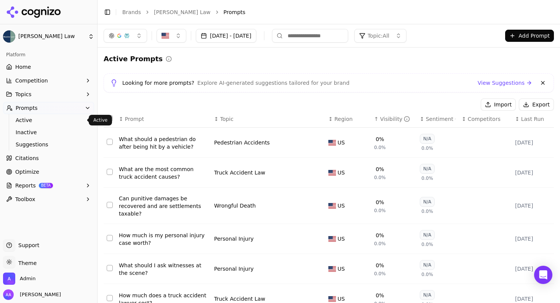
click at [32, 116] on link "Active" at bounding box center [49, 120] width 72 height 11
click at [53, 69] on link "Home" at bounding box center [48, 67] width 91 height 12
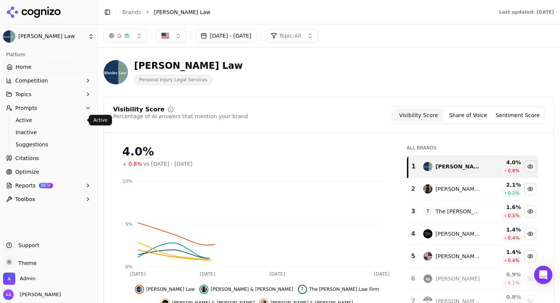
click at [38, 121] on span "Active" at bounding box center [49, 120] width 66 height 8
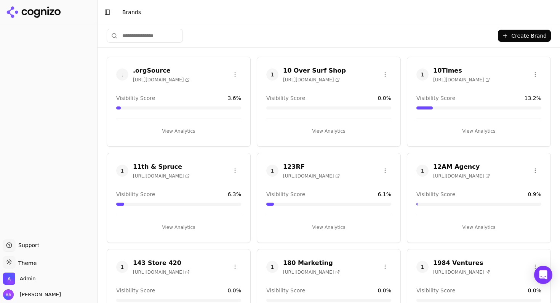
click at [157, 35] on input "search" at bounding box center [145, 36] width 76 height 14
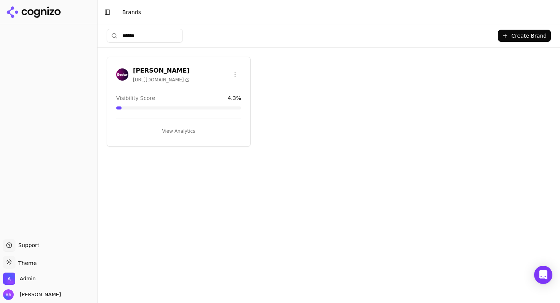
type input "******"
click at [116, 71] on div at bounding box center [122, 75] width 12 height 12
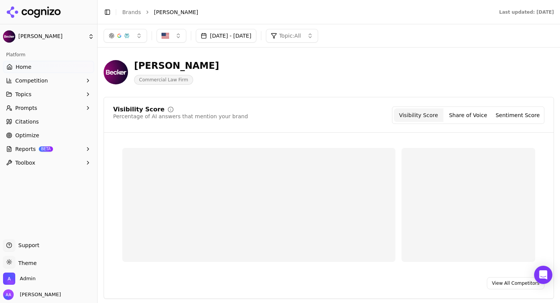
click at [45, 123] on link "Citations" at bounding box center [48, 122] width 91 height 12
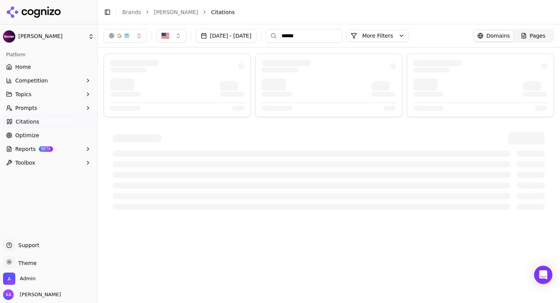
click at [525, 32] on div "Pages" at bounding box center [532, 36] width 25 height 8
click at [325, 35] on input "******" at bounding box center [304, 36] width 76 height 14
type input "**********"
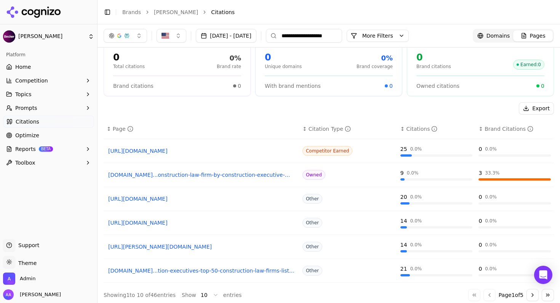
scroll to position [37, 0]
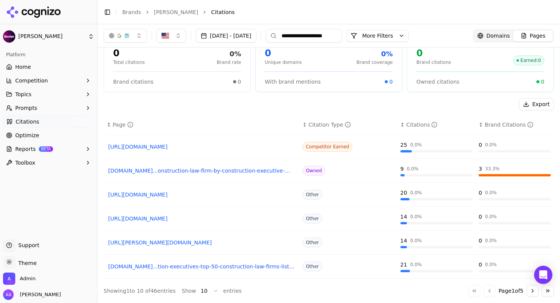
click at [203, 290] on html "**********" at bounding box center [280, 151] width 560 height 303
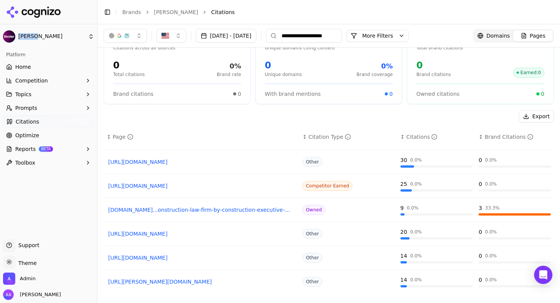
scroll to position [0, 0]
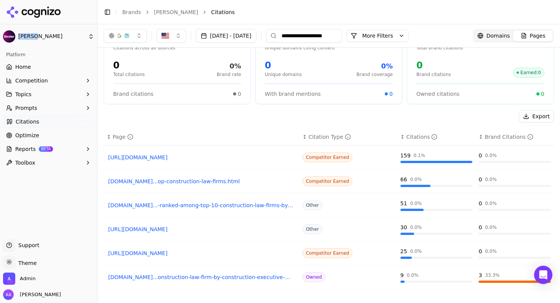
click at [134, 33] on button "button" at bounding box center [125, 36] width 43 height 14
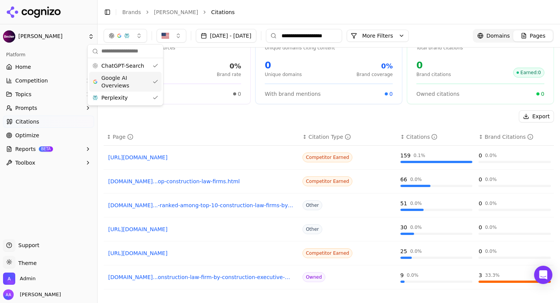
click at [121, 76] on span "Google AI Overviews" at bounding box center [125, 81] width 48 height 15
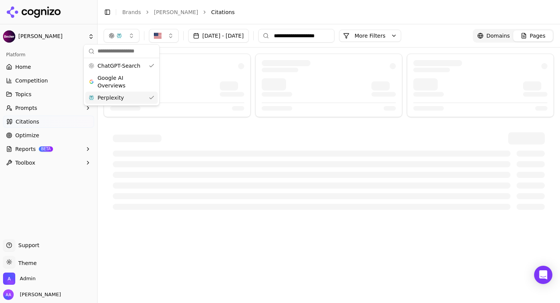
click at [127, 100] on div "Perplexity" at bounding box center [121, 98] width 72 height 12
click at [255, 53] on div at bounding box center [328, 137] width 462 height 178
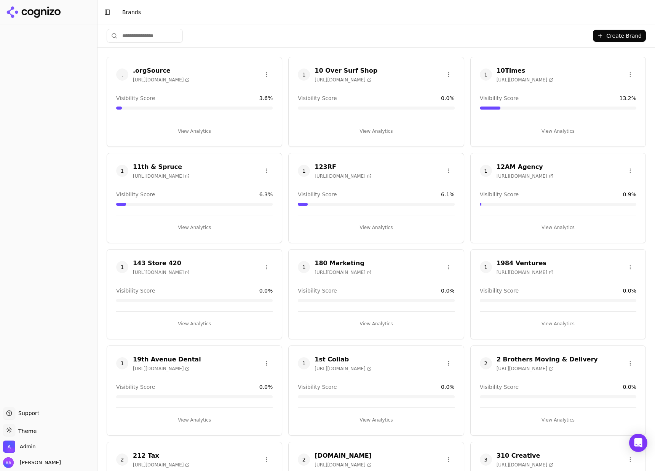
click at [35, 52] on div at bounding box center [48, 215] width 97 height 377
click at [104, 12] on button "Toggle Sidebar" at bounding box center [107, 12] width 11 height 11
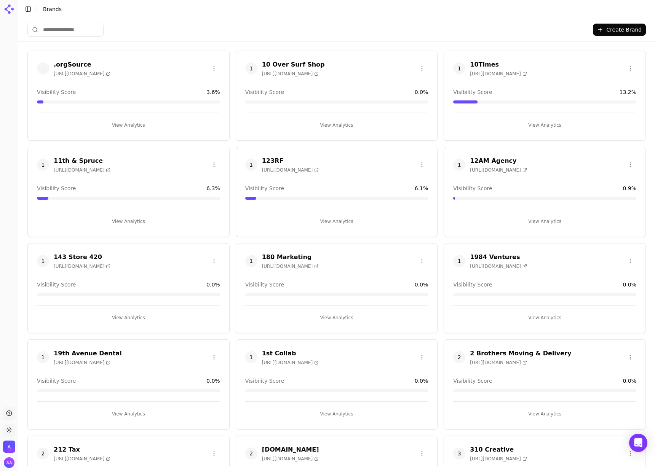
click at [26, 10] on button "Toggle Sidebar" at bounding box center [28, 9] width 11 height 11
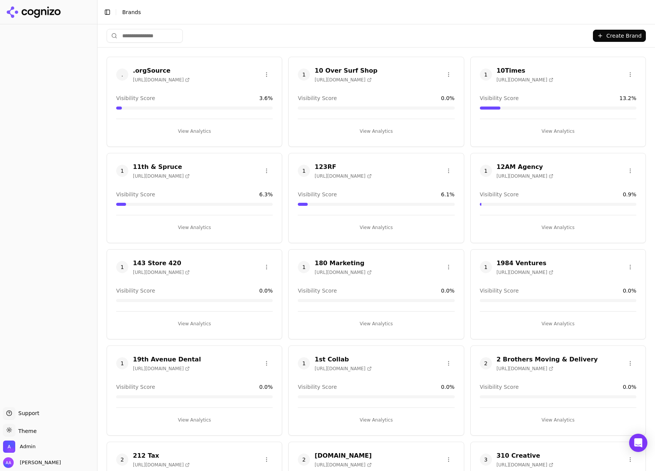
click at [215, 14] on li "Brands" at bounding box center [377, 12] width 511 height 8
click at [283, 31] on div "Create Brand" at bounding box center [376, 35] width 539 height 23
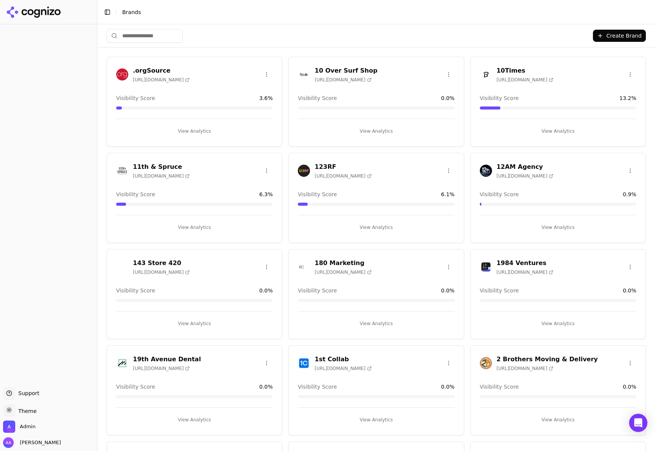
click at [145, 34] on input "search" at bounding box center [145, 36] width 76 height 14
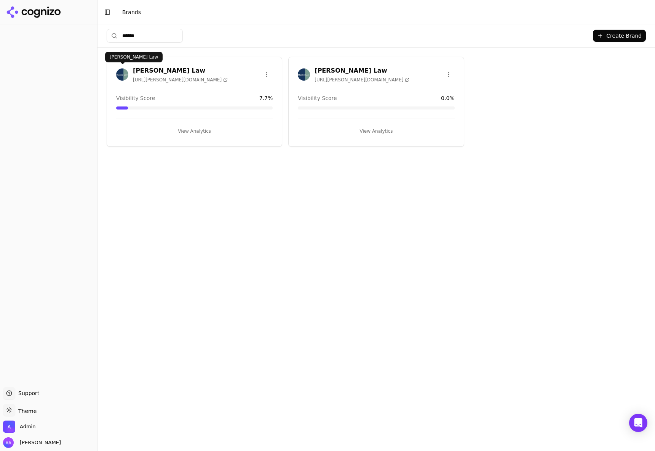
type input "******"
click at [122, 75] on img at bounding box center [122, 75] width 12 height 12
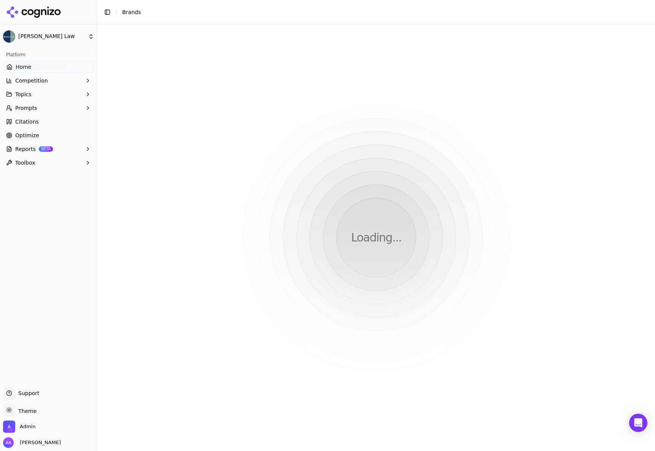
click at [43, 109] on button "Prompts" at bounding box center [48, 108] width 91 height 12
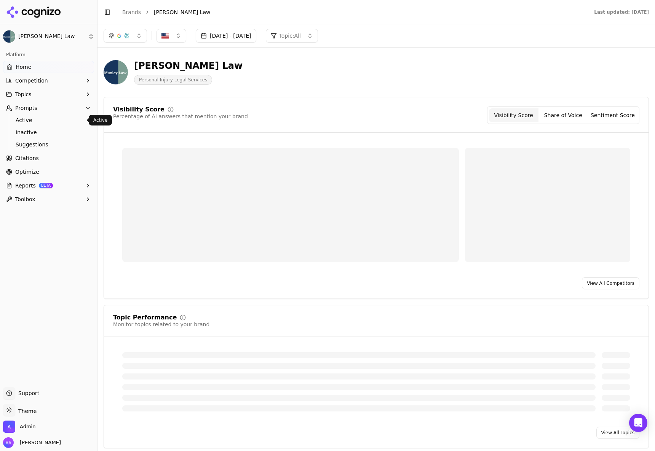
click at [46, 122] on span "Active" at bounding box center [49, 120] width 66 height 8
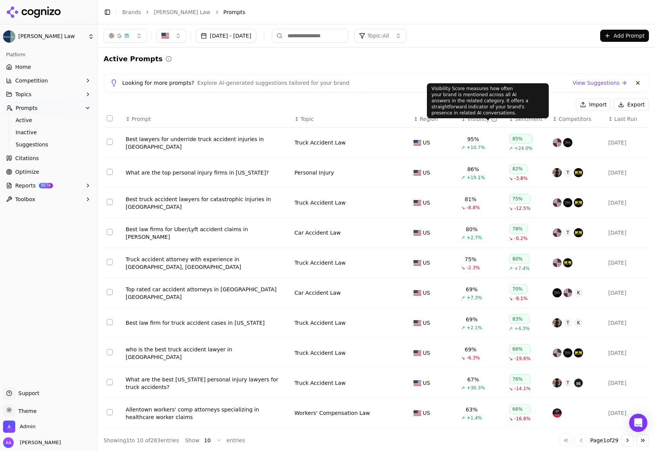
click at [475, 119] on div "Visibility" at bounding box center [482, 119] width 30 height 8
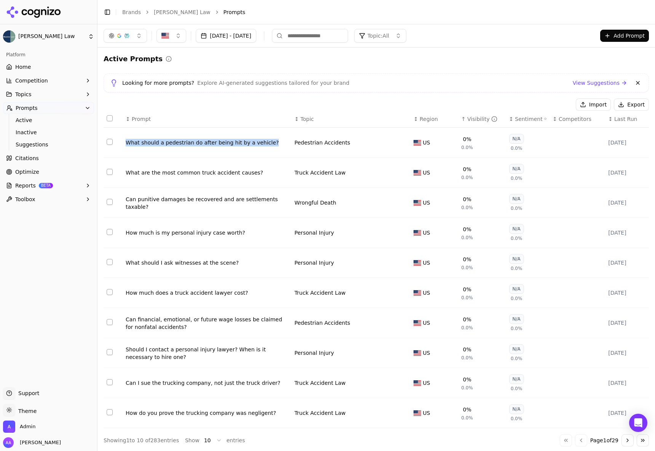
drag, startPoint x: 258, startPoint y: 145, endPoint x: 119, endPoint y: 146, distance: 139.7
click at [119, 146] on tr "What should a pedestrian do after being hit by a vehicle? Pedestrian Accidents …" at bounding box center [376, 143] width 545 height 30
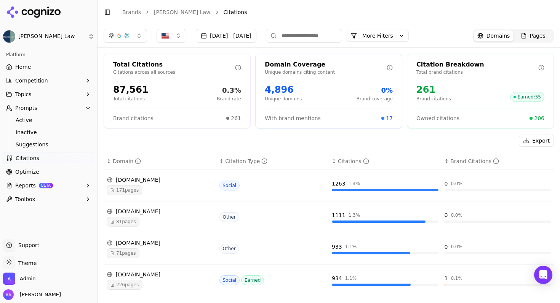
click at [131, 10] on link "Brands" at bounding box center [131, 12] width 19 height 6
click at [126, 12] on html "[PERSON_NAME] Law Platform Home Competition Topics Prompts Active Inactive Sugg…" at bounding box center [280, 151] width 560 height 303
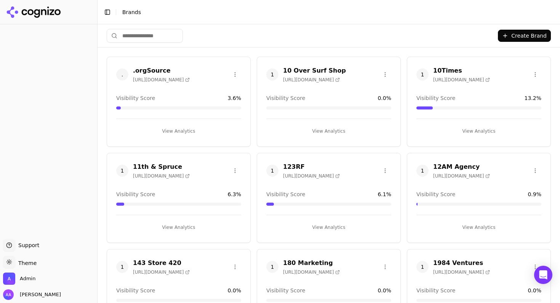
click at [139, 36] on html "Support Support Toggle theme Theme Admin Alp Aysan Toggle Sidebar Brands Create…" at bounding box center [280, 151] width 560 height 303
click at [146, 37] on input "search" at bounding box center [145, 36] width 76 height 14
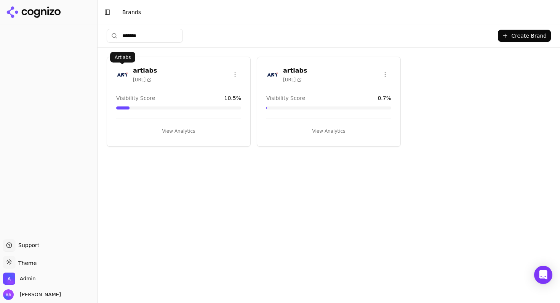
type input "*******"
click at [120, 74] on img at bounding box center [122, 75] width 12 height 12
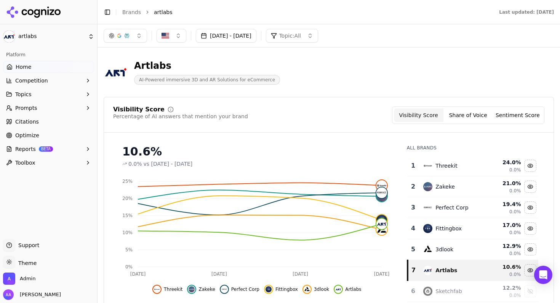
click at [131, 11] on link "Brands" at bounding box center [131, 12] width 19 height 6
click at [132, 11] on html "artlabs Platform Home Competition Topics Prompts Citations Optimize Reports BET…" at bounding box center [280, 151] width 560 height 303
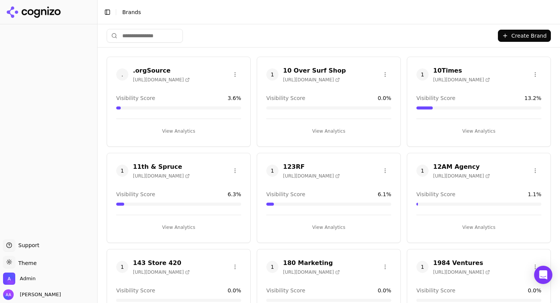
click at [122, 25] on html "Support Support Toggle theme Theme Admin Alp Aysan Toggle Sidebar Brands Create…" at bounding box center [280, 151] width 560 height 303
click at [138, 39] on html "Support Support Toggle theme Theme Admin Alp Aysan Toggle Sidebar Brands Create…" at bounding box center [280, 151] width 560 height 303
click at [139, 38] on input "search" at bounding box center [145, 36] width 76 height 14
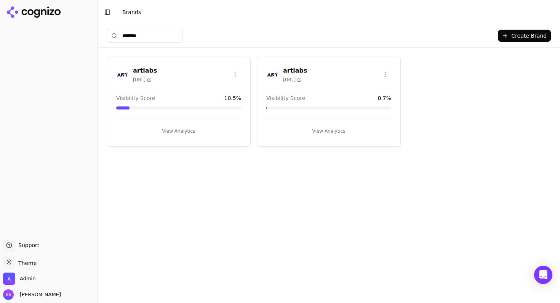
type input "*******"
click at [381, 70] on html "Support Support Toggle theme Theme Admin Alp Aysan Toggle Sidebar Brands ******…" at bounding box center [280, 151] width 560 height 303
click at [366, 100] on div "Delete Brand" at bounding box center [366, 102] width 45 height 12
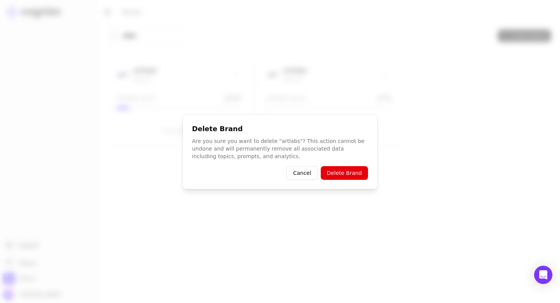
click at [346, 171] on button "Delete Brand" at bounding box center [344, 173] width 47 height 14
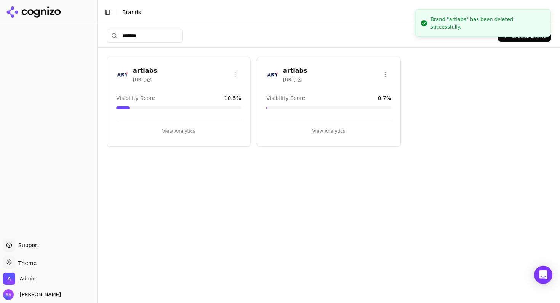
click at [374, 181] on div "******* Create Brand artlabs https://artlabs.ai Visibility Score 10.5 % View An…" at bounding box center [328, 163] width 462 height 279
click at [124, 73] on img at bounding box center [122, 75] width 12 height 12
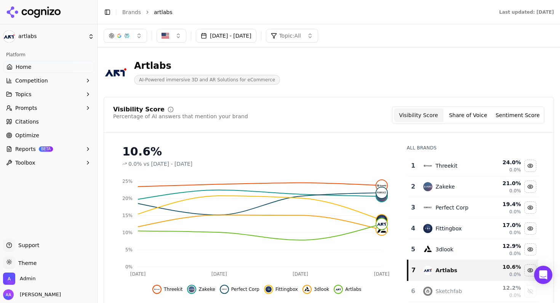
click at [140, 34] on button "button" at bounding box center [125, 36] width 43 height 14
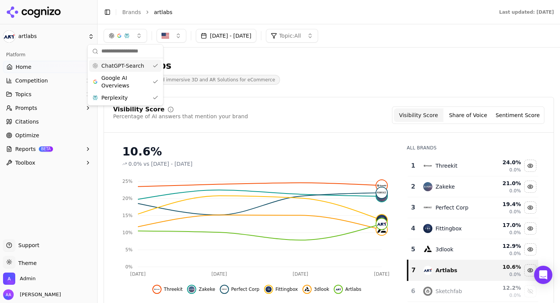
click at [123, 84] on span "Google AI Overviews" at bounding box center [125, 81] width 48 height 15
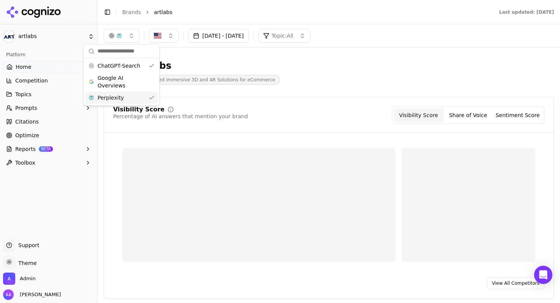
click at [131, 99] on div "Perplexity" at bounding box center [121, 98] width 72 height 12
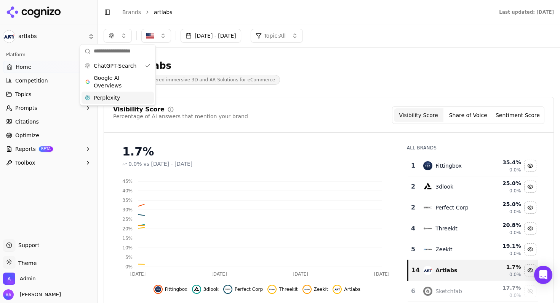
click at [341, 80] on div "Artlabs AI-Powered immersive 3D and AR Solutions for eCommerce" at bounding box center [274, 72] width 341 height 25
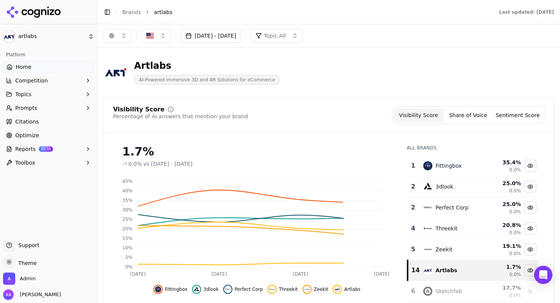
click at [119, 41] on button "button" at bounding box center [118, 36] width 28 height 14
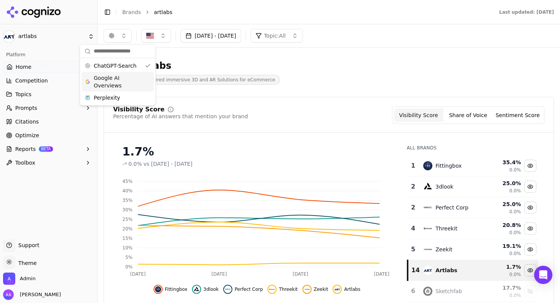
click at [128, 76] on span "Google AI Overviews" at bounding box center [118, 81] width 48 height 15
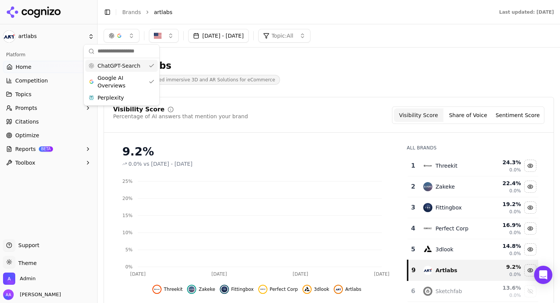
click at [133, 67] on span "ChatGPT-Search" at bounding box center [118, 66] width 43 height 8
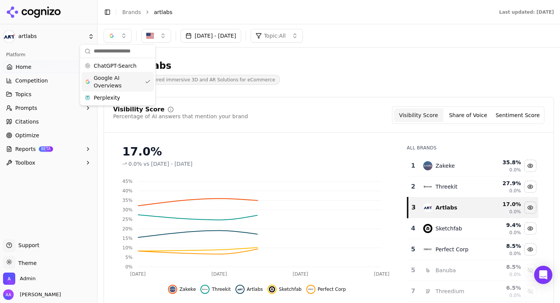
drag, startPoint x: 128, startPoint y: 80, endPoint x: 126, endPoint y: 91, distance: 10.4
click at [128, 80] on span "Google AI Overviews" at bounding box center [118, 81] width 48 height 15
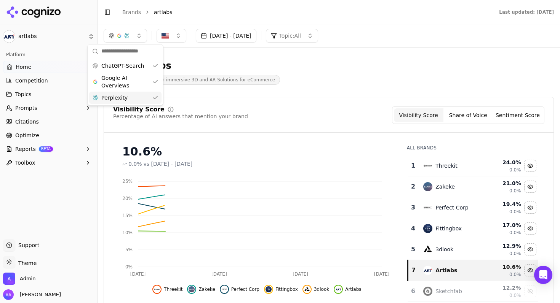
click at [125, 96] on div "Perplexity" at bounding box center [125, 98] width 72 height 12
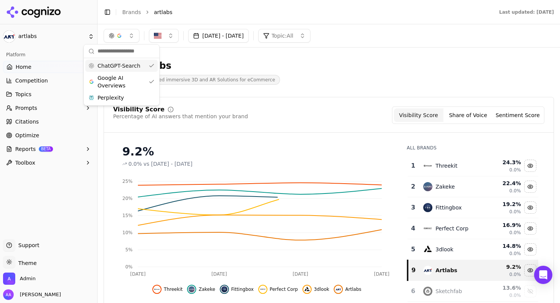
click at [125, 65] on span "ChatGPT-Search" at bounding box center [118, 66] width 43 height 8
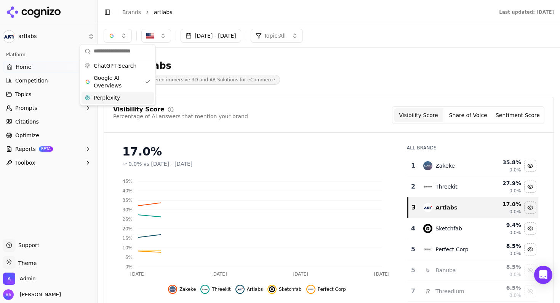
drag, startPoint x: 119, startPoint y: 103, endPoint x: 119, endPoint y: 96, distance: 6.9
click at [119, 103] on div "Perplexity" at bounding box center [117, 98] width 72 height 12
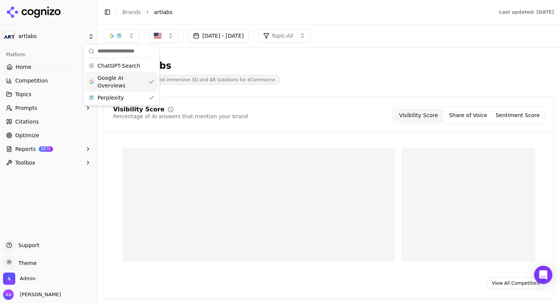
drag, startPoint x: 119, startPoint y: 83, endPoint x: 125, endPoint y: 82, distance: 6.5
click at [119, 82] on span "Google AI Overviews" at bounding box center [121, 81] width 48 height 15
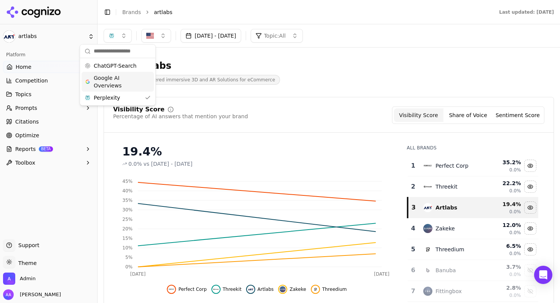
click at [125, 77] on span "Google AI Overviews" at bounding box center [118, 81] width 48 height 15
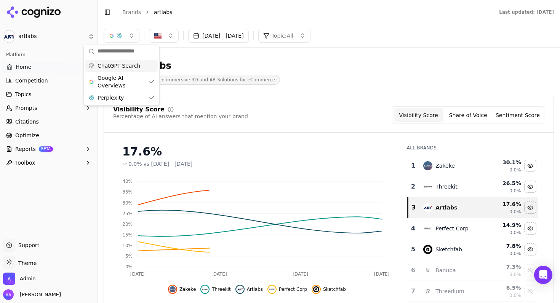
click at [121, 59] on div "ChatGPT-Search Google AI Overviews Perplexity" at bounding box center [121, 81] width 75 height 47
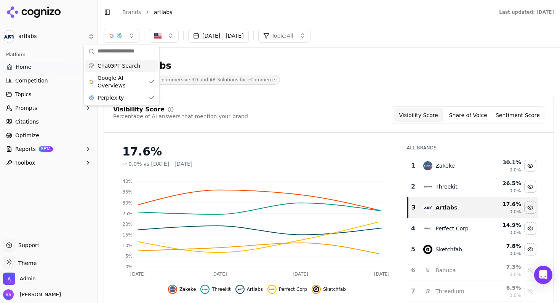
click at [127, 67] on span "ChatGPT-Search" at bounding box center [118, 66] width 43 height 8
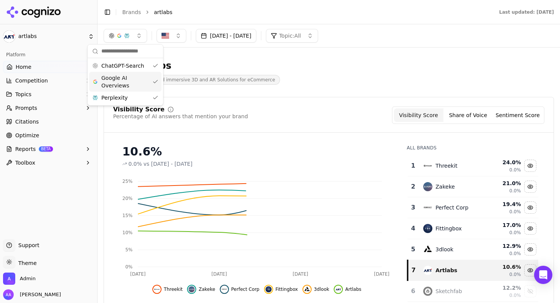
click at [47, 105] on button "Prompts" at bounding box center [48, 108] width 91 height 12
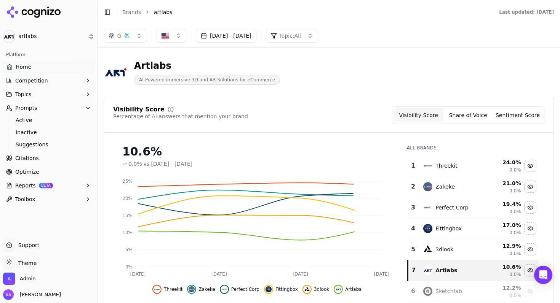
click at [50, 118] on span "Active" at bounding box center [49, 120] width 66 height 8
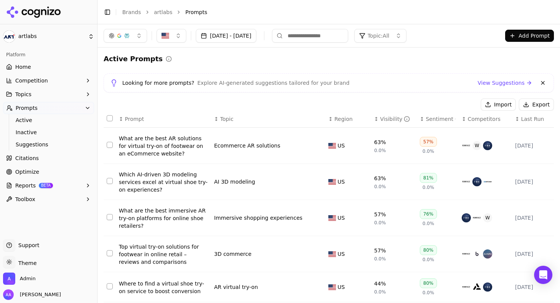
click at [174, 145] on div "What are the best AR solutions for virtual try-on of footwear on an eCommerce w…" at bounding box center [163, 146] width 89 height 23
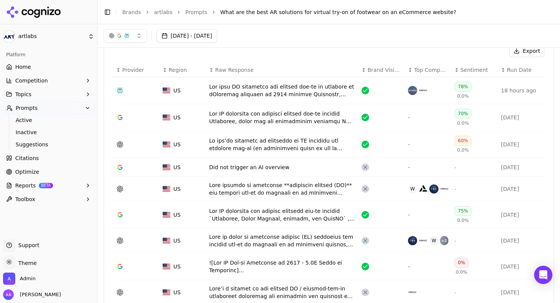
scroll to position [258, 0]
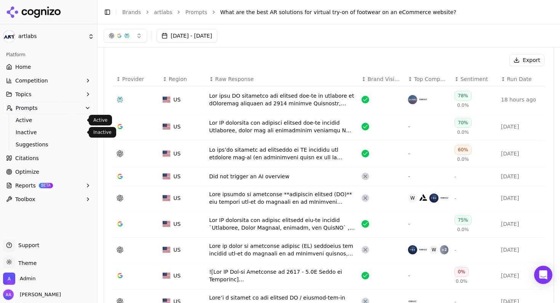
click at [36, 124] on span "Active" at bounding box center [49, 120] width 66 height 8
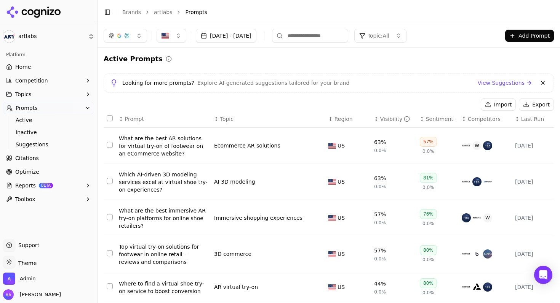
click at [141, 183] on div "Which AI-driven 3D modeling services excel at virtual shoe try-on experiences?" at bounding box center [163, 182] width 89 height 23
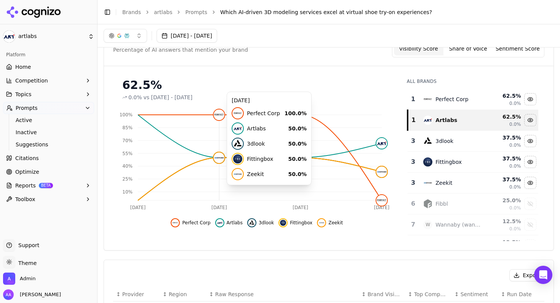
scroll to position [38, 0]
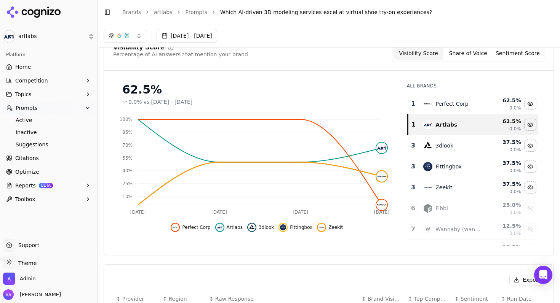
click at [42, 100] on button "Topics" at bounding box center [48, 94] width 91 height 12
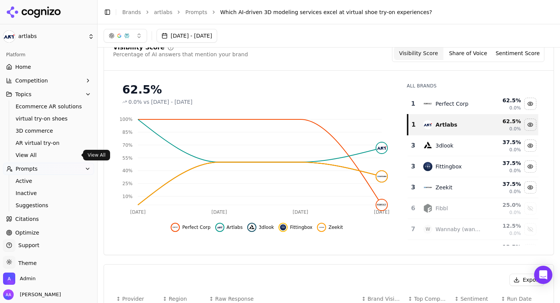
click at [31, 157] on span "View All" at bounding box center [49, 156] width 66 height 8
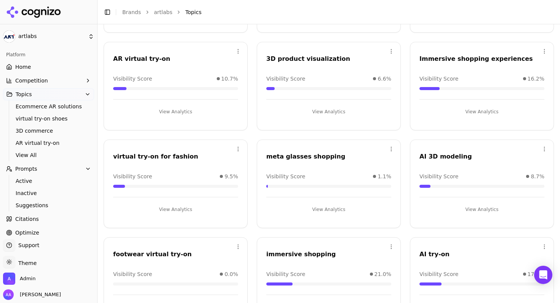
scroll to position [158, 0]
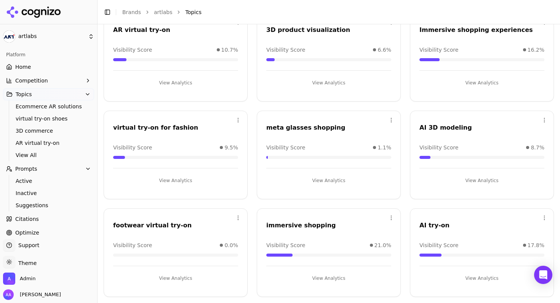
drag, startPoint x: 179, startPoint y: 279, endPoint x: 186, endPoint y: 277, distance: 6.9
click at [179, 279] on button "View Analytics" at bounding box center [175, 279] width 125 height 12
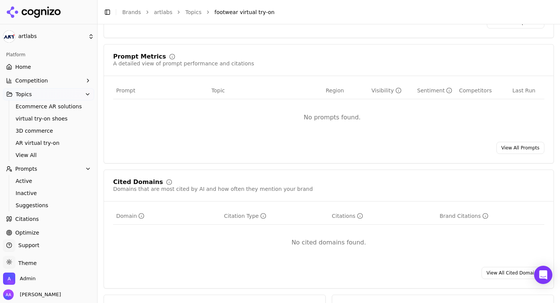
scroll to position [369, 0]
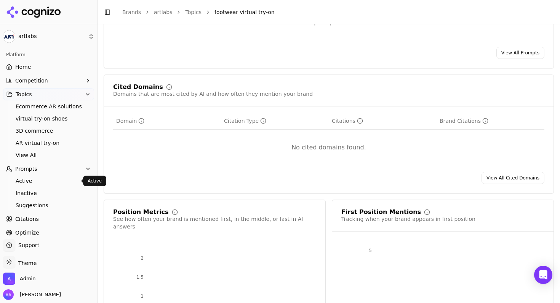
click at [27, 177] on link "Active" at bounding box center [49, 181] width 72 height 11
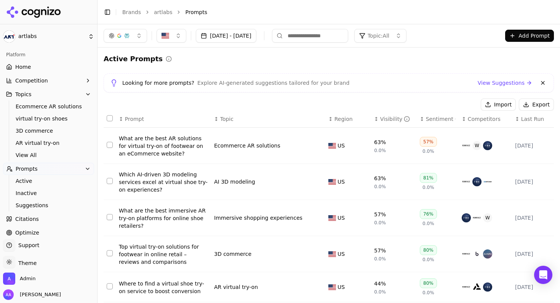
click at [348, 39] on input at bounding box center [310, 36] width 76 height 14
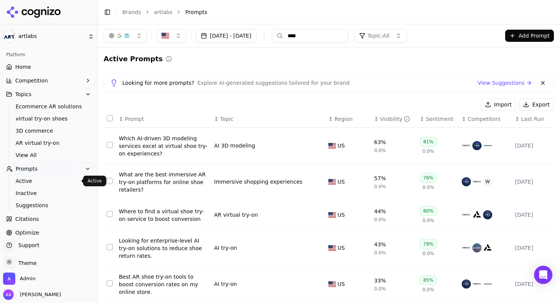
type input "****"
click at [45, 184] on span "Active" at bounding box center [49, 181] width 66 height 8
click at [40, 207] on span "Suggestions" at bounding box center [49, 206] width 66 height 8
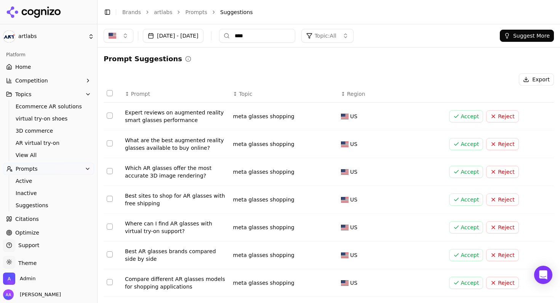
click at [274, 37] on input "****" at bounding box center [257, 36] width 76 height 14
type input "*"
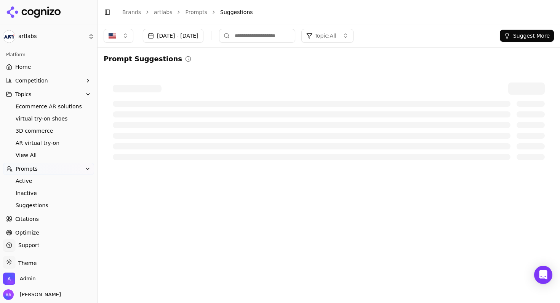
click at [353, 41] on button "Topic: All" at bounding box center [327, 36] width 52 height 14
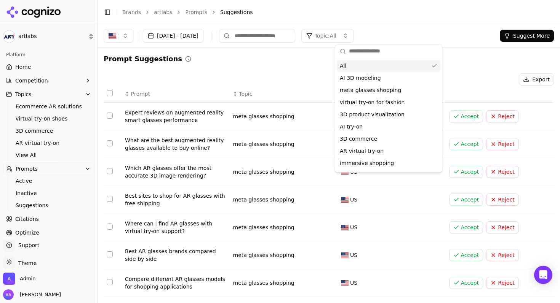
drag, startPoint x: 158, startPoint y: 77, endPoint x: 32, endPoint y: 99, distance: 127.9
click at [158, 77] on div "Export" at bounding box center [329, 79] width 450 height 12
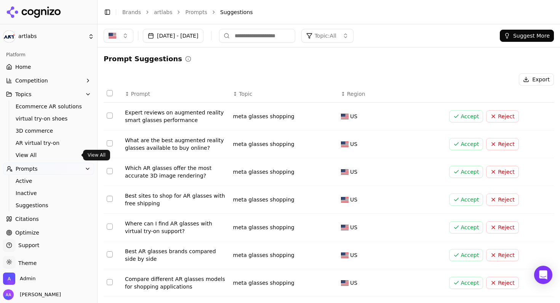
click at [31, 158] on span "View All" at bounding box center [49, 156] width 66 height 8
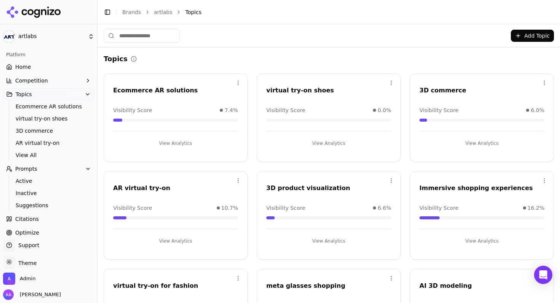
scroll to position [158, 0]
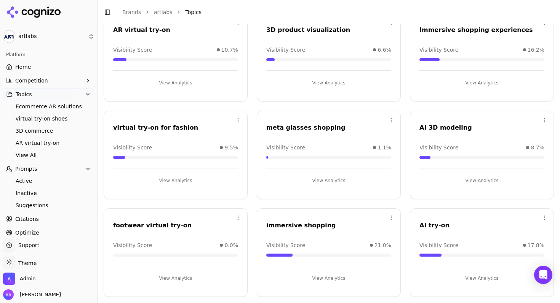
click at [145, 226] on div "footwear virtual try-on" at bounding box center [175, 225] width 125 height 9
copy div "footwear virtual try-on"
click at [30, 205] on span "Suggestions" at bounding box center [49, 206] width 66 height 8
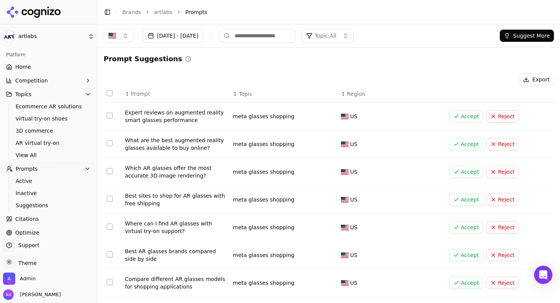
click at [509, 35] on button "Suggest More" at bounding box center [526, 36] width 54 height 12
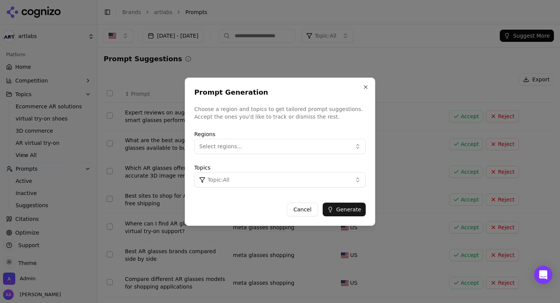
click at [243, 186] on button "Topic: All" at bounding box center [279, 179] width 171 height 15
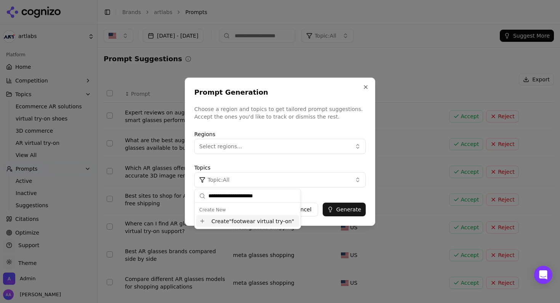
type input "**********"
click at [242, 225] on div "Create " footwear virtual try-on "" at bounding box center [247, 221] width 103 height 12
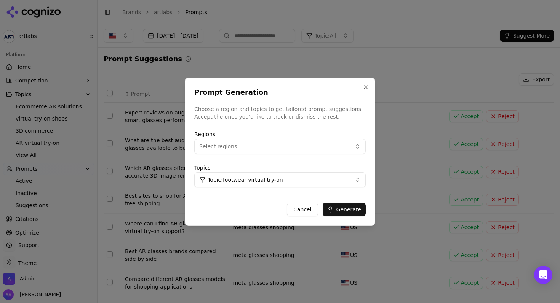
click at [341, 211] on button "Generate" at bounding box center [343, 210] width 43 height 14
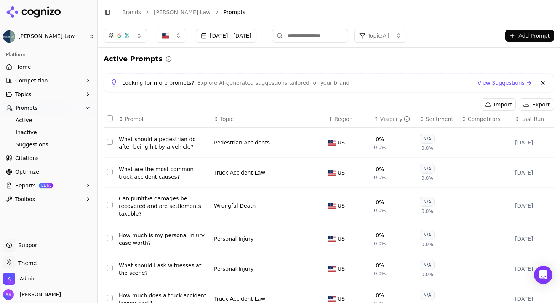
click at [129, 12] on link "Brands" at bounding box center [131, 12] width 19 height 6
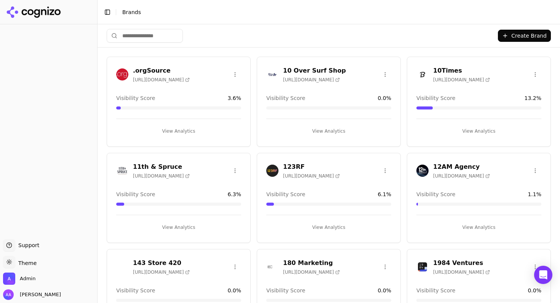
click at [158, 37] on input "search" at bounding box center [145, 36] width 76 height 14
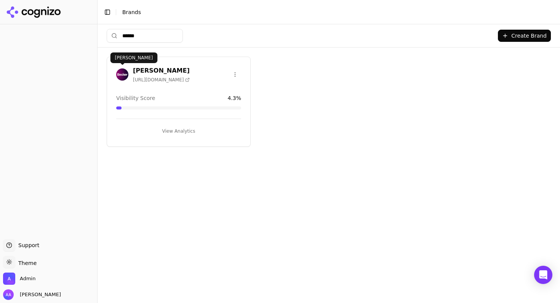
type input "******"
click at [121, 74] on img at bounding box center [122, 75] width 12 height 12
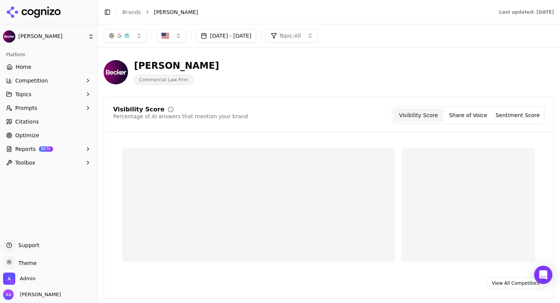
click at [57, 125] on link "Citations" at bounding box center [48, 122] width 91 height 12
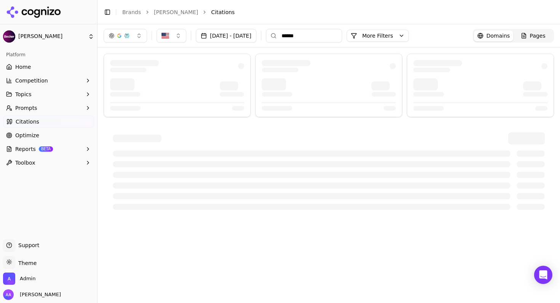
drag, startPoint x: 525, startPoint y: 36, endPoint x: 498, endPoint y: 37, distance: 26.7
click at [525, 36] on div "Pages" at bounding box center [532, 36] width 25 height 8
click at [342, 35] on input "******" at bounding box center [304, 36] width 76 height 14
click at [342, 36] on input "******" at bounding box center [304, 36] width 76 height 14
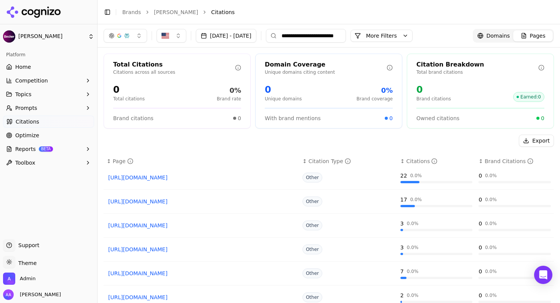
click at [326, 33] on input "**********" at bounding box center [306, 36] width 80 height 14
paste input "**********"
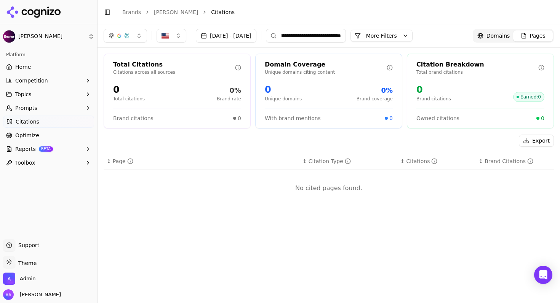
type input "**********"
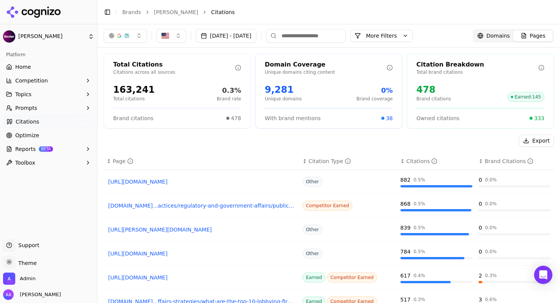
drag, startPoint x: 421, startPoint y: 34, endPoint x: 416, endPoint y: 41, distance: 8.0
click at [412, 35] on button "More Filters" at bounding box center [381, 36] width 62 height 12
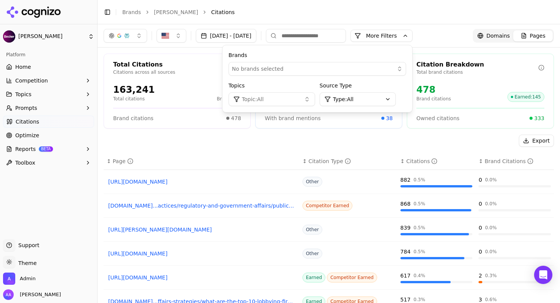
click at [315, 72] on div "No brands selected" at bounding box center [312, 69] width 160 height 8
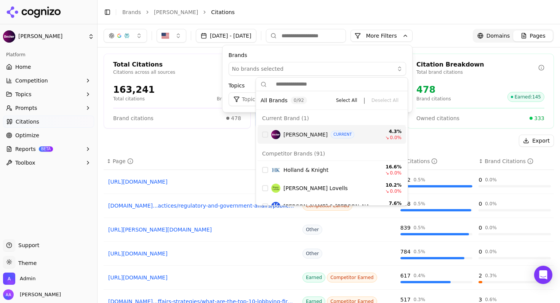
click at [266, 132] on div "Suggestions" at bounding box center [265, 135] width 6 height 6
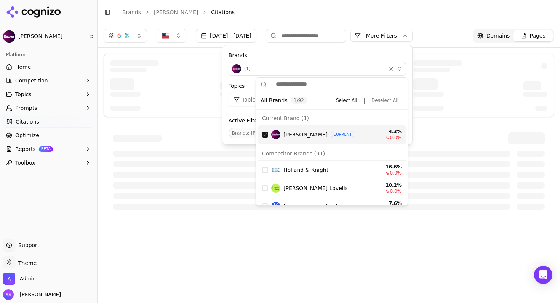
click at [191, 132] on div at bounding box center [329, 138] width 432 height 12
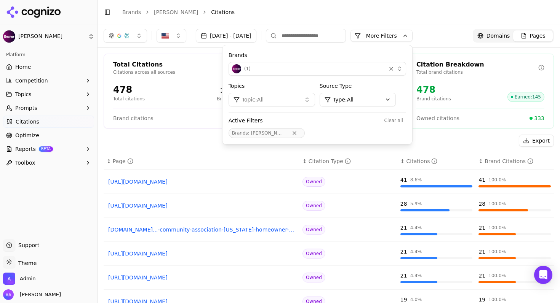
click at [193, 132] on div "Total Citations Citations across all sources 478 Total citations 100% Brand rat…" at bounding box center [328, 194] width 462 height 292
click at [410, 32] on button "More Filters" at bounding box center [381, 36] width 62 height 12
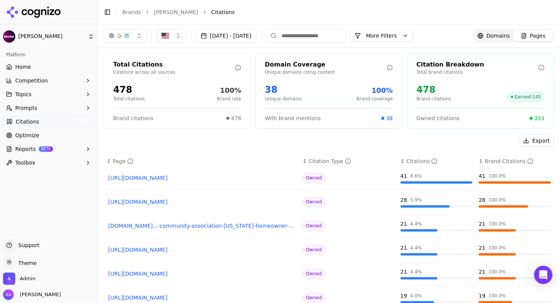
scroll to position [10, 0]
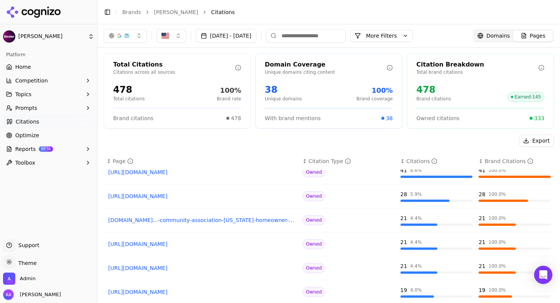
click at [342, 35] on input at bounding box center [306, 36] width 80 height 14
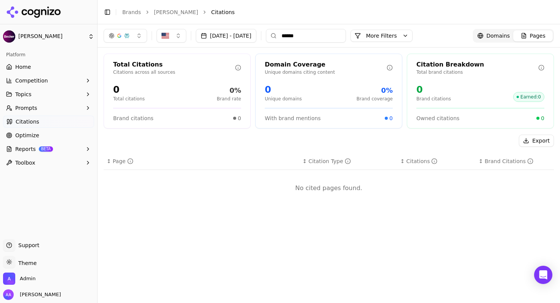
scroll to position [0, 0]
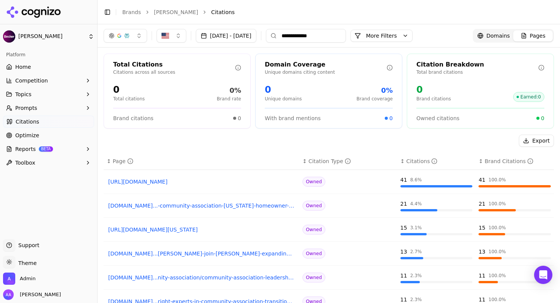
click at [244, 34] on button "[DATE] - [DATE]" at bounding box center [226, 36] width 61 height 14
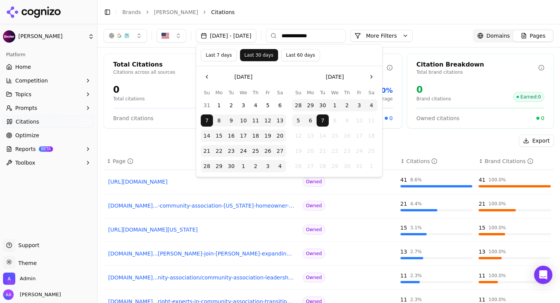
click at [220, 55] on button "Last 7 days" at bounding box center [219, 55] width 36 height 12
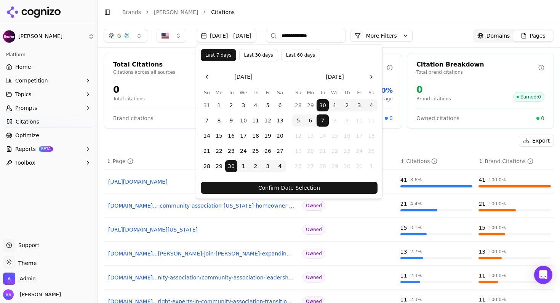
click at [305, 187] on button "Confirm Date Selection" at bounding box center [289, 188] width 177 height 12
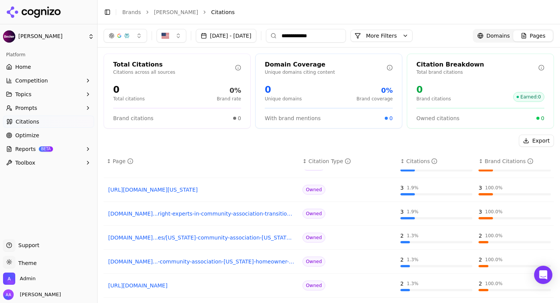
scroll to position [65, 0]
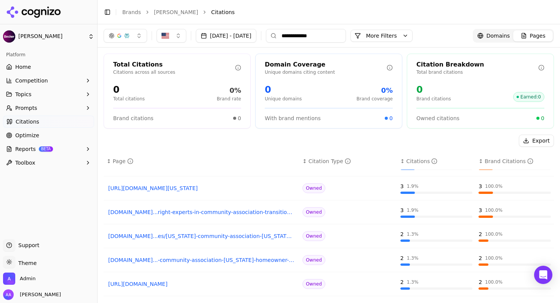
click at [339, 37] on input "**********" at bounding box center [306, 36] width 80 height 14
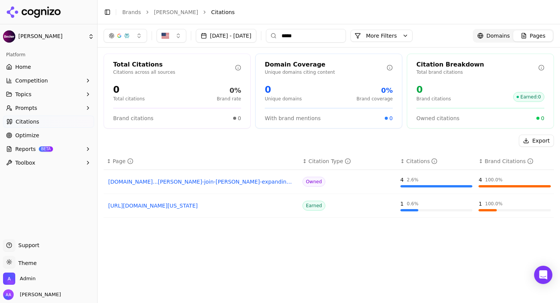
scroll to position [0, 0]
click at [335, 38] on input "*****" at bounding box center [306, 36] width 80 height 14
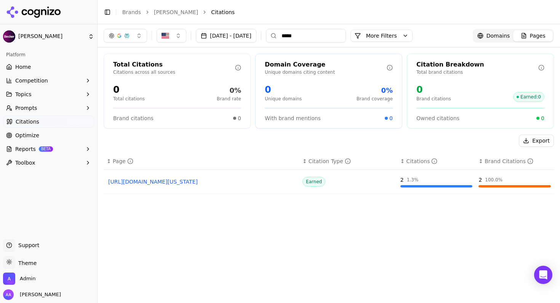
click at [408, 41] on button "More Filters" at bounding box center [381, 36] width 62 height 12
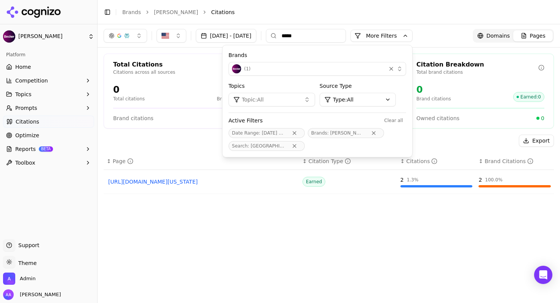
click at [292, 69] on div "( 1 )" at bounding box center [307, 68] width 151 height 9
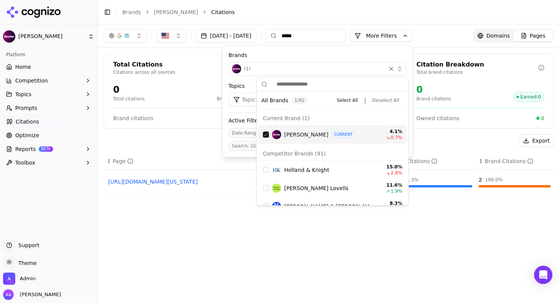
click at [263, 139] on div "[PERSON_NAME] CURRENT 4.1 % ↘ 0.7 %" at bounding box center [332, 135] width 148 height 18
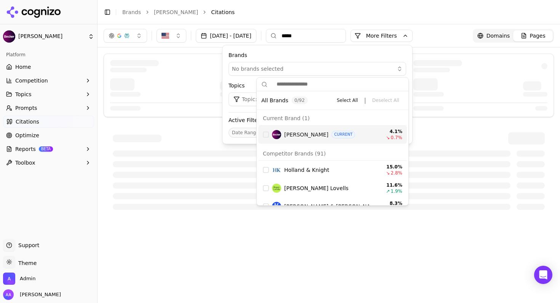
click at [202, 125] on div at bounding box center [329, 171] width 450 height 96
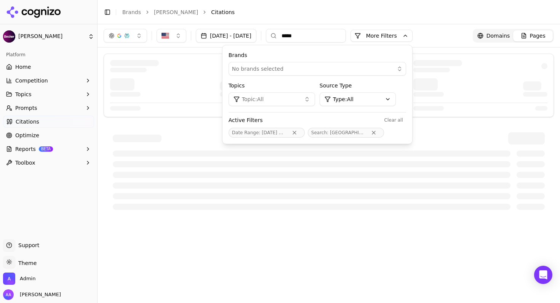
click at [408, 35] on button "More Filters" at bounding box center [381, 36] width 62 height 12
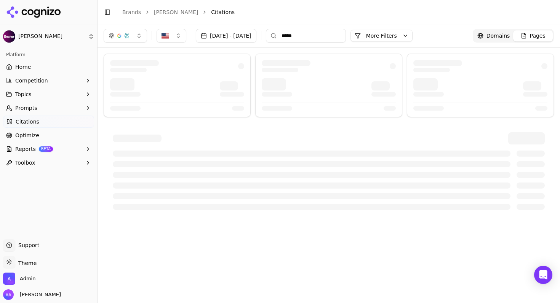
click at [327, 37] on input "*****" at bounding box center [306, 36] width 80 height 14
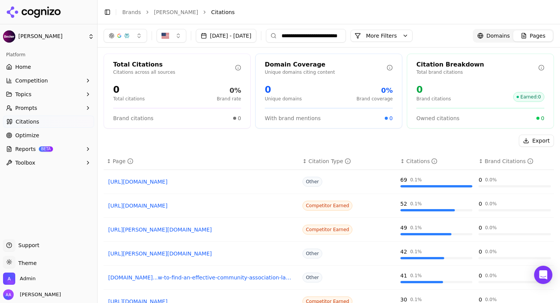
type input "**********"
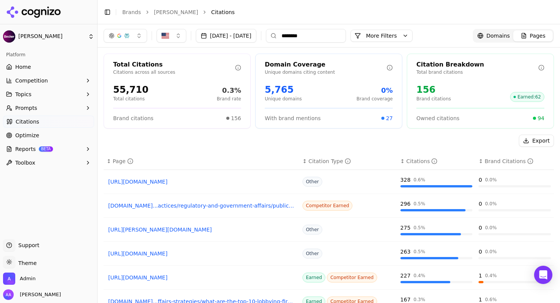
type input "*********"
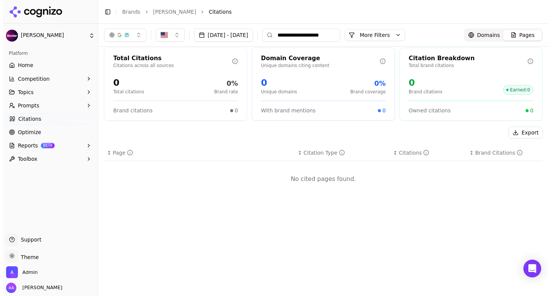
scroll to position [13, 0]
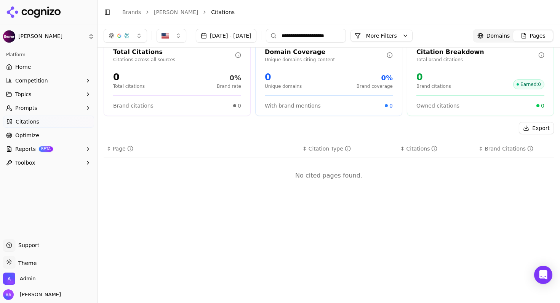
click at [333, 37] on input "**********" at bounding box center [306, 36] width 80 height 14
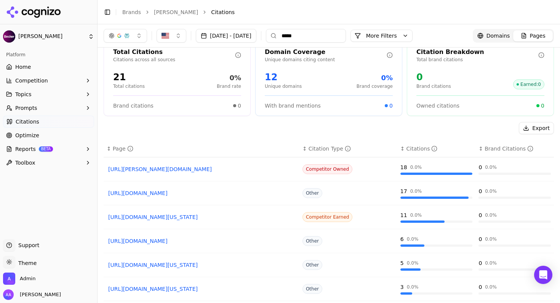
type input "*****"
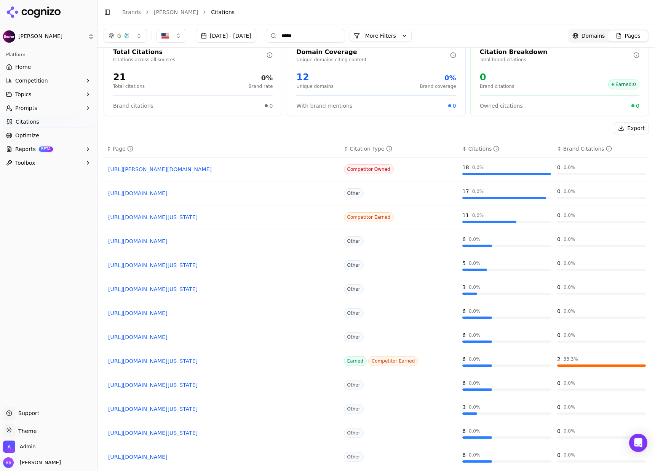
click at [131, 14] on link "Brands" at bounding box center [131, 12] width 19 height 6
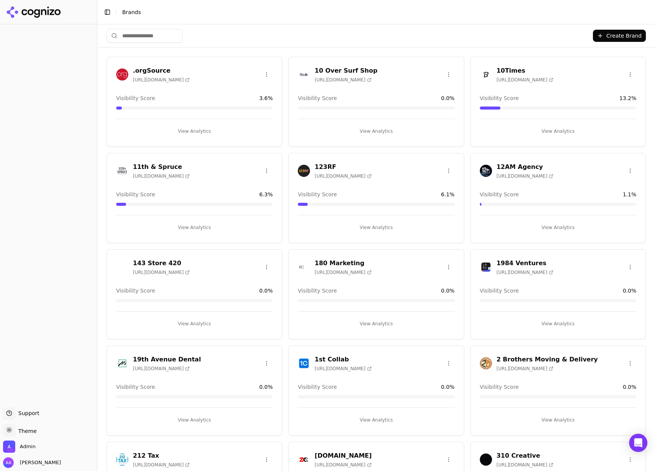
click at [138, 37] on html "Support Support Toggle theme Theme Admin Alp Aysan Toggle Sidebar Brands Create…" at bounding box center [327, 235] width 655 height 471
click at [146, 36] on input "search" at bounding box center [145, 36] width 76 height 14
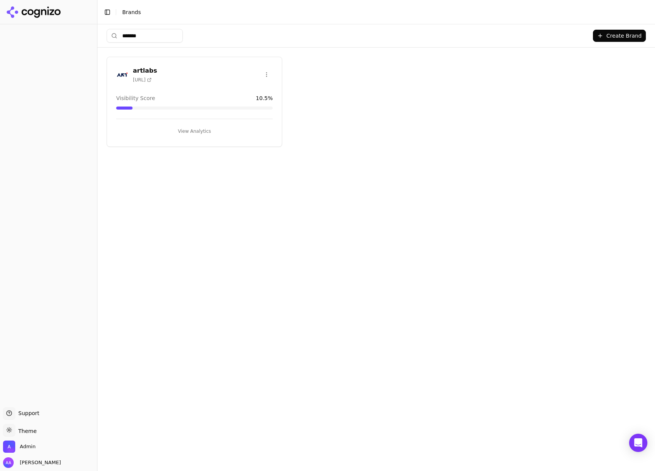
type input "*******"
click at [120, 72] on img at bounding box center [122, 75] width 12 height 12
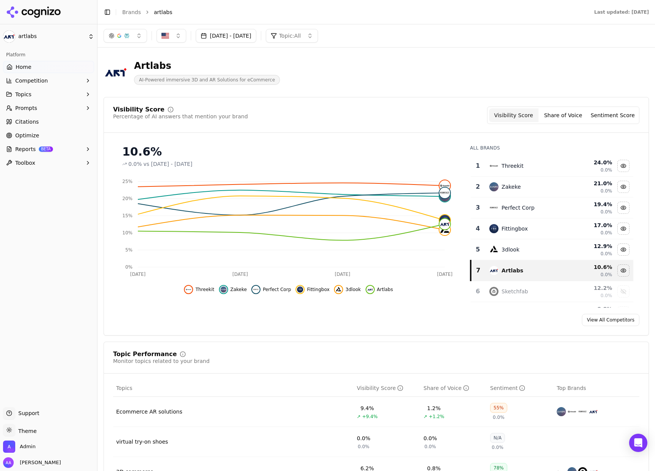
click at [57, 105] on button "Prompts" at bounding box center [48, 108] width 91 height 12
click at [51, 123] on span "Active" at bounding box center [49, 120] width 66 height 8
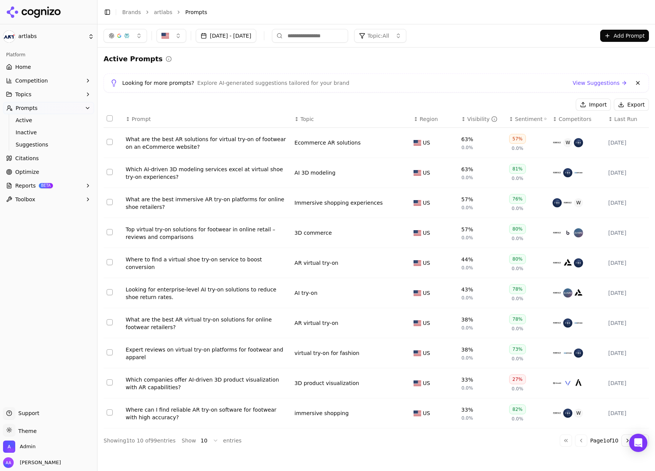
click at [25, 172] on span "Optimize" at bounding box center [27, 172] width 24 height 8
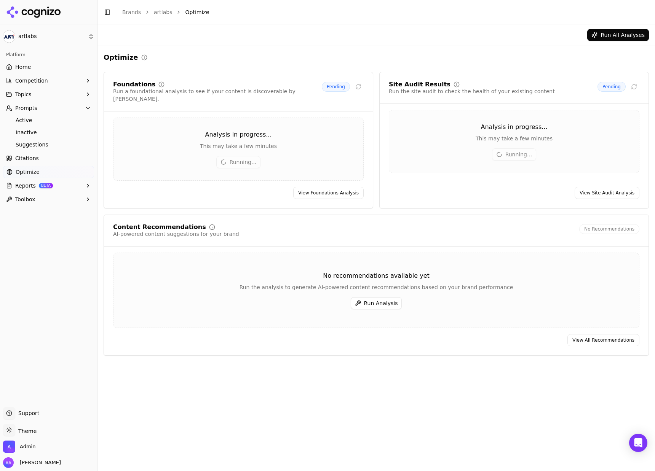
click at [313, 224] on div "Content Recommendations AI-powered content suggestions for your brand No Recomm…" at bounding box center [376, 231] width 526 height 14
click at [18, 116] on span "Active" at bounding box center [49, 120] width 66 height 8
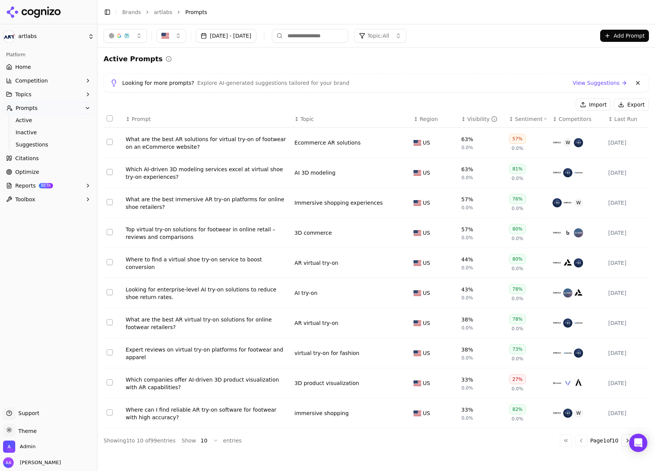
click at [308, 124] on th "↕ Topic" at bounding box center [350, 119] width 119 height 17
click at [308, 122] on span "Topic" at bounding box center [306, 119] width 13 height 8
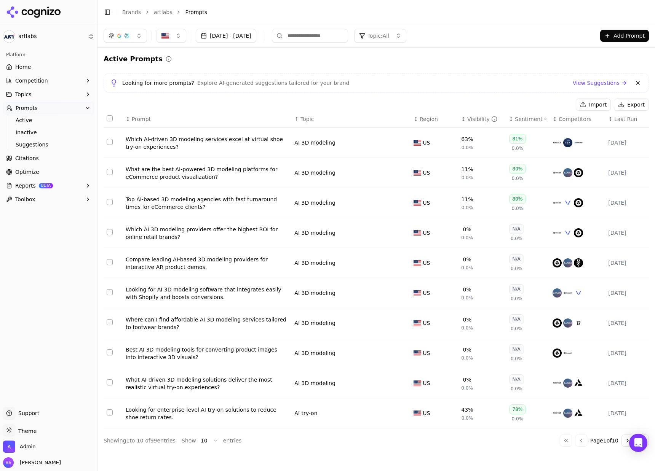
click at [308, 122] on span "Topic" at bounding box center [306, 119] width 13 height 8
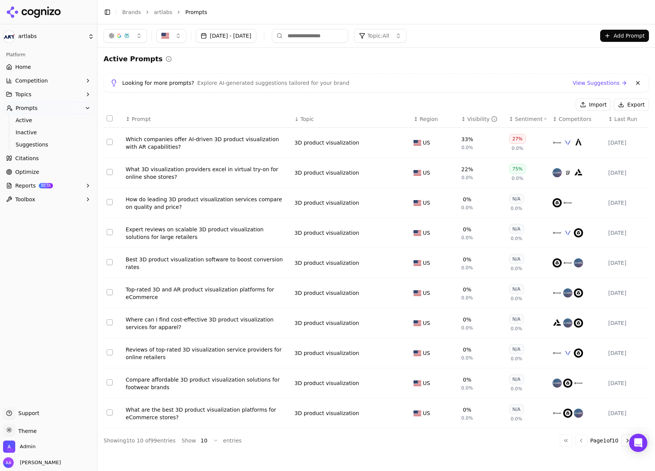
click at [308, 122] on span "Topic" at bounding box center [306, 119] width 13 height 8
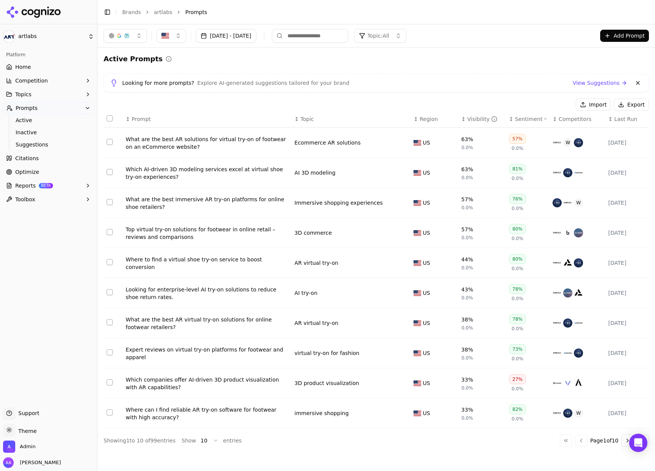
click at [301, 11] on li "Prompts" at bounding box center [409, 12] width 448 height 8
click at [44, 172] on link "Optimize" at bounding box center [48, 172] width 91 height 12
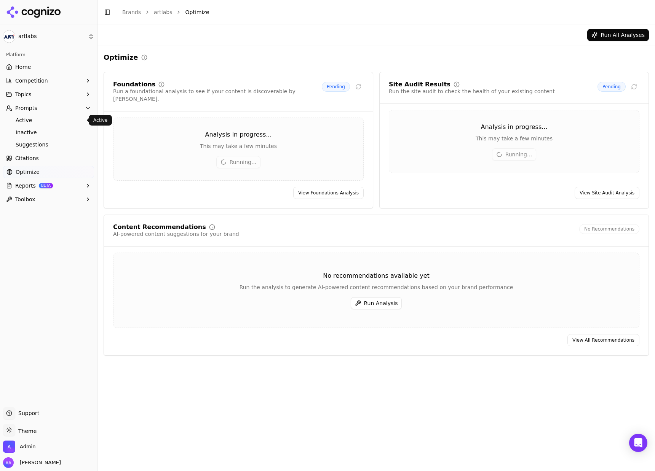
click at [45, 124] on link "Active" at bounding box center [49, 120] width 72 height 11
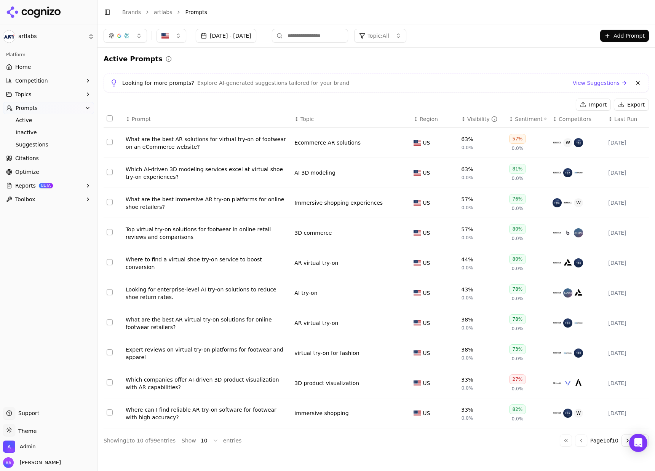
click at [44, 171] on link "Optimize" at bounding box center [48, 172] width 91 height 12
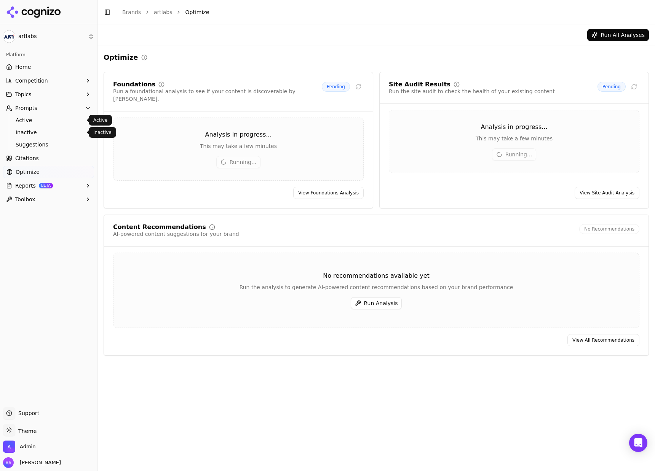
click at [49, 121] on span "Active" at bounding box center [49, 120] width 66 height 8
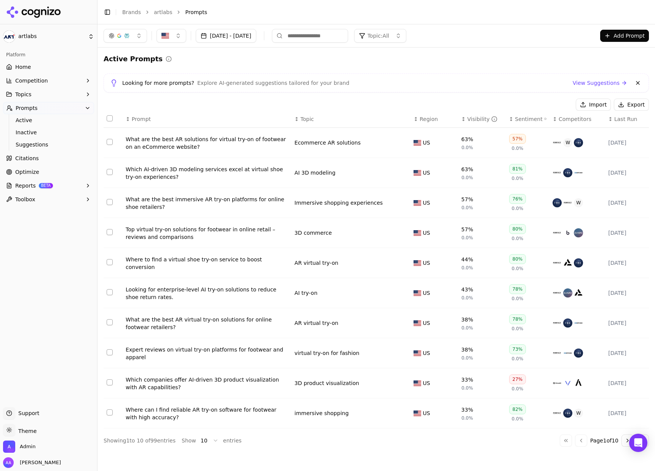
click at [38, 162] on link "Citations" at bounding box center [48, 158] width 91 height 12
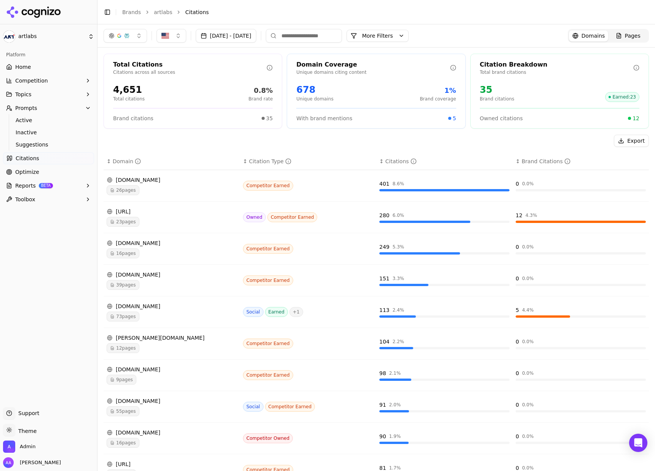
click at [46, 160] on link "Citations" at bounding box center [48, 158] width 91 height 12
click at [116, 35] on div "button" at bounding box center [119, 36] width 6 height 6
click at [134, 85] on span "Google AI Overviews" at bounding box center [125, 81] width 48 height 15
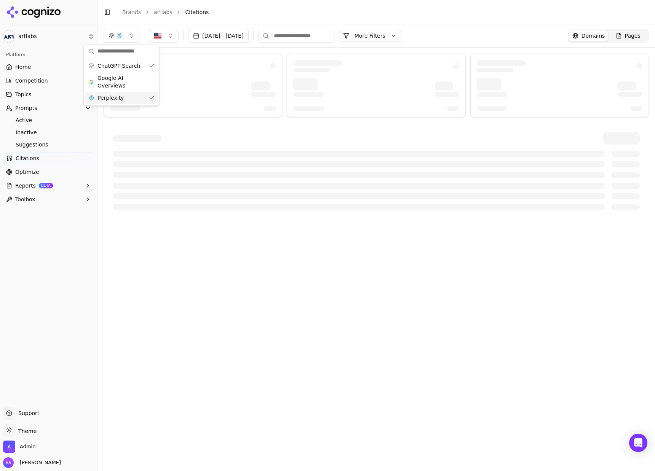
click at [129, 94] on div "Perplexity" at bounding box center [121, 98] width 72 height 12
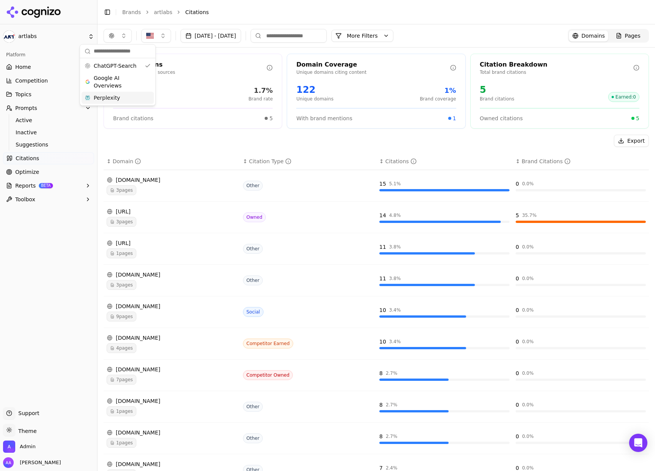
click at [204, 137] on div "Export" at bounding box center [376, 141] width 545 height 12
click at [124, 185] on span "3 pages" at bounding box center [122, 190] width 30 height 10
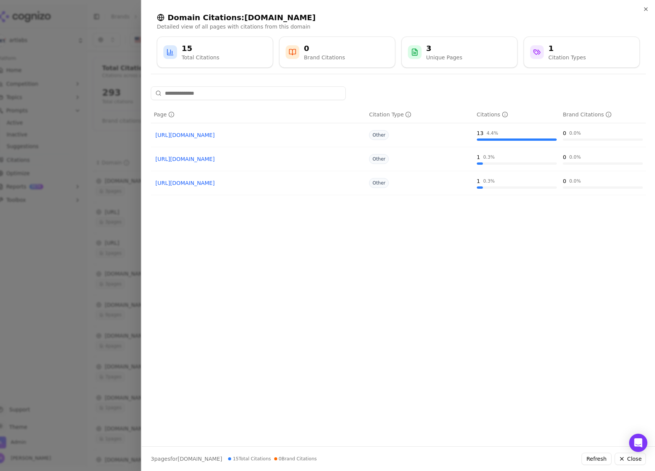
click at [118, 165] on div at bounding box center [327, 235] width 655 height 471
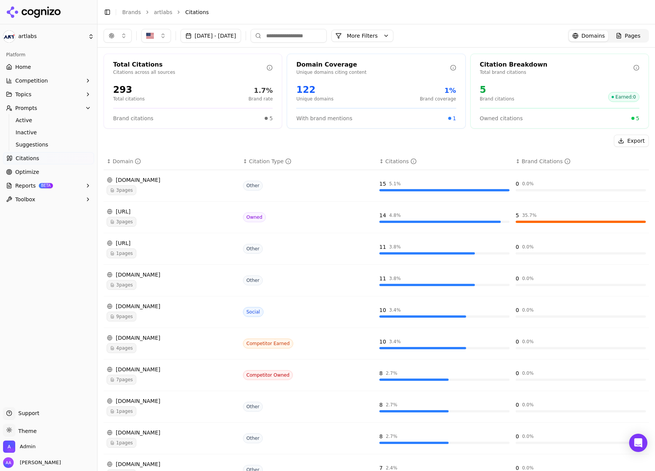
click at [124, 255] on span "1 pages" at bounding box center [122, 254] width 30 height 10
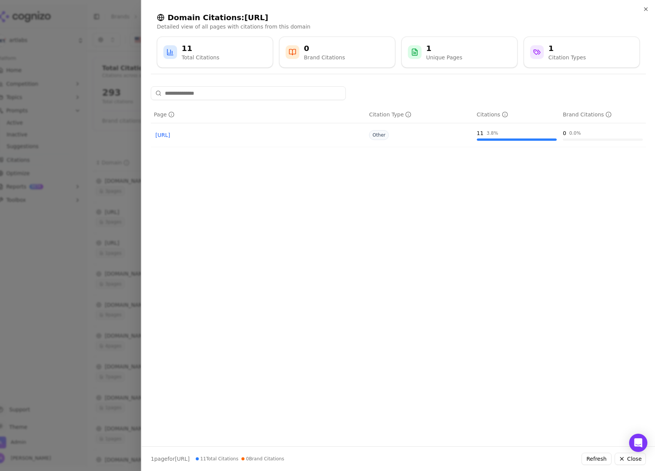
click at [28, 211] on div at bounding box center [327, 235] width 655 height 471
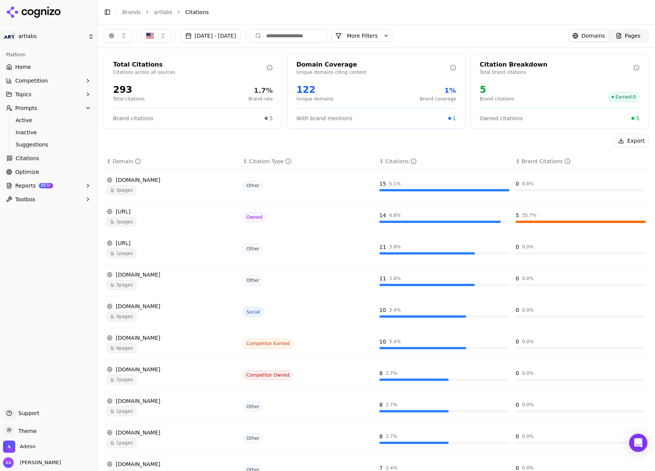
click at [131, 303] on span "4 pages" at bounding box center [122, 348] width 30 height 10
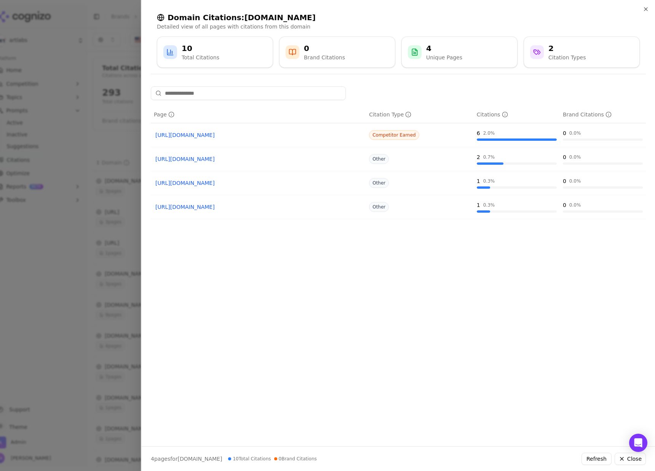
click at [120, 303] on div at bounding box center [327, 235] width 655 height 471
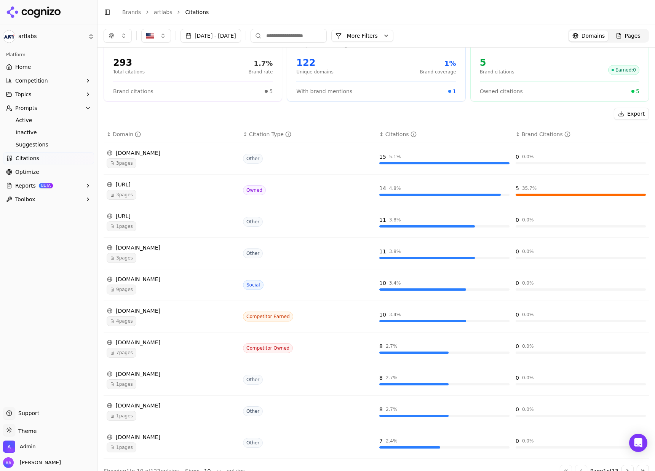
scroll to position [39, 0]
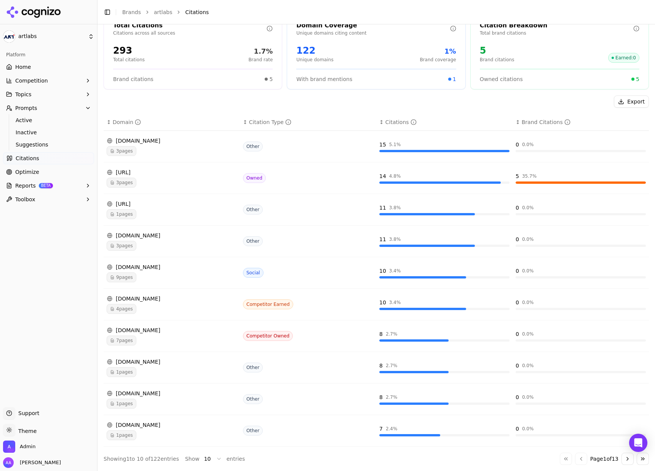
click at [559, 303] on button "Go to next page" at bounding box center [627, 459] width 12 height 12
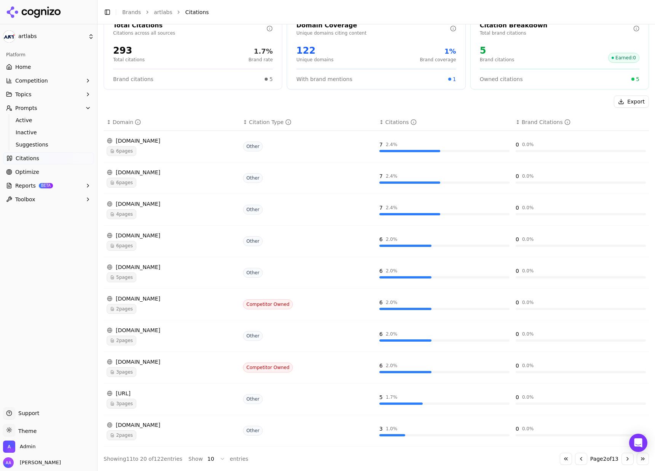
scroll to position [0, 0]
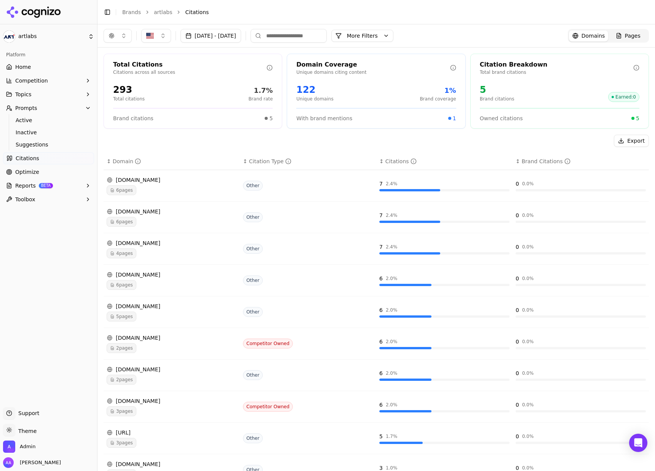
click at [130, 36] on button "button" at bounding box center [118, 36] width 28 height 14
click at [144, 84] on div "Google AI Overviews" at bounding box center [117, 82] width 72 height 20
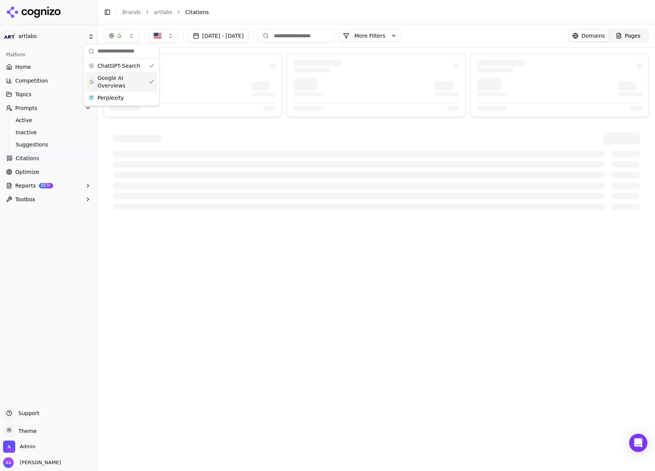
click at [128, 100] on div "Perplexity" at bounding box center [121, 98] width 72 height 12
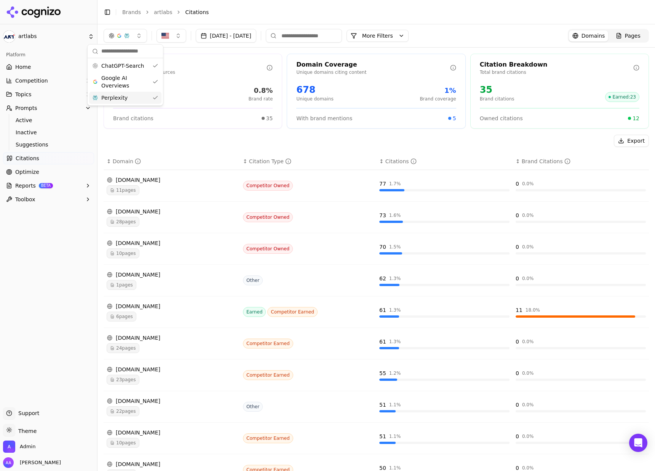
click at [179, 139] on div "Export" at bounding box center [376, 141] width 545 height 12
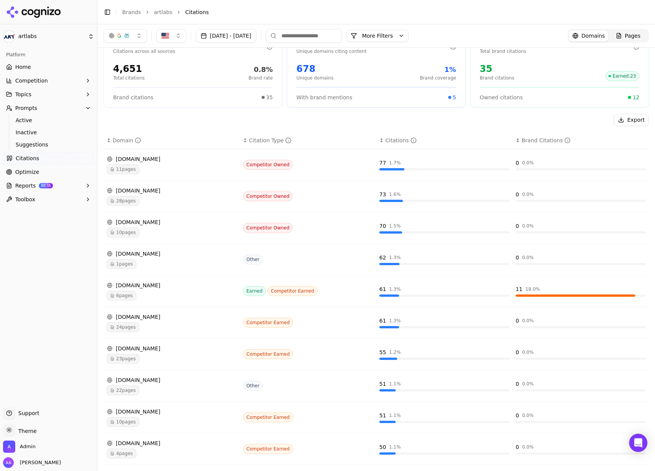
scroll to position [39, 0]
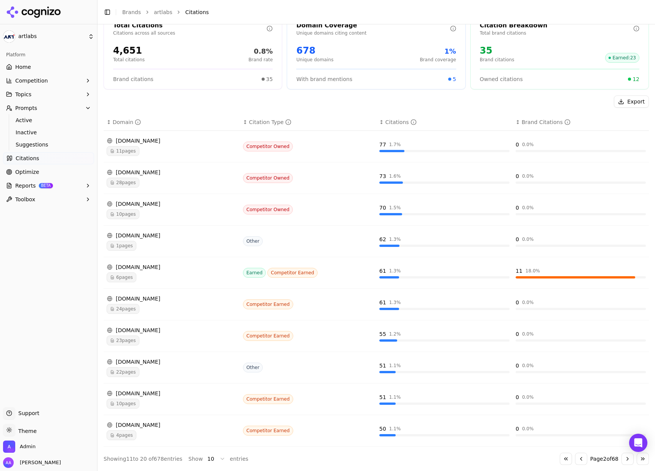
click at [559, 303] on button "Go to previous page" at bounding box center [581, 459] width 12 height 12
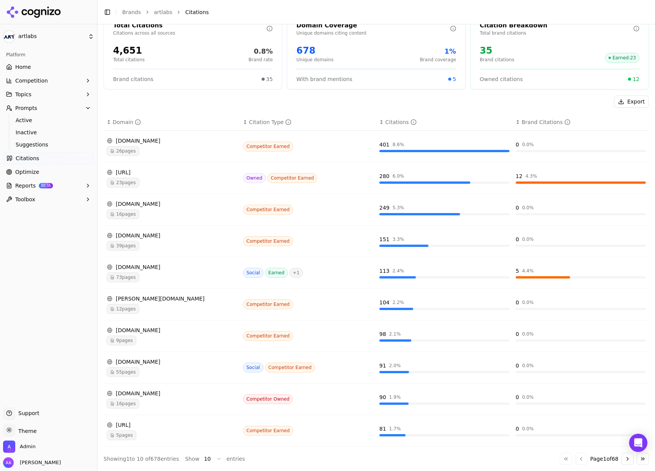
click at [154, 147] on div "26 pages" at bounding box center [172, 151] width 130 height 10
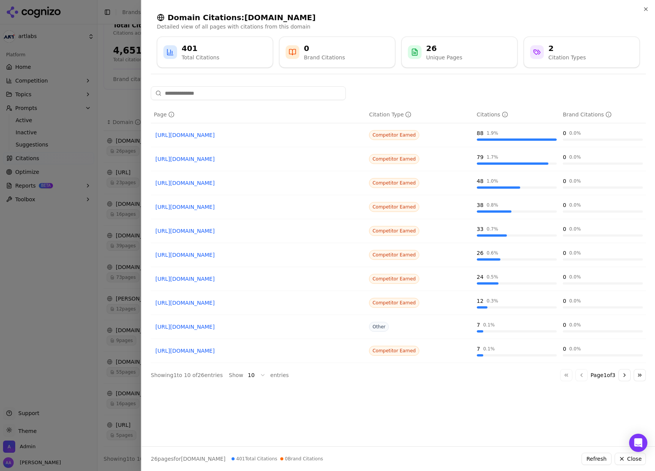
click at [95, 206] on div at bounding box center [327, 235] width 655 height 471
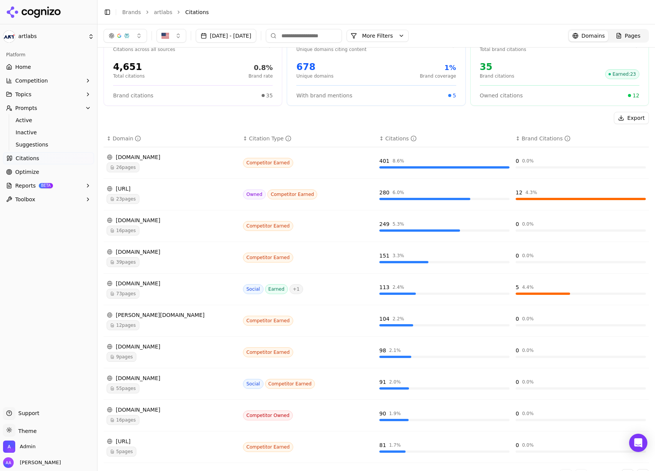
scroll to position [0, 0]
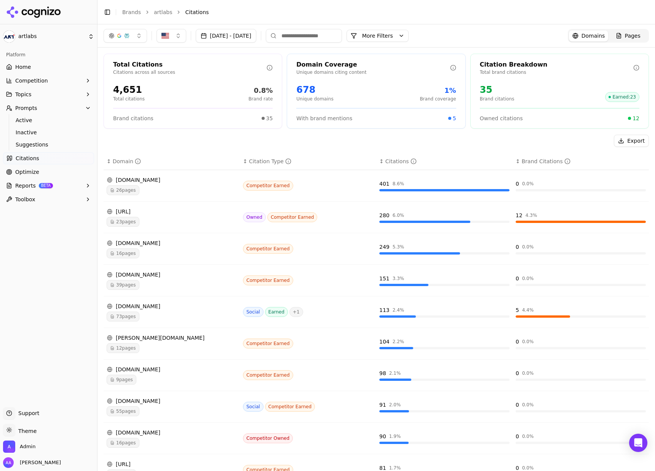
click at [126, 41] on button "button" at bounding box center [125, 36] width 43 height 14
click at [133, 78] on span "Google AI Overviews" at bounding box center [125, 81] width 48 height 15
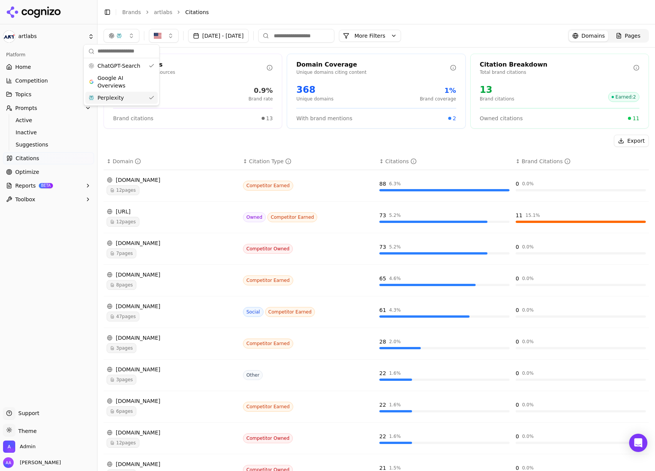
click at [134, 98] on div "Perplexity" at bounding box center [121, 98] width 72 height 12
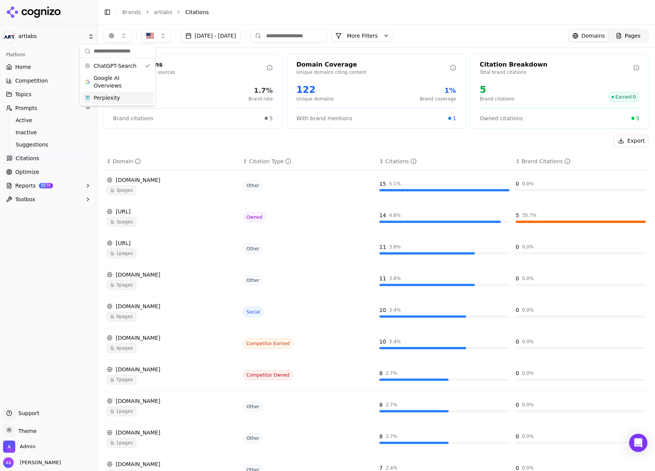
click at [124, 188] on span "3 pages" at bounding box center [122, 190] width 30 height 10
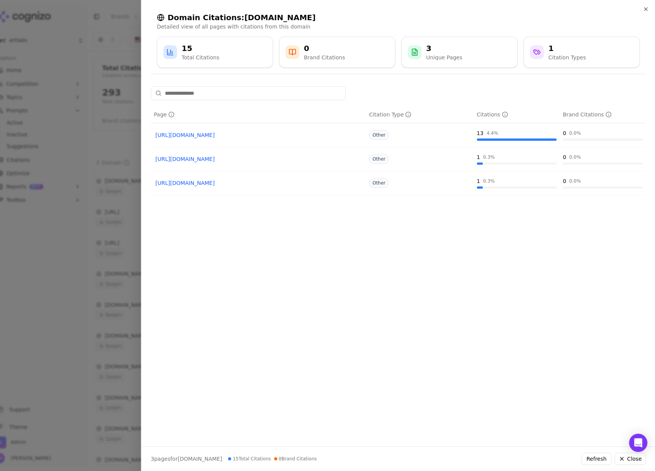
click at [101, 142] on div at bounding box center [327, 235] width 655 height 471
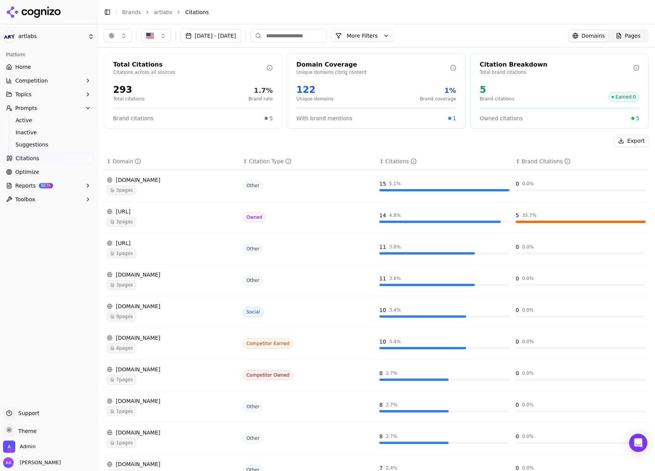
click at [559, 30] on link "Pages" at bounding box center [628, 35] width 40 height 11
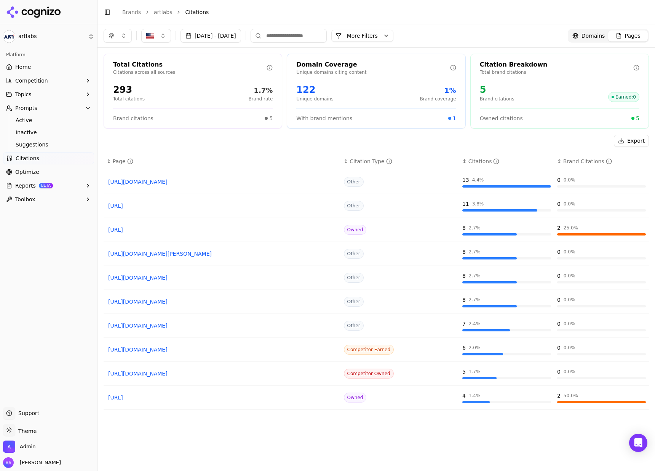
click at [559, 35] on span "Domains" at bounding box center [593, 36] width 24 height 8
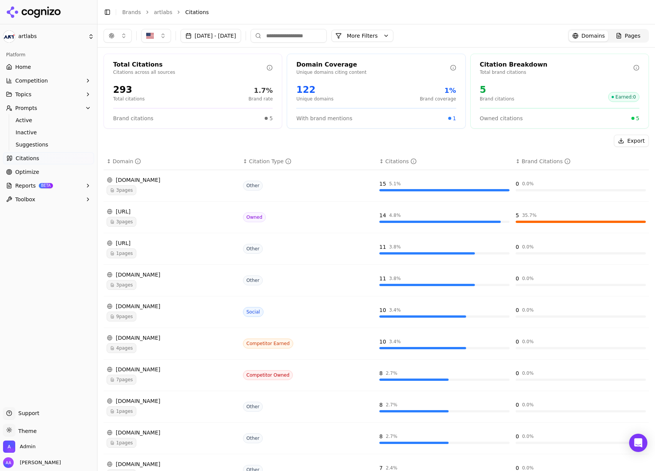
click at [134, 189] on span "3 pages" at bounding box center [122, 190] width 30 height 10
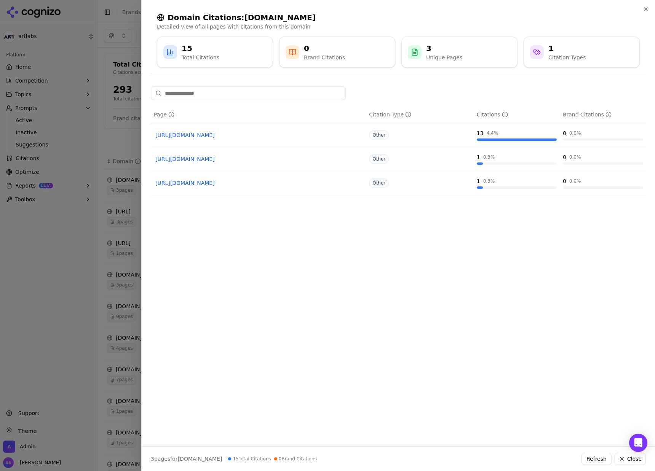
click at [97, 134] on div at bounding box center [327, 235] width 655 height 471
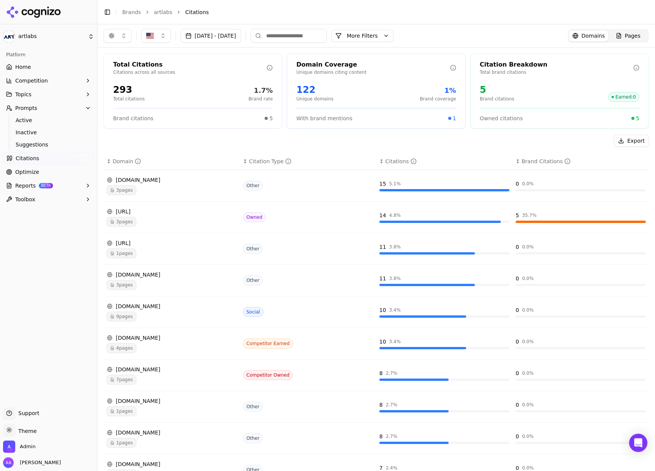
click at [140, 223] on div "3 pages" at bounding box center [172, 222] width 130 height 10
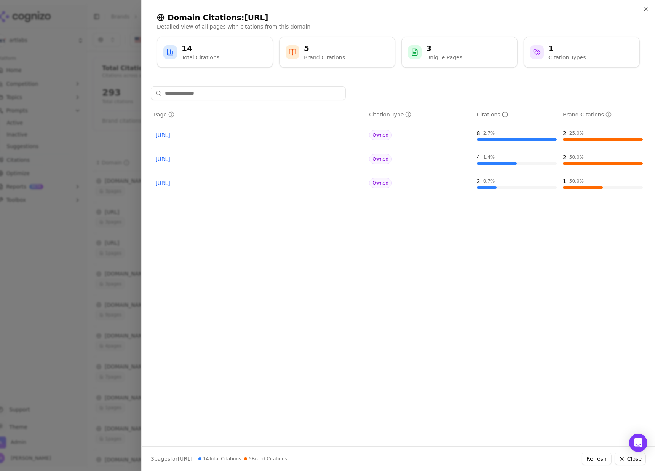
click at [60, 242] on div at bounding box center [327, 235] width 655 height 471
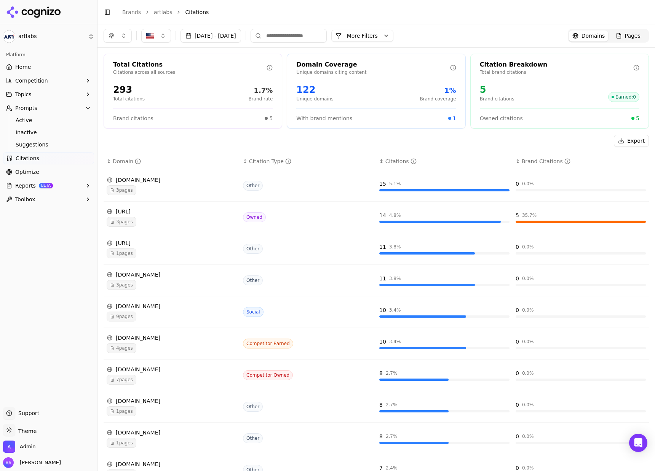
click at [159, 303] on div "4 pages" at bounding box center [172, 348] width 130 height 10
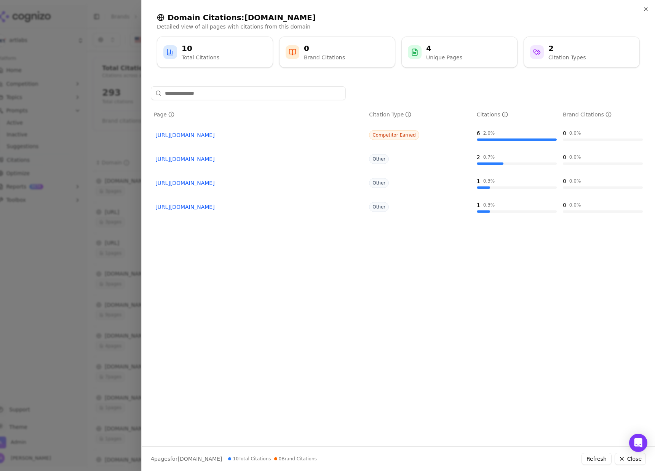
click at [120, 173] on div at bounding box center [327, 235] width 655 height 471
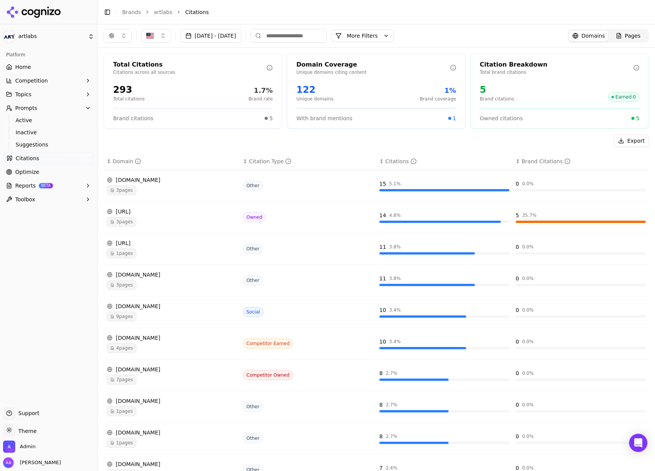
click at [143, 303] on div "9 pages" at bounding box center [172, 317] width 130 height 10
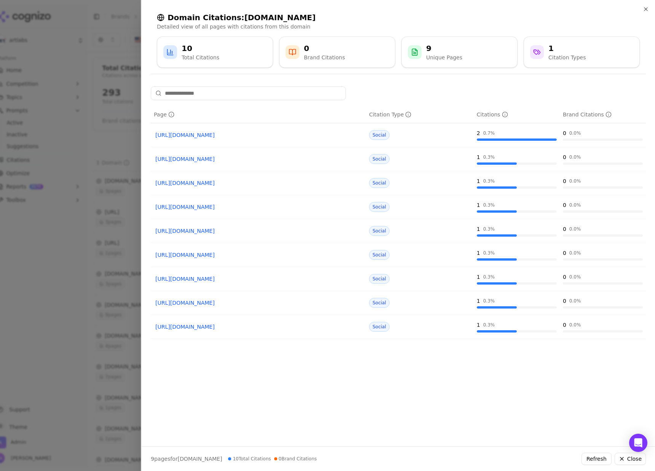
click at [48, 303] on div at bounding box center [327, 235] width 655 height 471
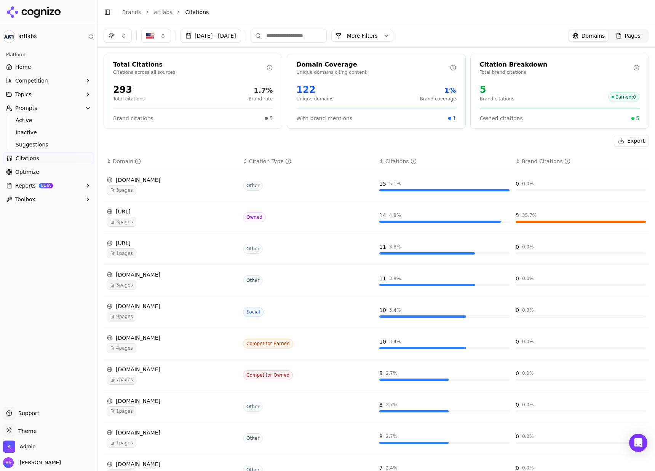
click at [150, 255] on div "1 pages" at bounding box center [172, 254] width 130 height 10
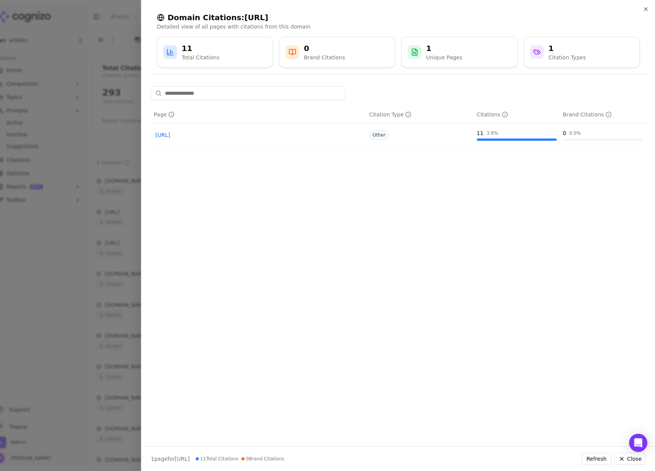
click at [88, 230] on div at bounding box center [327, 235] width 655 height 471
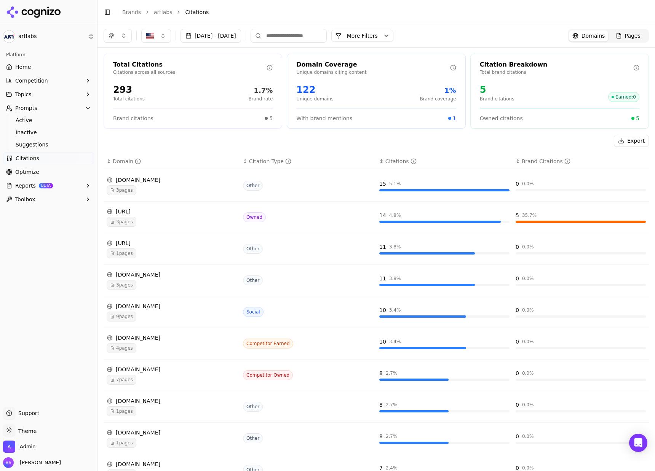
click at [125, 219] on span "3 pages" at bounding box center [122, 222] width 30 height 10
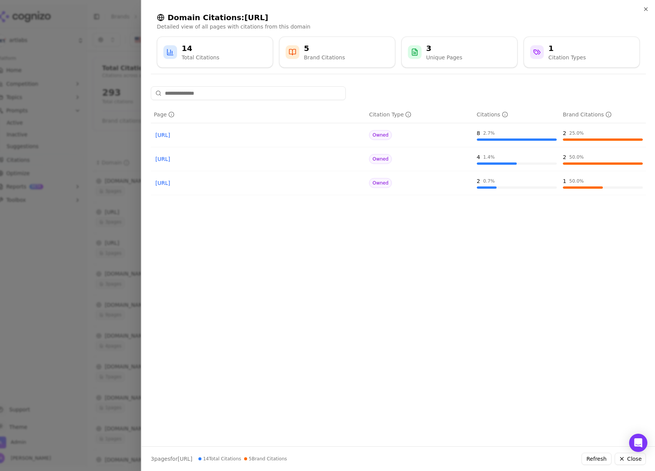
drag, startPoint x: 63, startPoint y: 241, endPoint x: 109, endPoint y: 266, distance: 52.6
click at [64, 242] on div at bounding box center [327, 235] width 655 height 471
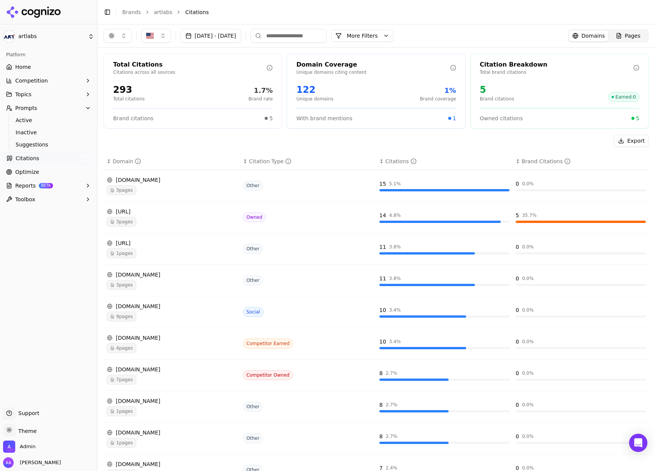
click at [129, 285] on span "3 pages" at bounding box center [122, 285] width 30 height 10
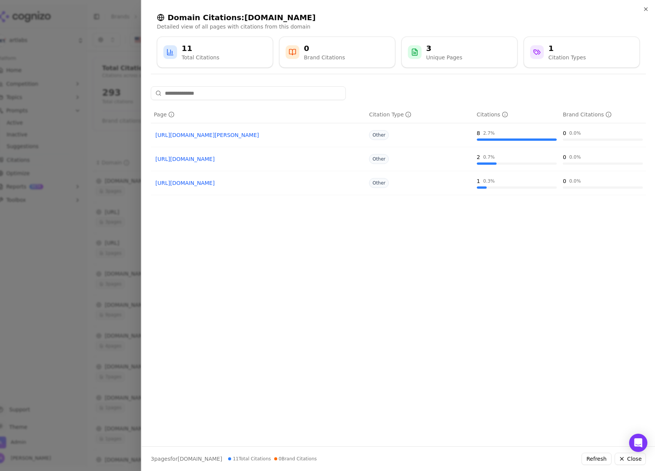
click at [75, 141] on div at bounding box center [327, 235] width 655 height 471
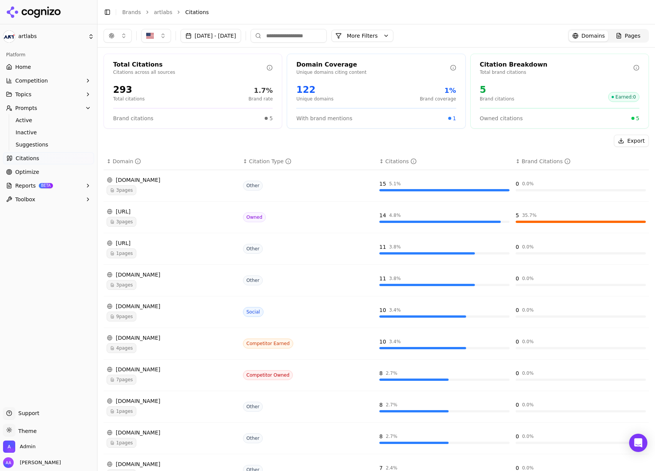
click at [142, 303] on div "7 pages" at bounding box center [172, 380] width 130 height 10
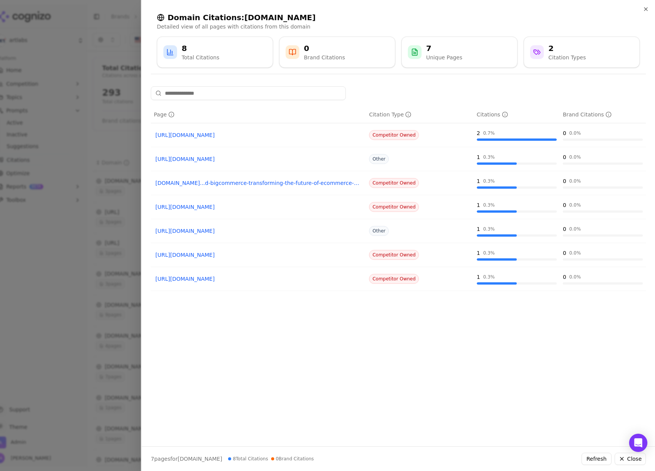
click at [88, 177] on div at bounding box center [327, 235] width 655 height 471
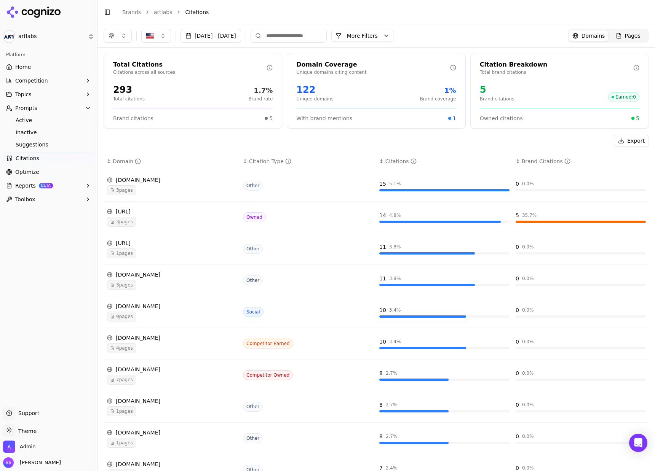
click at [559, 27] on div "Sep 06, 2025 - Oct 06, 2025 More More Filters Domains Pages" at bounding box center [375, 35] width 557 height 23
click at [559, 33] on span "Pages" at bounding box center [633, 36] width 16 height 8
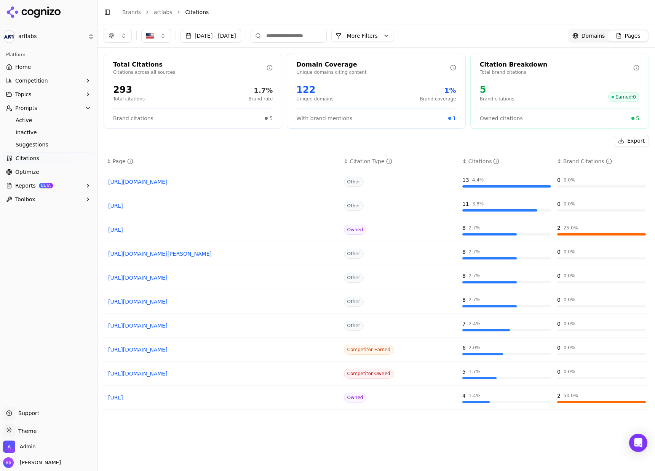
click at [559, 34] on div "Domains" at bounding box center [588, 36] width 33 height 8
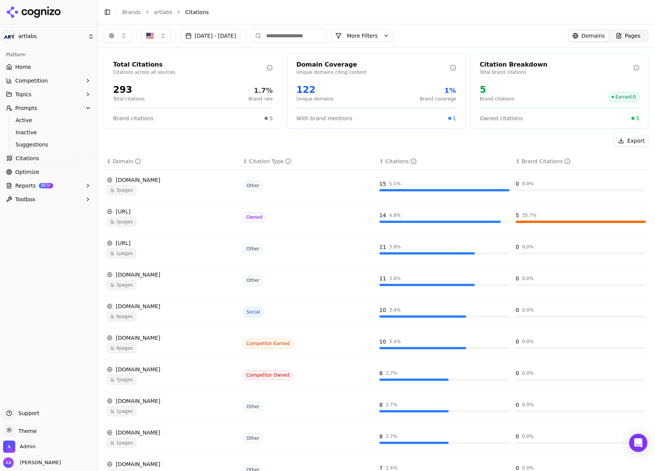
click at [173, 303] on div "[DOMAIN_NAME]" at bounding box center [172, 338] width 130 height 8
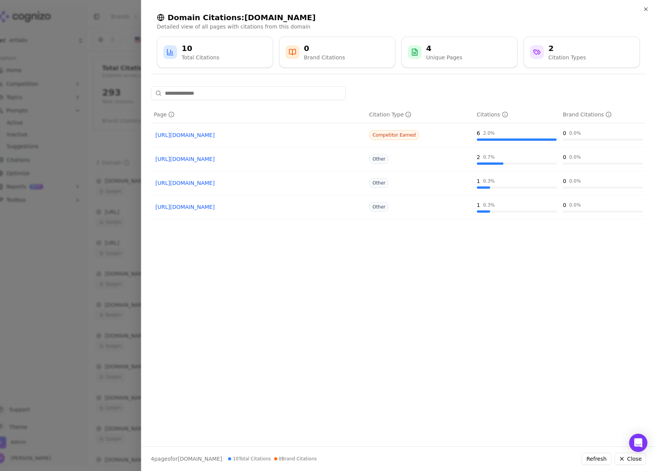
click at [66, 260] on div at bounding box center [327, 235] width 655 height 471
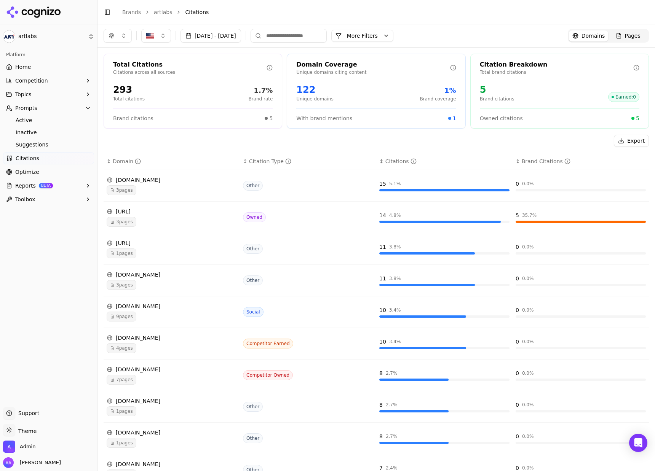
click at [559, 37] on div "Pages" at bounding box center [628, 36] width 25 height 8
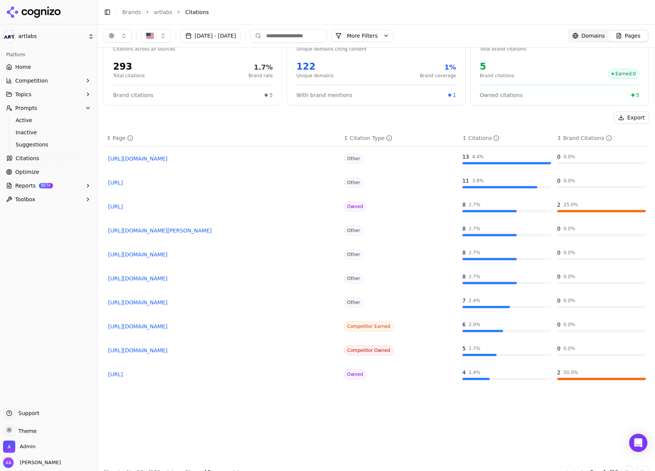
scroll to position [37, 0]
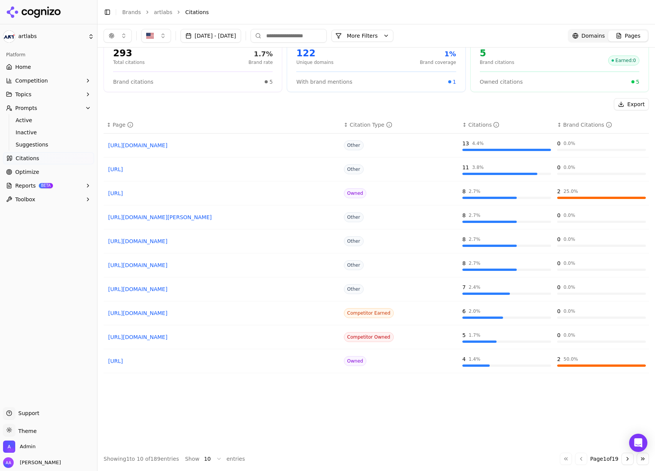
click at [208, 303] on html "artlabs Platform Home Competition Topics Prompts Active Inactive Suggestions Ci…" at bounding box center [327, 235] width 655 height 471
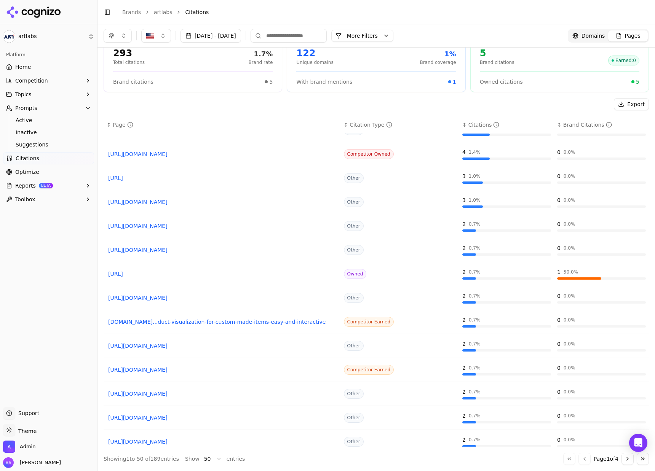
scroll to position [383, 0]
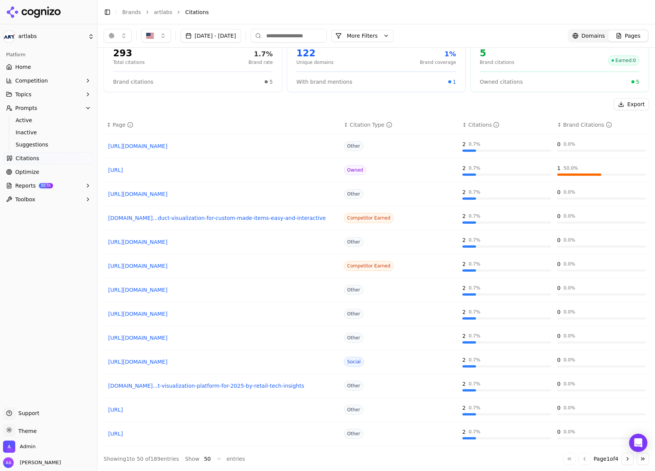
click at [47, 171] on link "Optimize" at bounding box center [48, 172] width 91 height 12
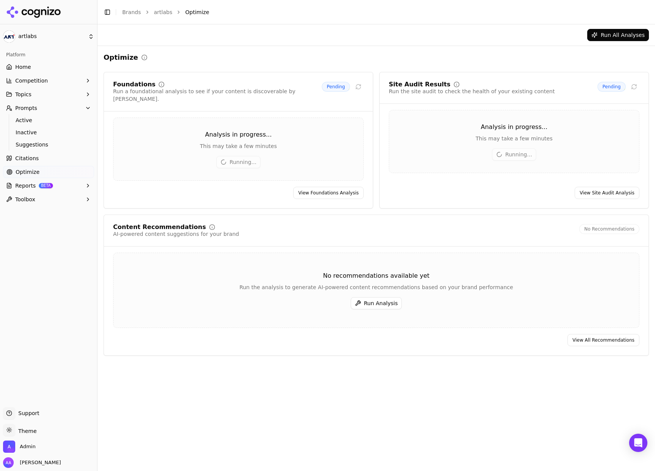
click at [58, 99] on button "Topics" at bounding box center [48, 94] width 91 height 12
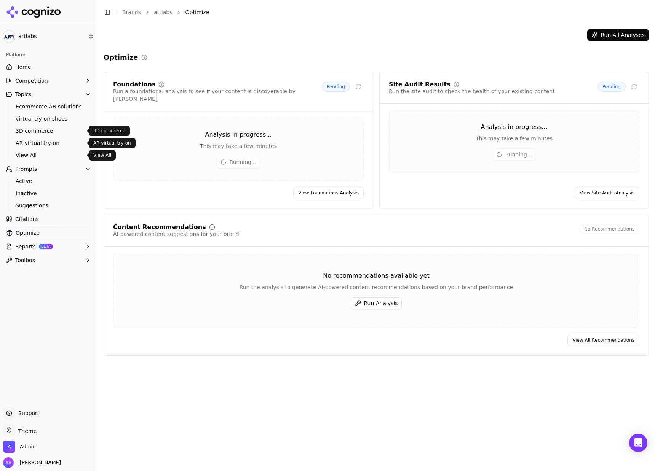
click at [27, 156] on span "View All" at bounding box center [49, 156] width 66 height 8
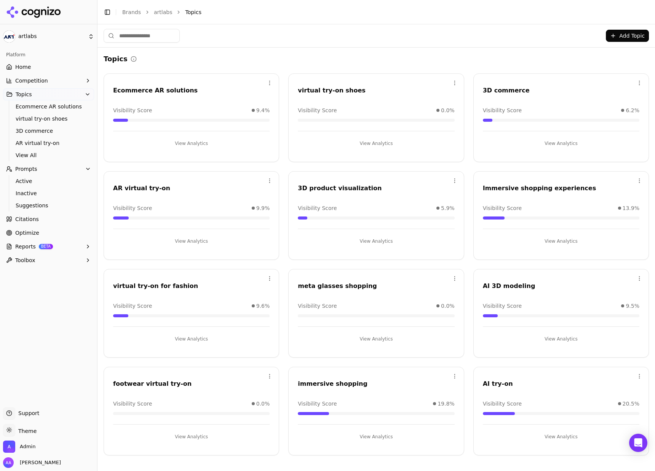
click at [136, 303] on div "footwear virtual try-on" at bounding box center [191, 384] width 156 height 9
click at [137, 303] on div "footwear virtual try-on" at bounding box center [191, 384] width 156 height 9
click at [397, 140] on button "View Analytics" at bounding box center [376, 143] width 156 height 12
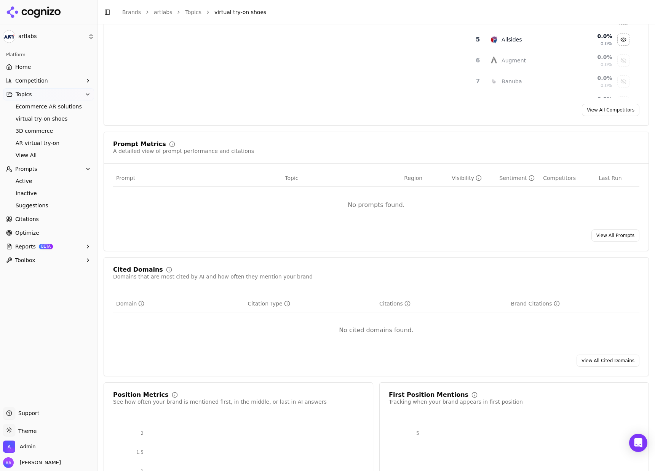
scroll to position [208, 0]
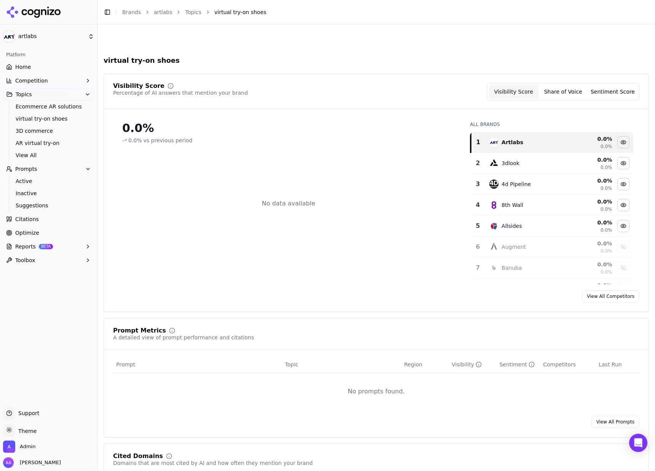
scroll to position [208, 0]
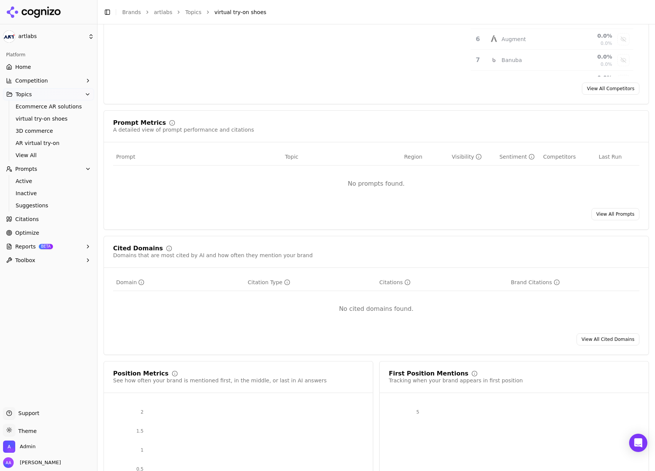
click at [39, 236] on link "Optimize" at bounding box center [48, 233] width 91 height 12
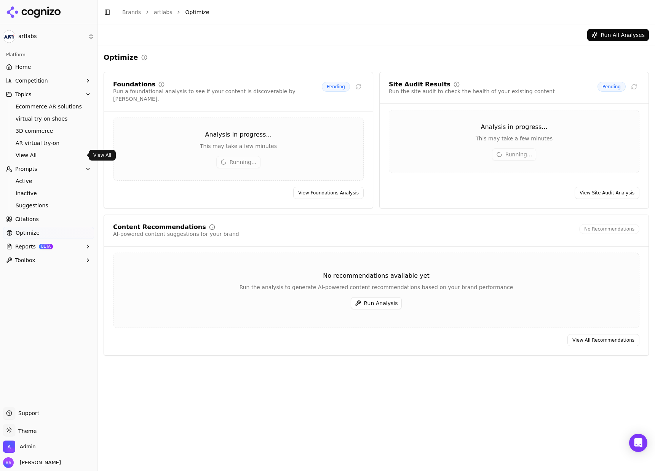
click at [44, 152] on span "View All" at bounding box center [49, 156] width 66 height 8
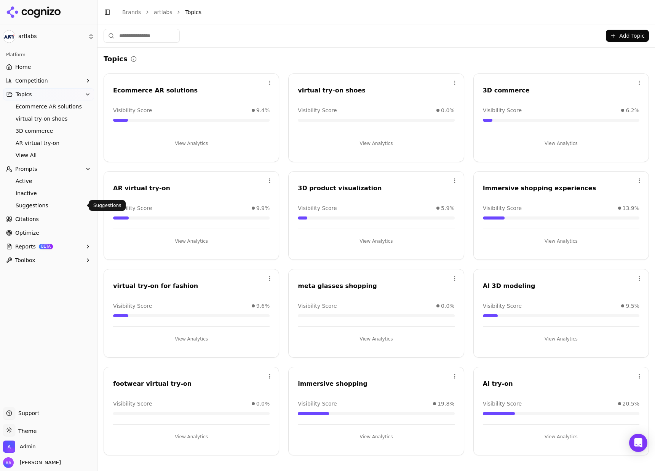
click at [37, 206] on span "Suggestions" at bounding box center [49, 206] width 66 height 8
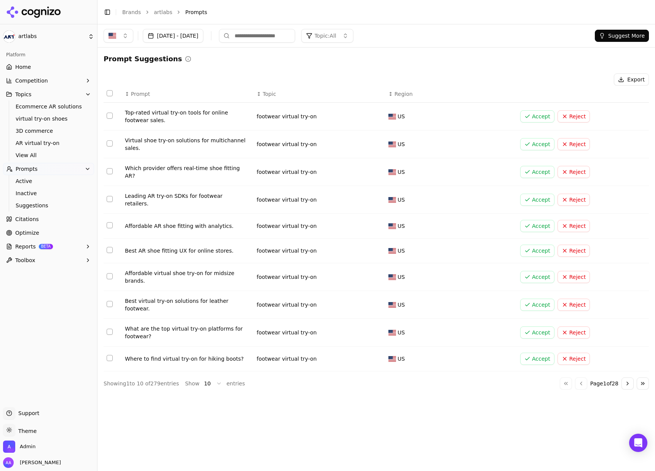
click at [336, 32] on span "Topic: All" at bounding box center [325, 36] width 22 height 8
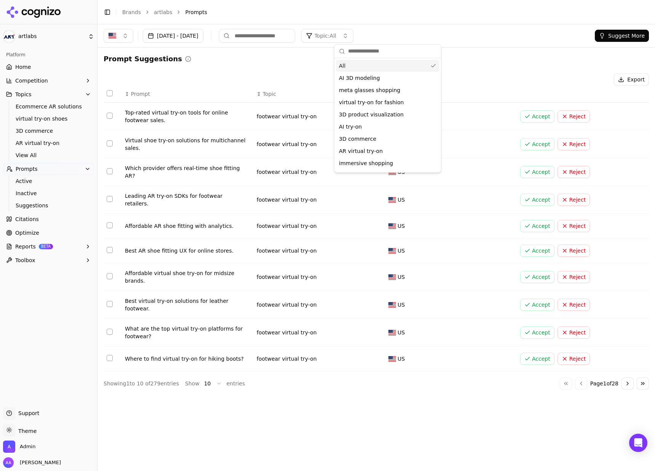
click at [336, 32] on span "Topic: All" at bounding box center [325, 36] width 22 height 8
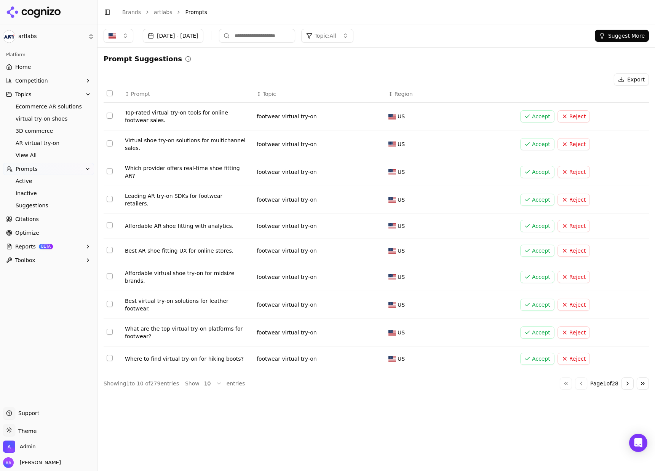
click at [208, 380] on html "artlabs Platform Home Competition Topics Ecommerce AR solutions virtual try-on …" at bounding box center [327, 235] width 655 height 471
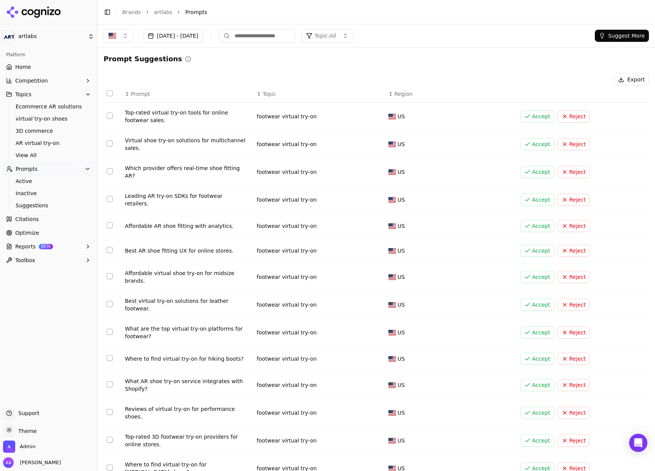
click at [354, 86] on th "↕ Topic" at bounding box center [320, 94] width 132 height 17
